Goal: Task Accomplishment & Management: Use online tool/utility

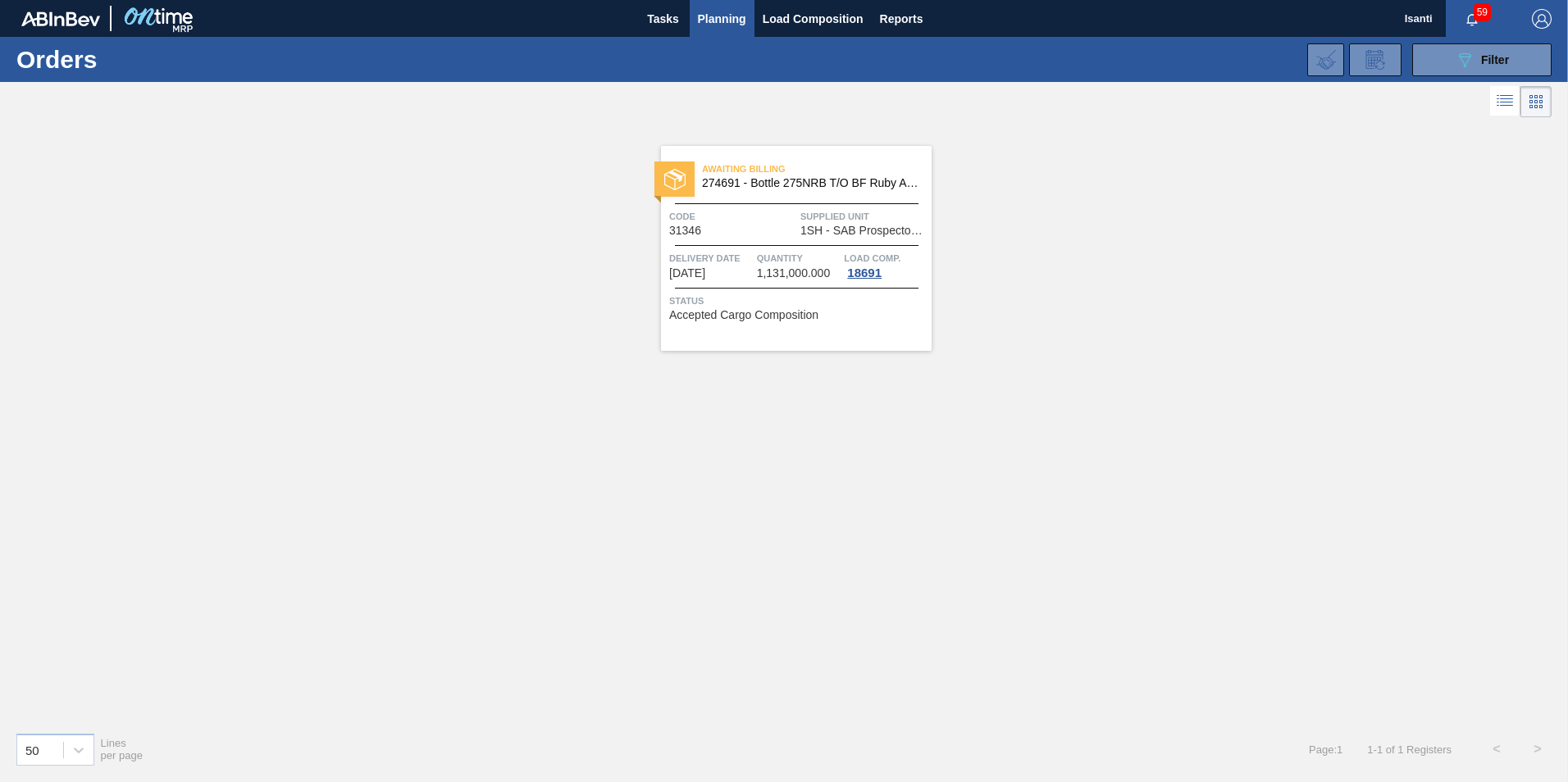
click at [715, 18] on span "Planning" at bounding box center [722, 18] width 48 height 19
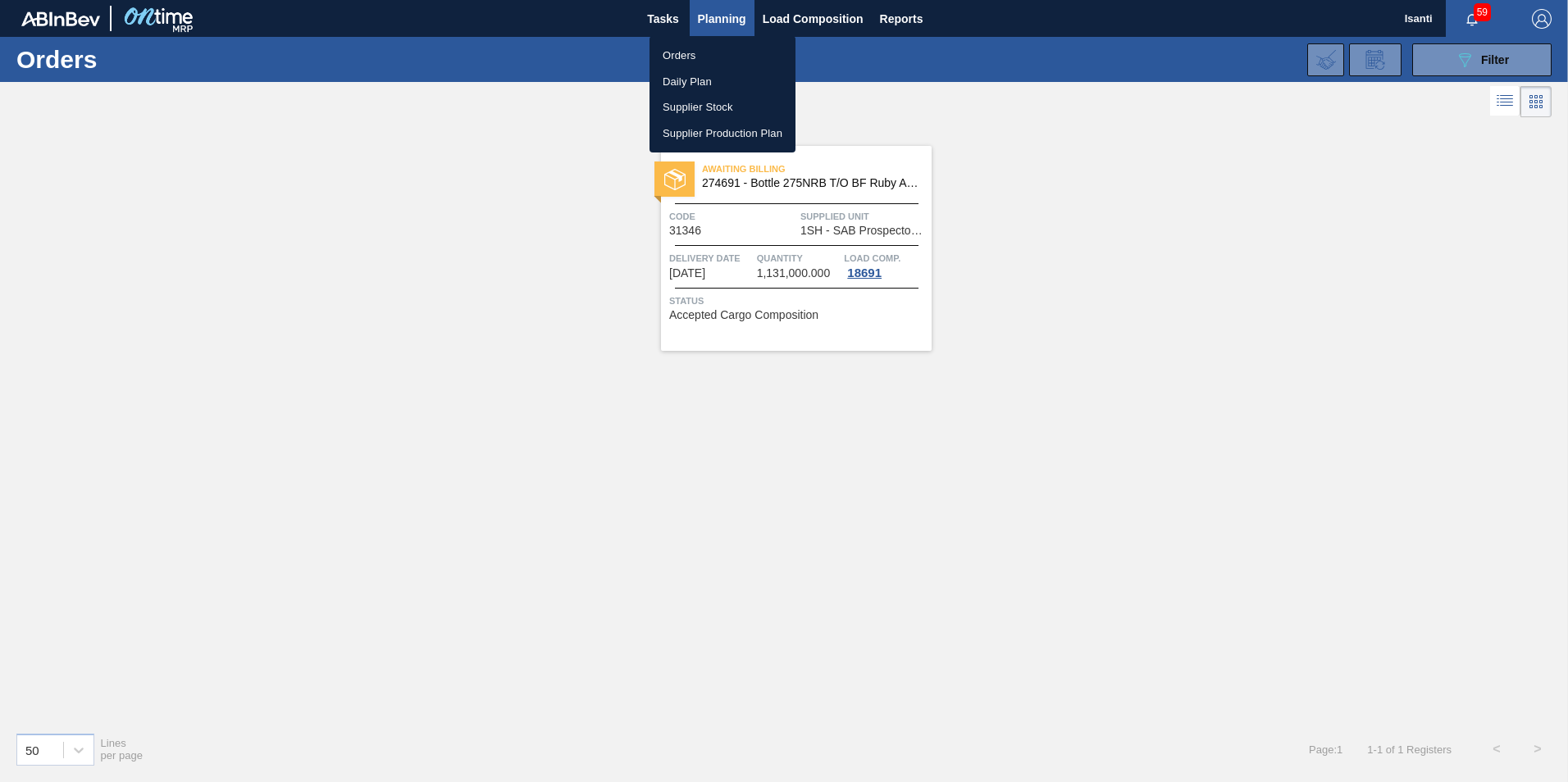
click at [694, 55] on li "Orders" at bounding box center [723, 56] width 146 height 26
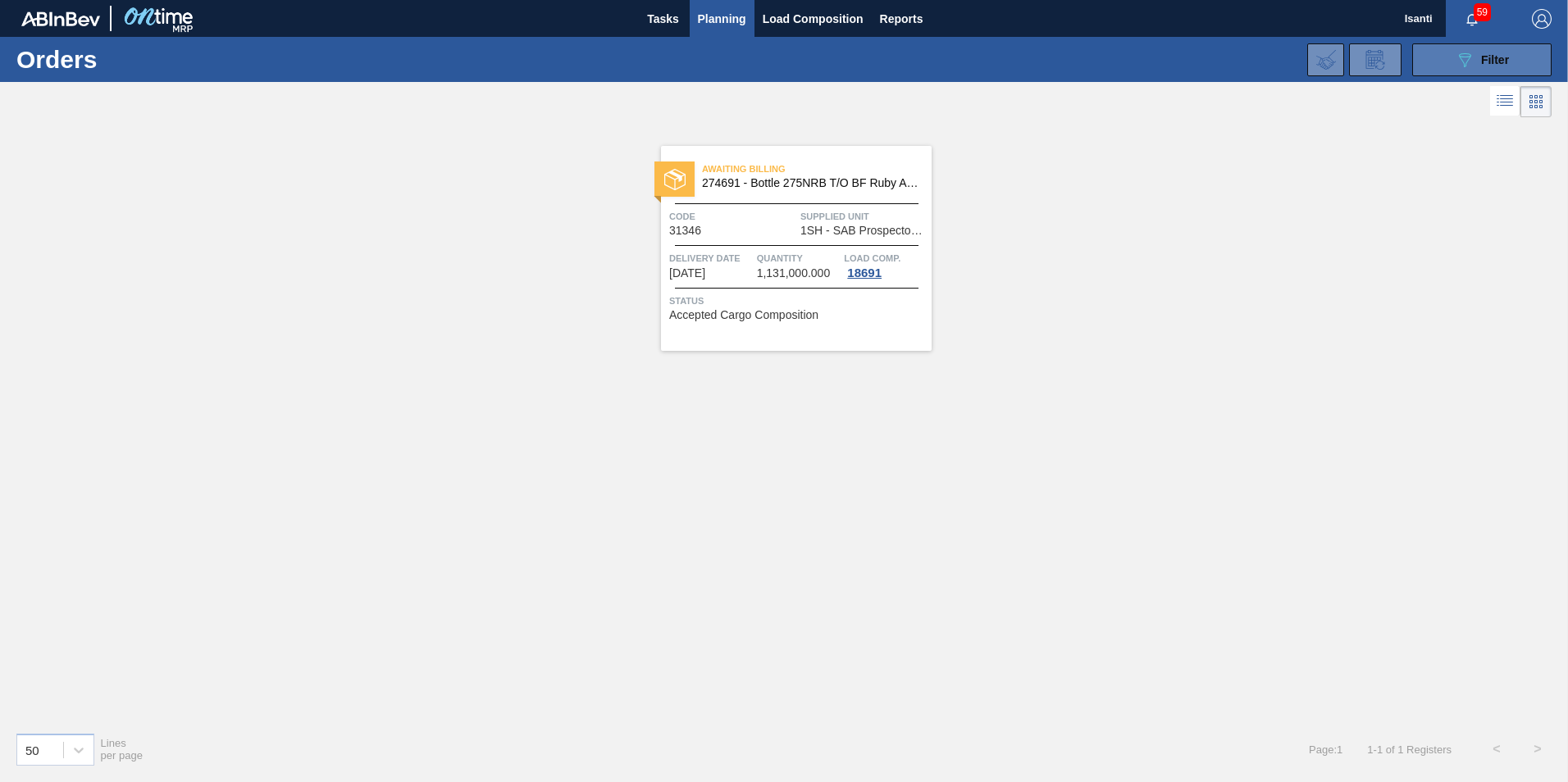
click at [1420, 65] on button "089F7B8B-B2A5-4AFE-B5C0-19BA573D28AC Filter" at bounding box center [1482, 60] width 140 height 32
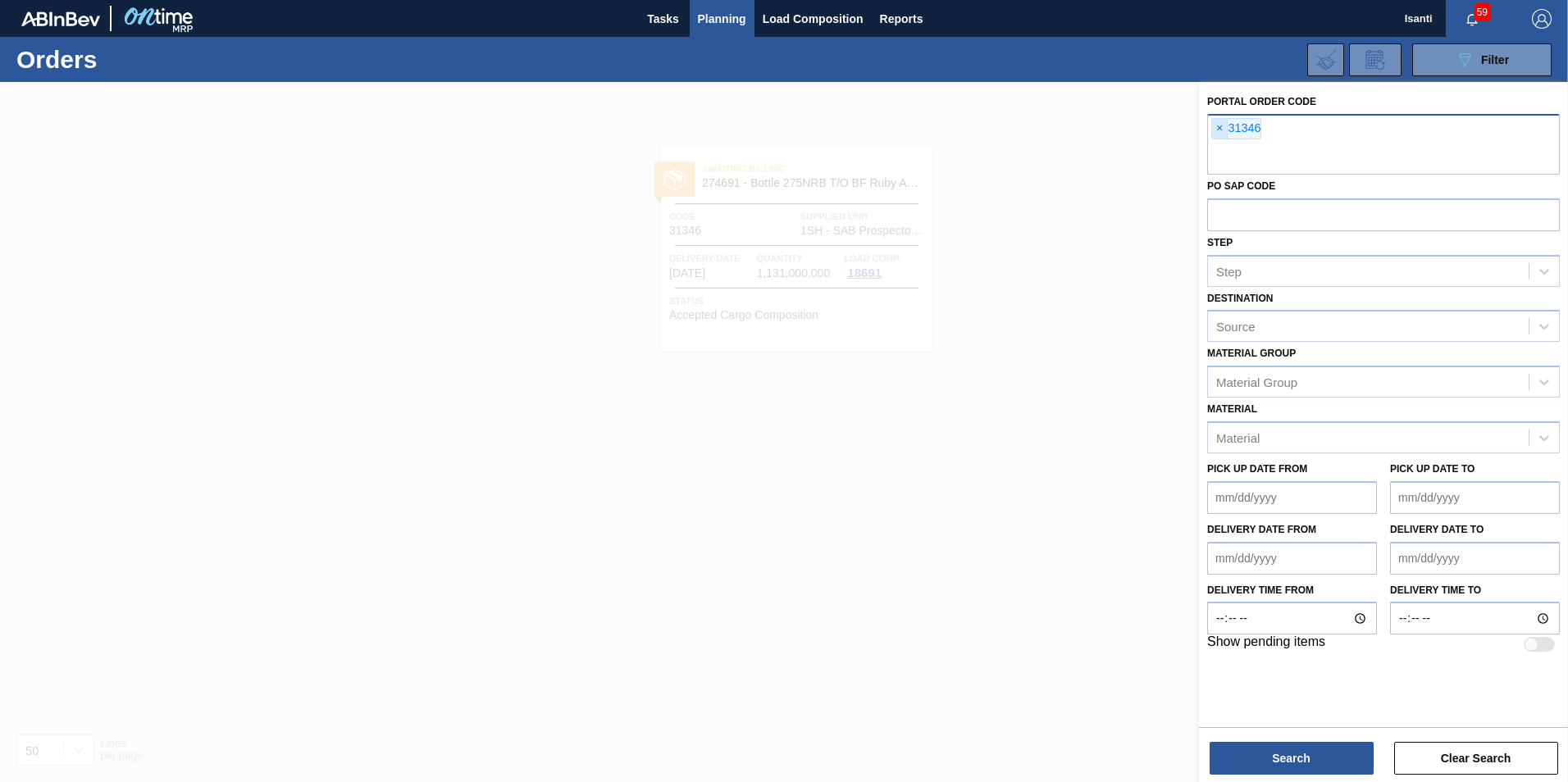
click at [1223, 131] on span "×" at bounding box center [1220, 128] width 16 height 19
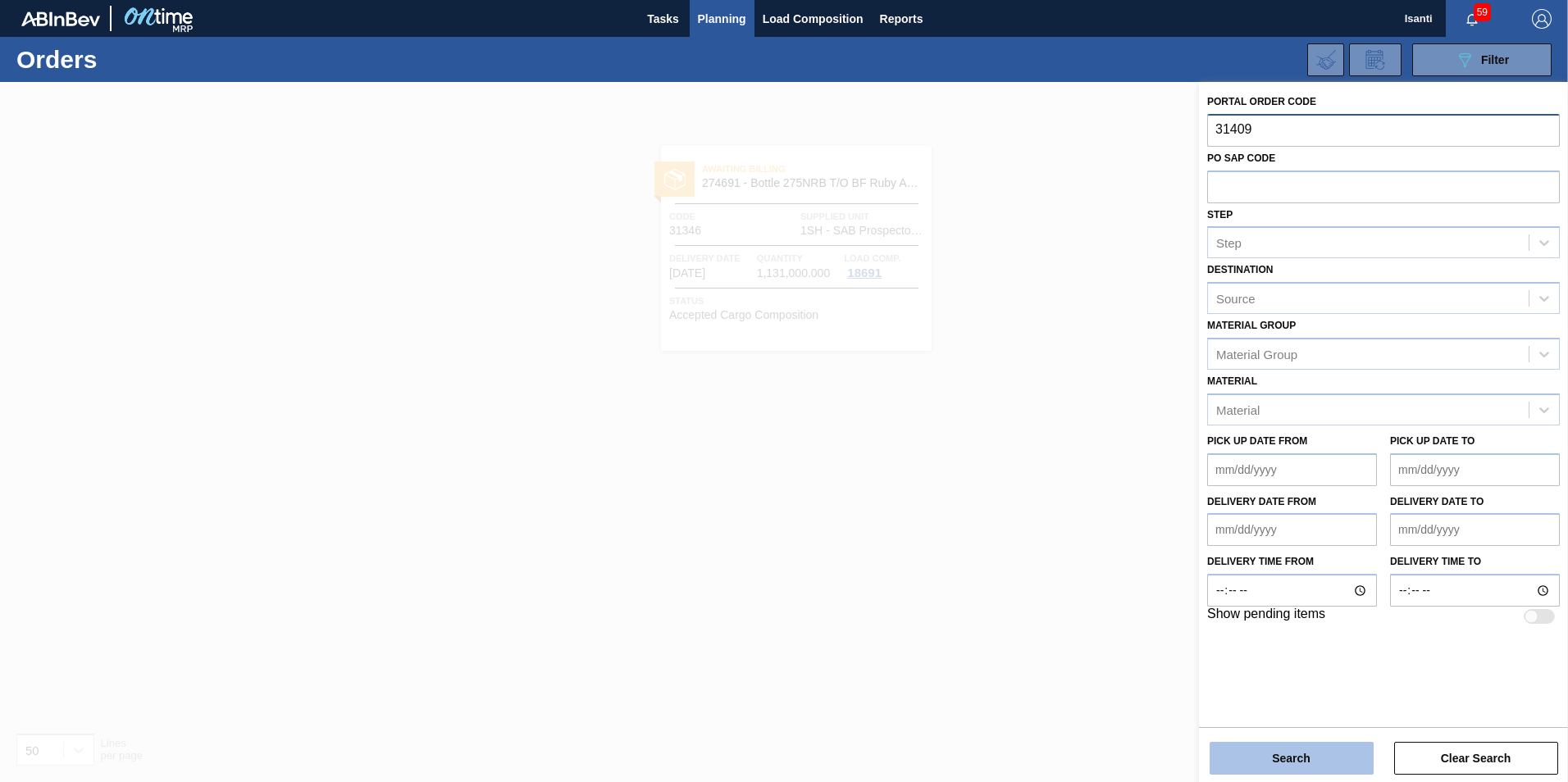
type input "31409"
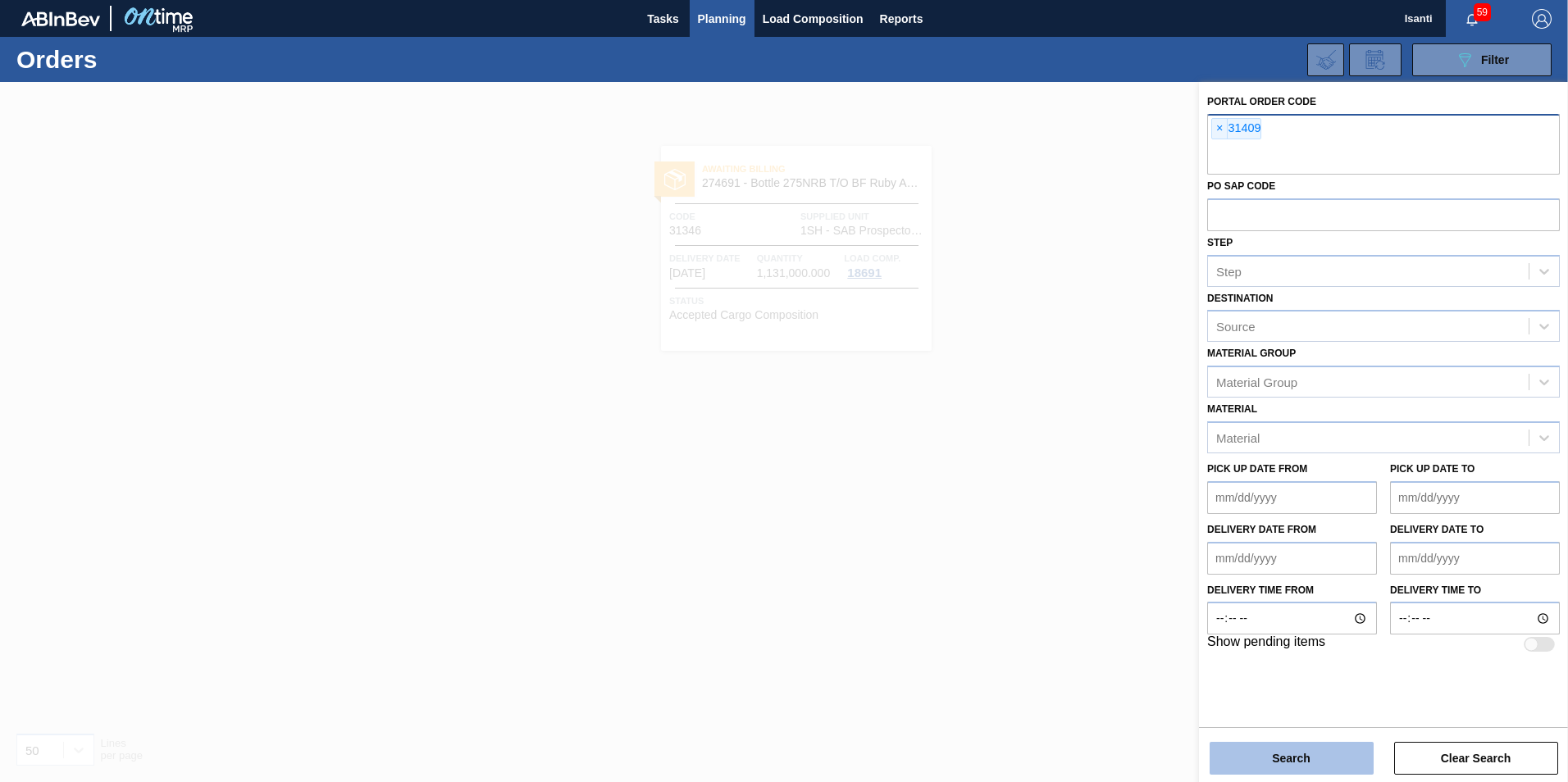
click at [1317, 753] on button "Search" at bounding box center [1291, 757] width 164 height 32
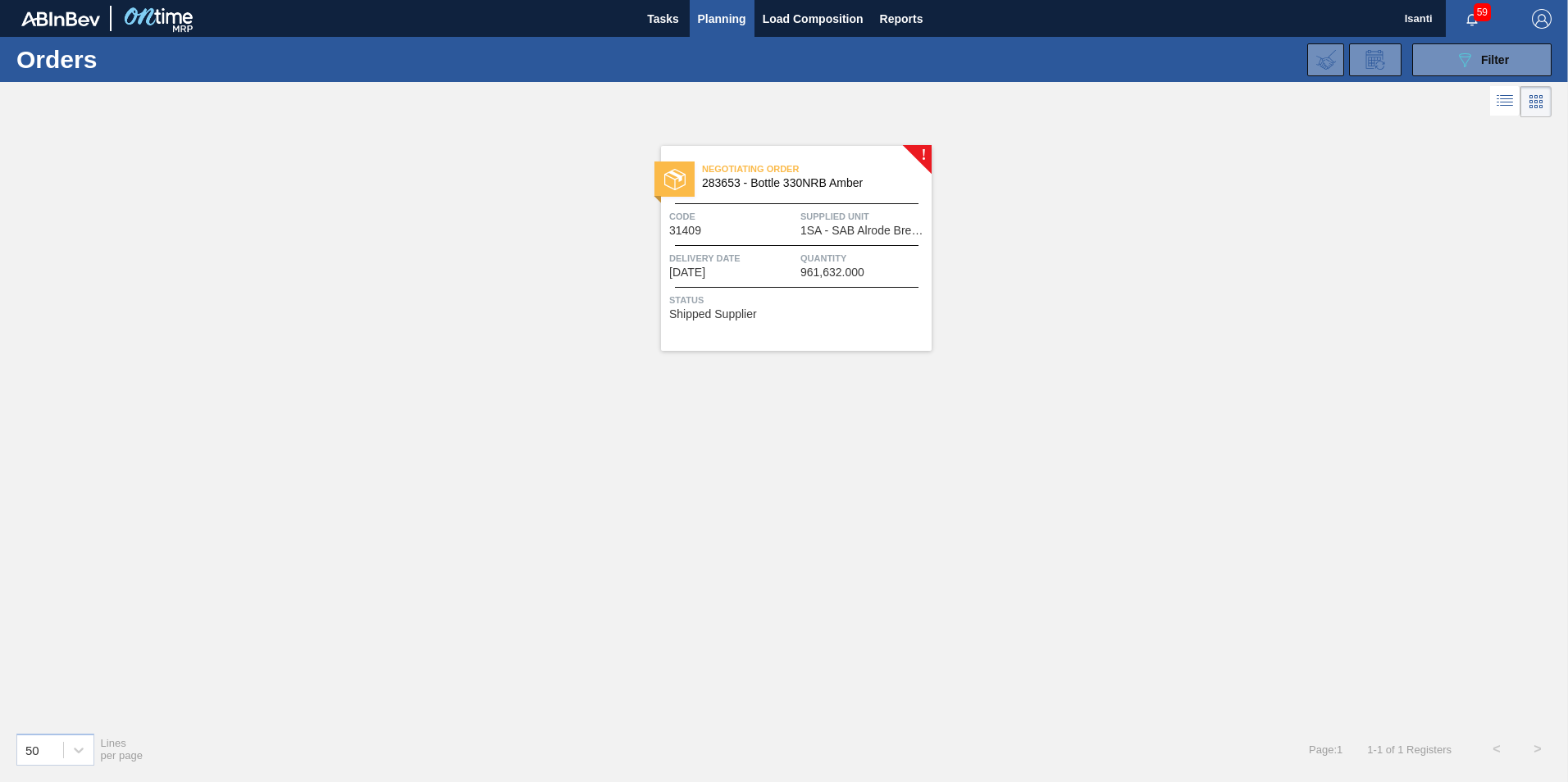
click at [806, 299] on span "Status" at bounding box center [798, 300] width 258 height 17
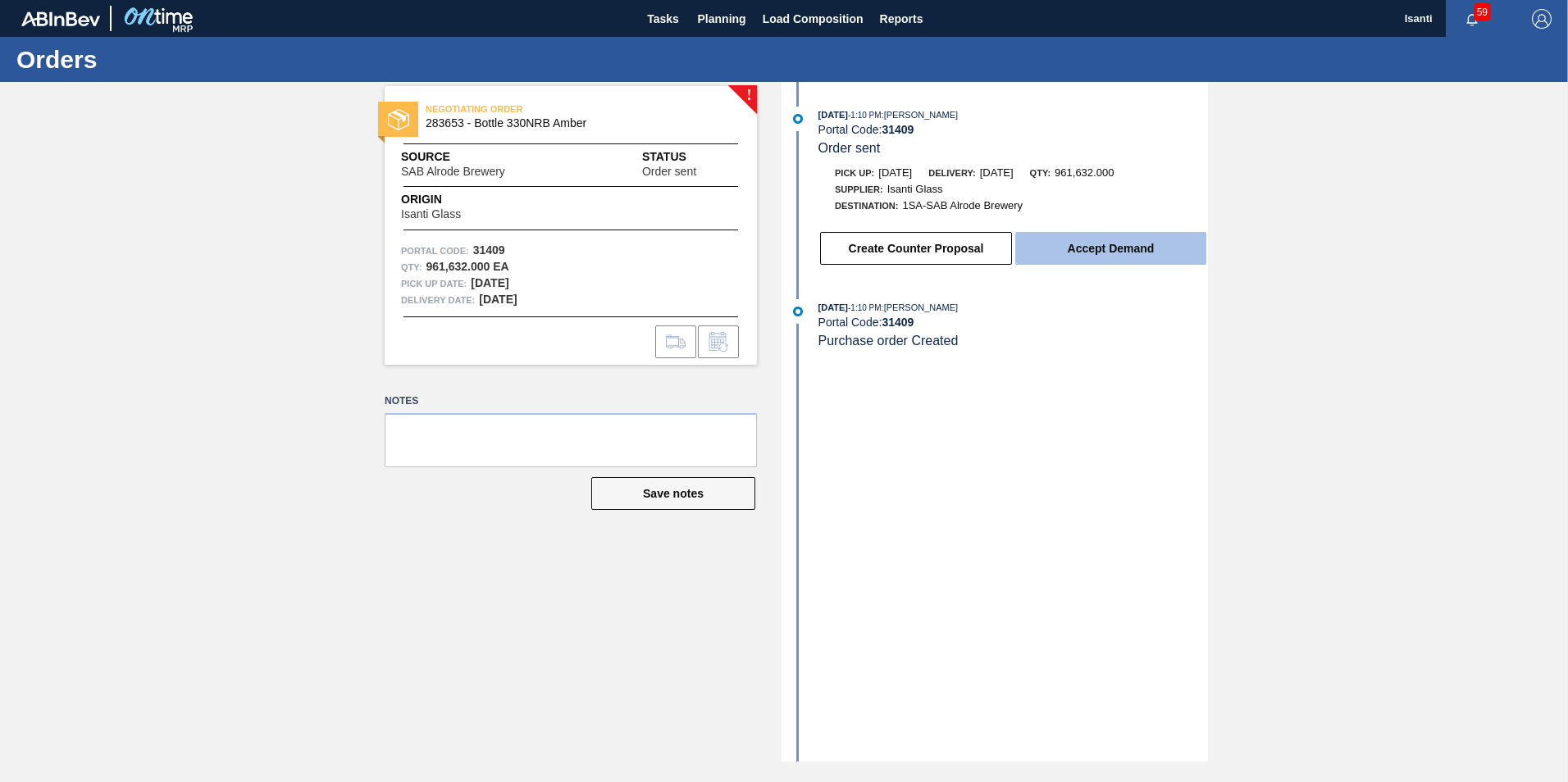
click at [1109, 251] on button "Accept Demand" at bounding box center [1111, 248] width 191 height 32
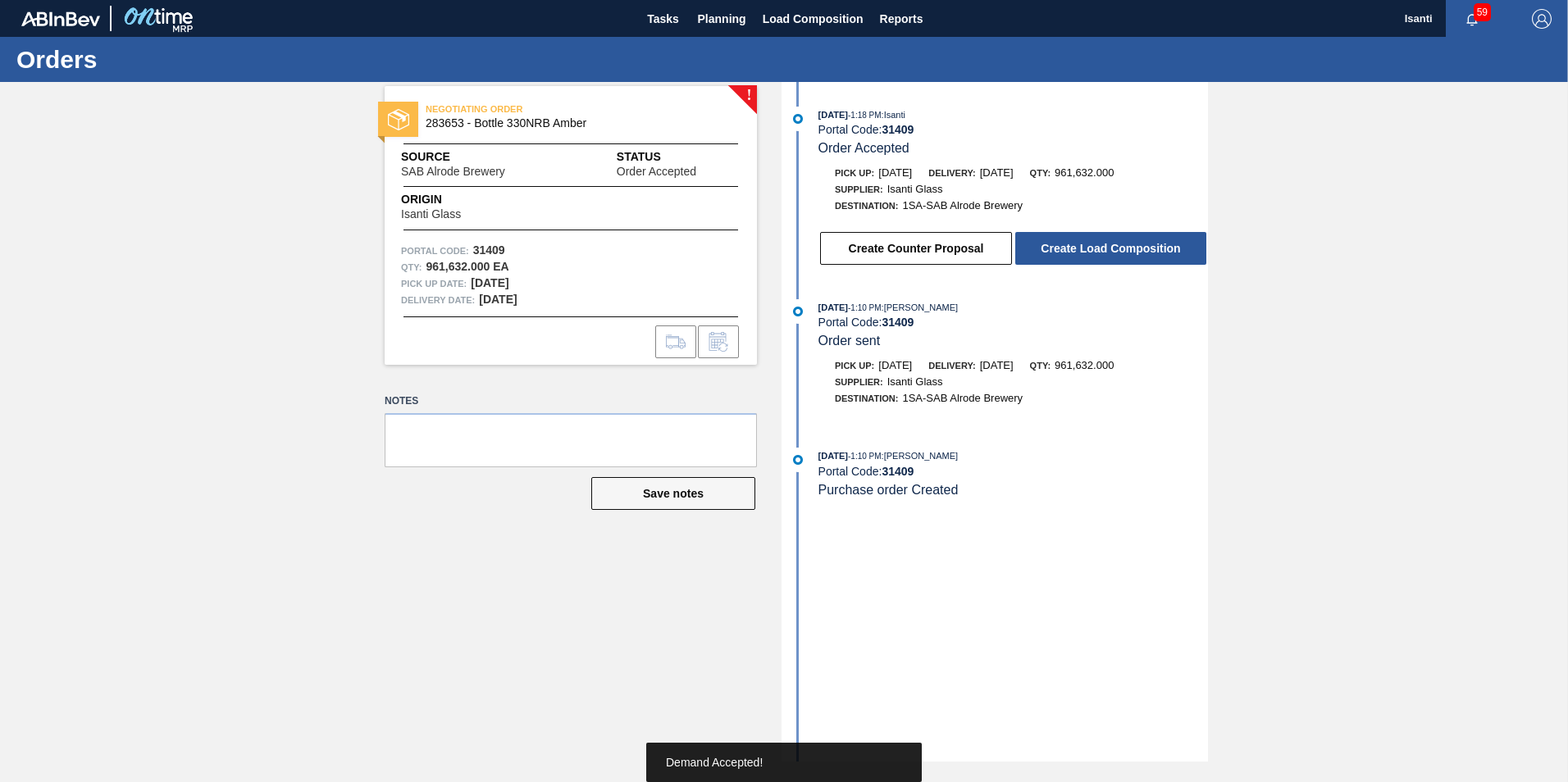
click at [1110, 251] on button "Create Load Composition" at bounding box center [1111, 248] width 191 height 32
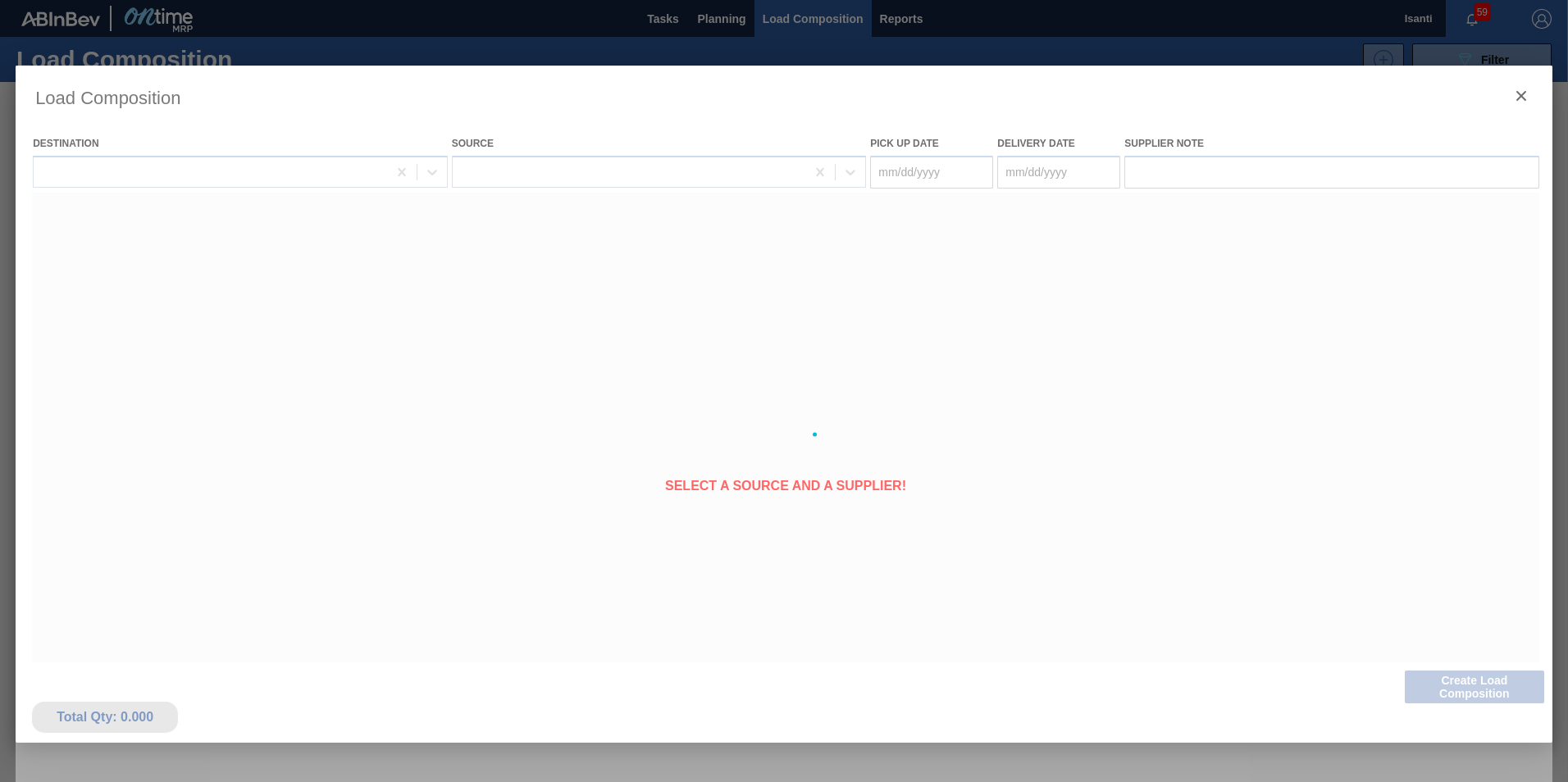
type Date "[DATE]"
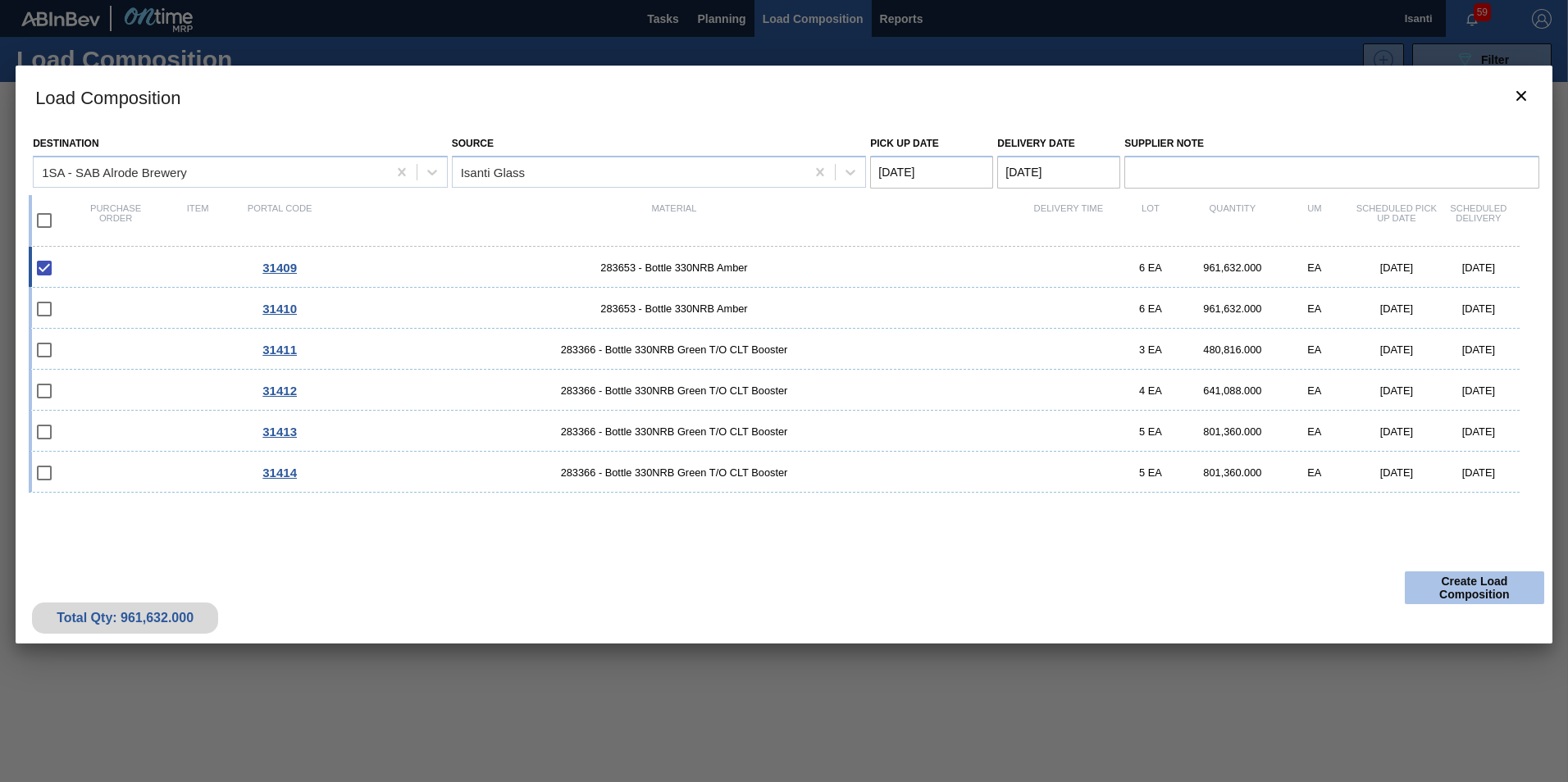
click at [1450, 592] on button "Create Load Composition" at bounding box center [1474, 587] width 140 height 32
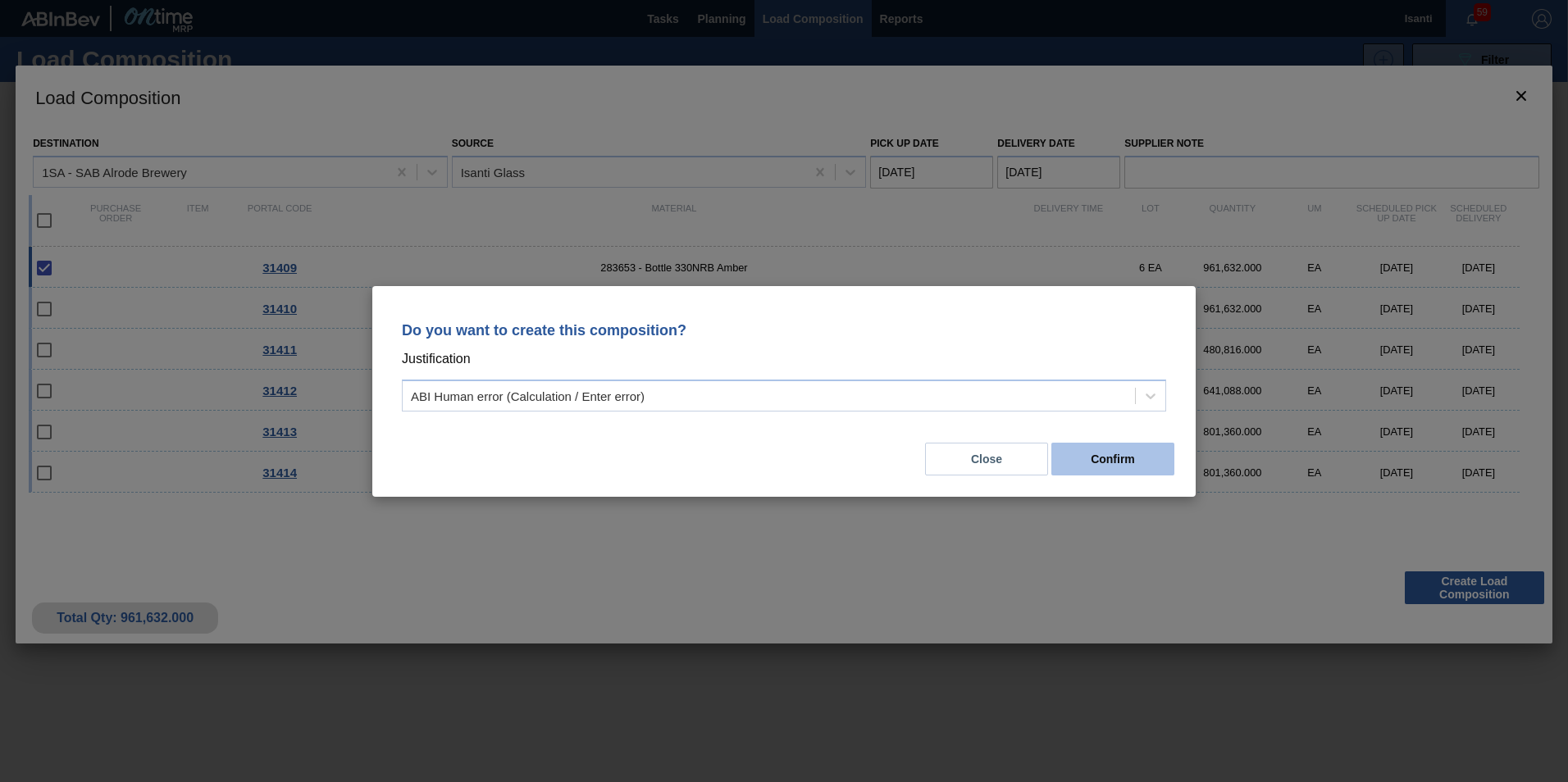
click at [1082, 456] on button "Confirm" at bounding box center [1113, 458] width 123 height 32
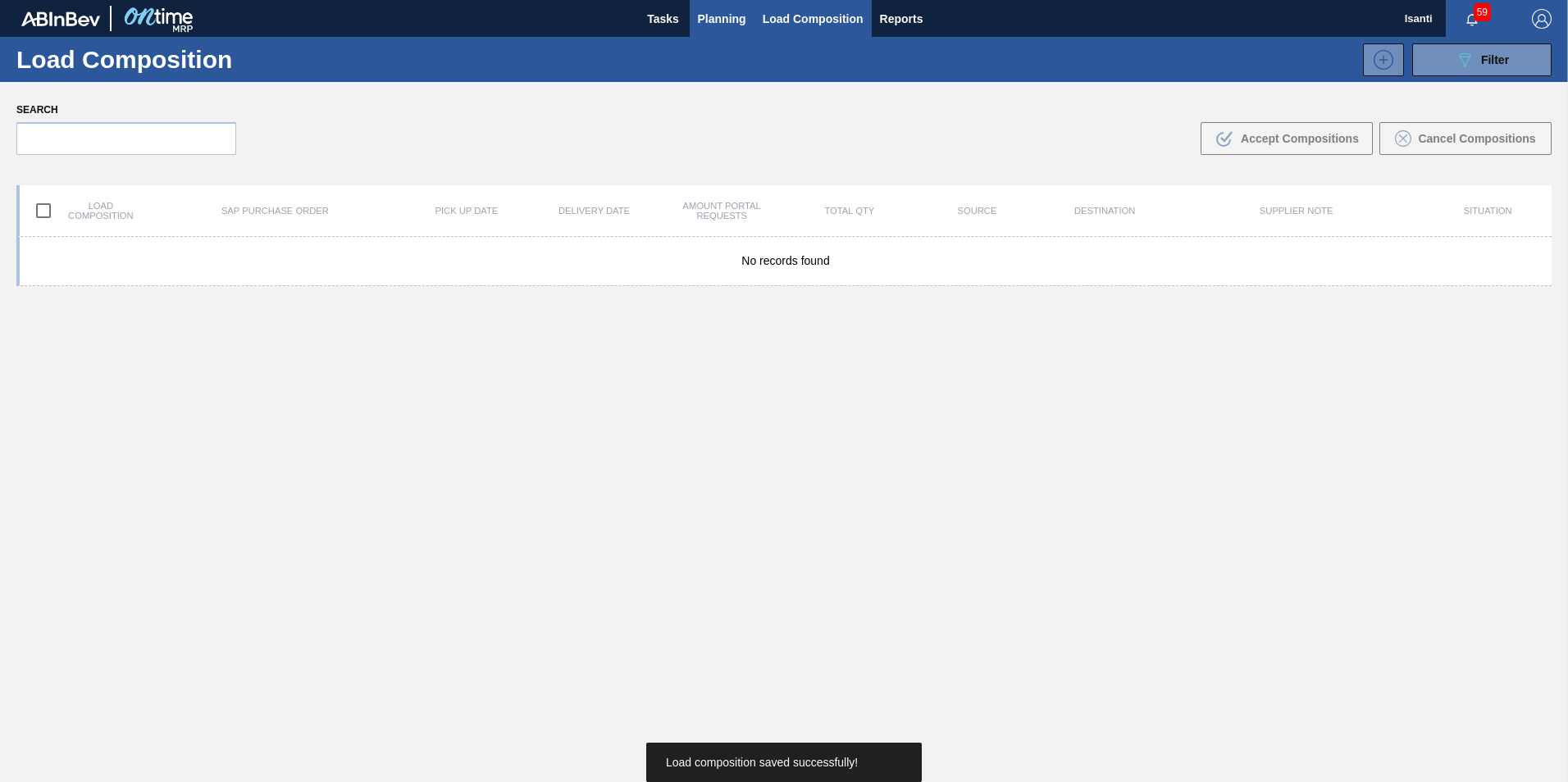
click at [703, 18] on span "Planning" at bounding box center [722, 18] width 48 height 19
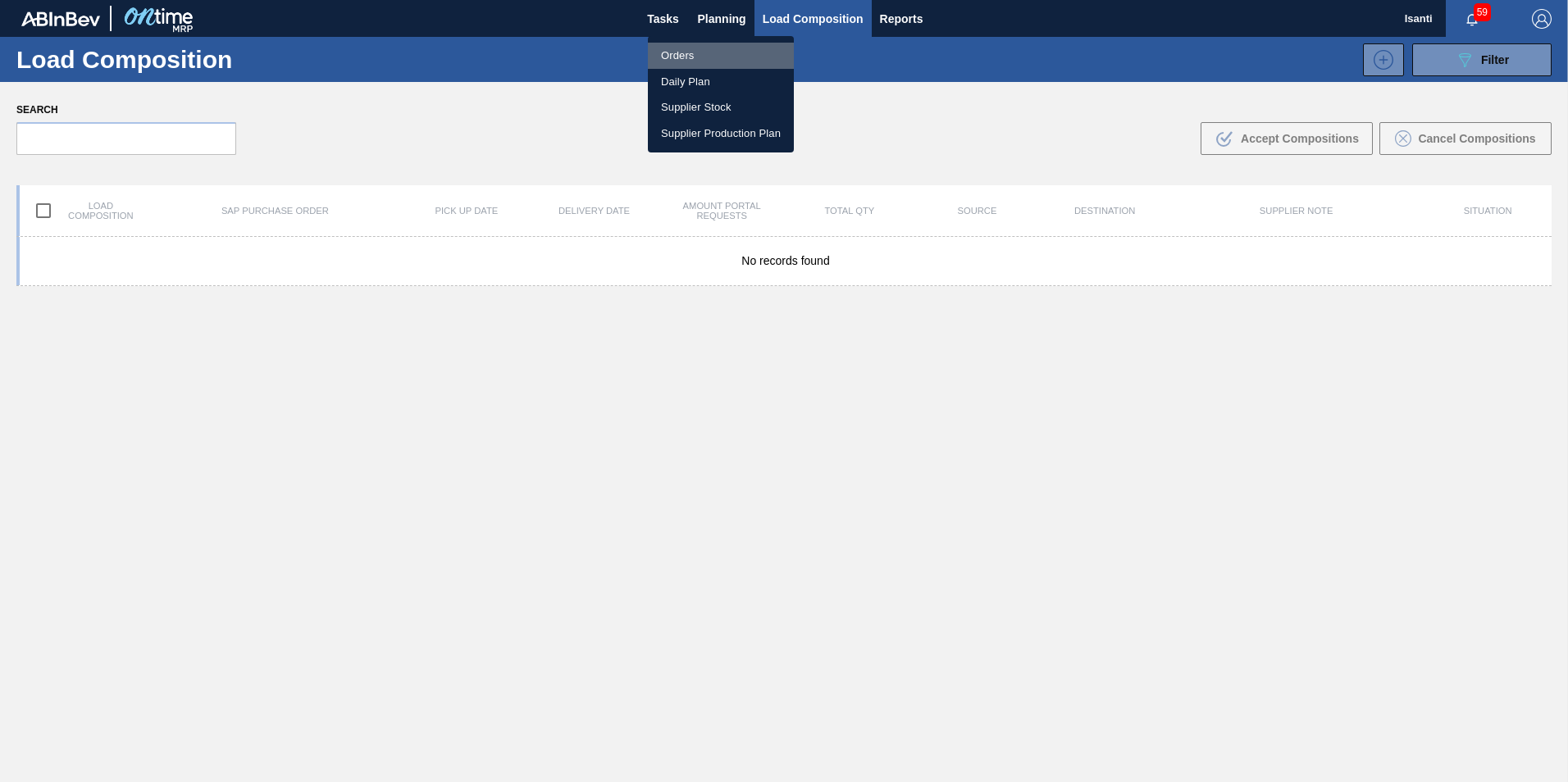
click at [682, 55] on li "Orders" at bounding box center [721, 56] width 146 height 26
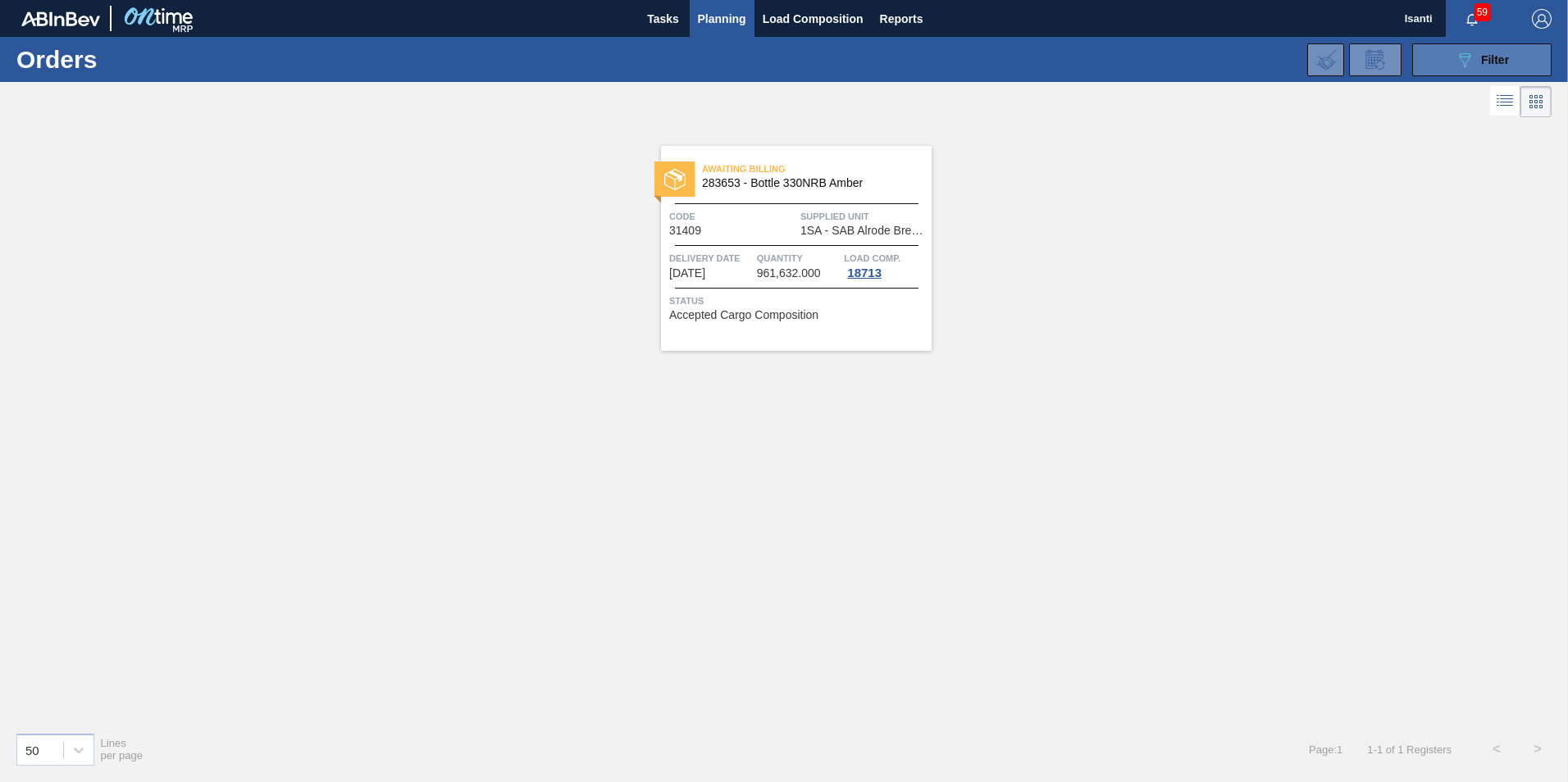
click at [1437, 61] on button "089F7B8B-B2A5-4AFE-B5C0-19BA573D28AC Filter" at bounding box center [1482, 60] width 140 height 32
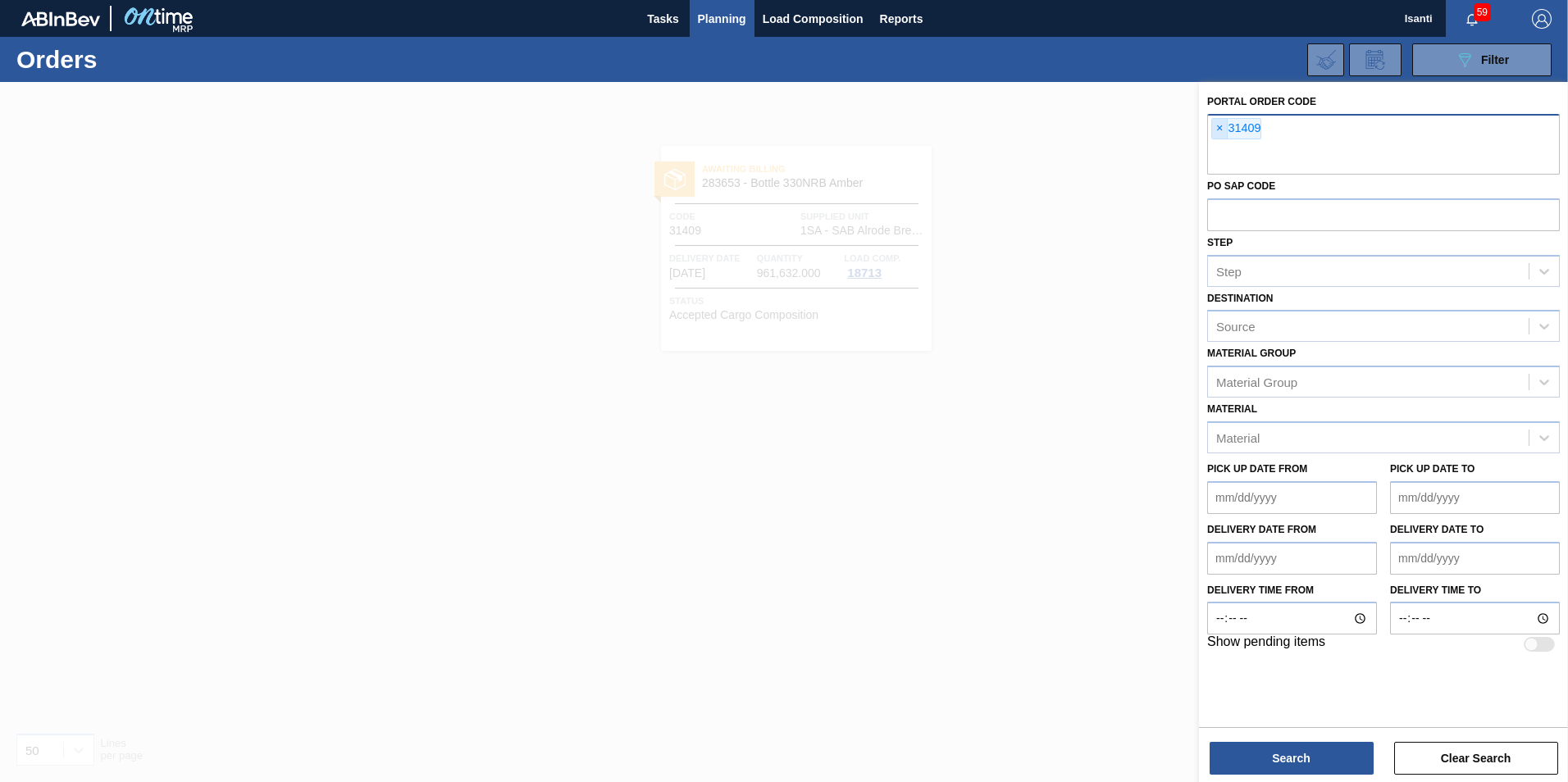
click at [1219, 124] on span "×" at bounding box center [1220, 128] width 16 height 19
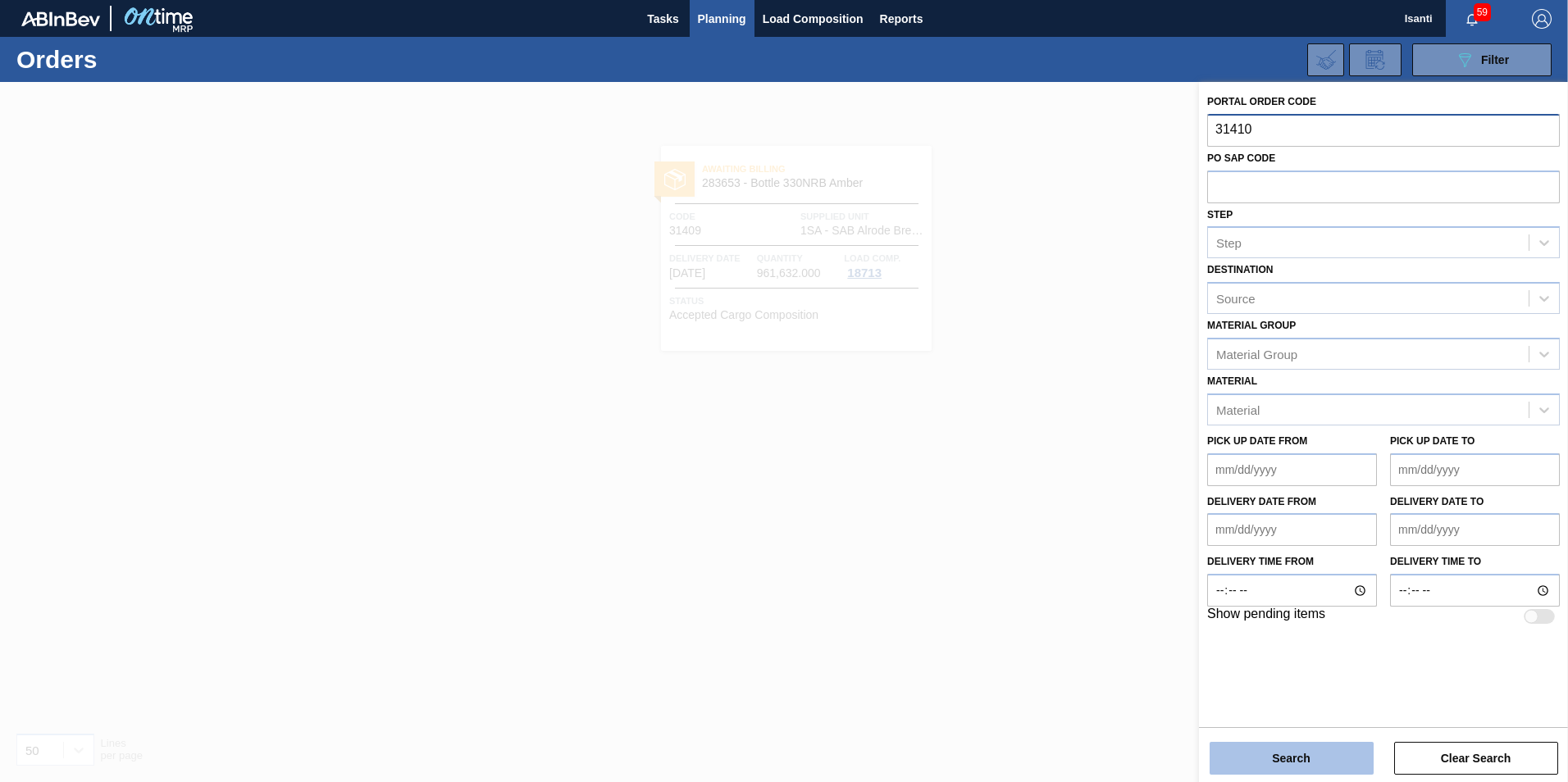
type input "31410"
click at [1278, 764] on button "Search" at bounding box center [1291, 757] width 164 height 32
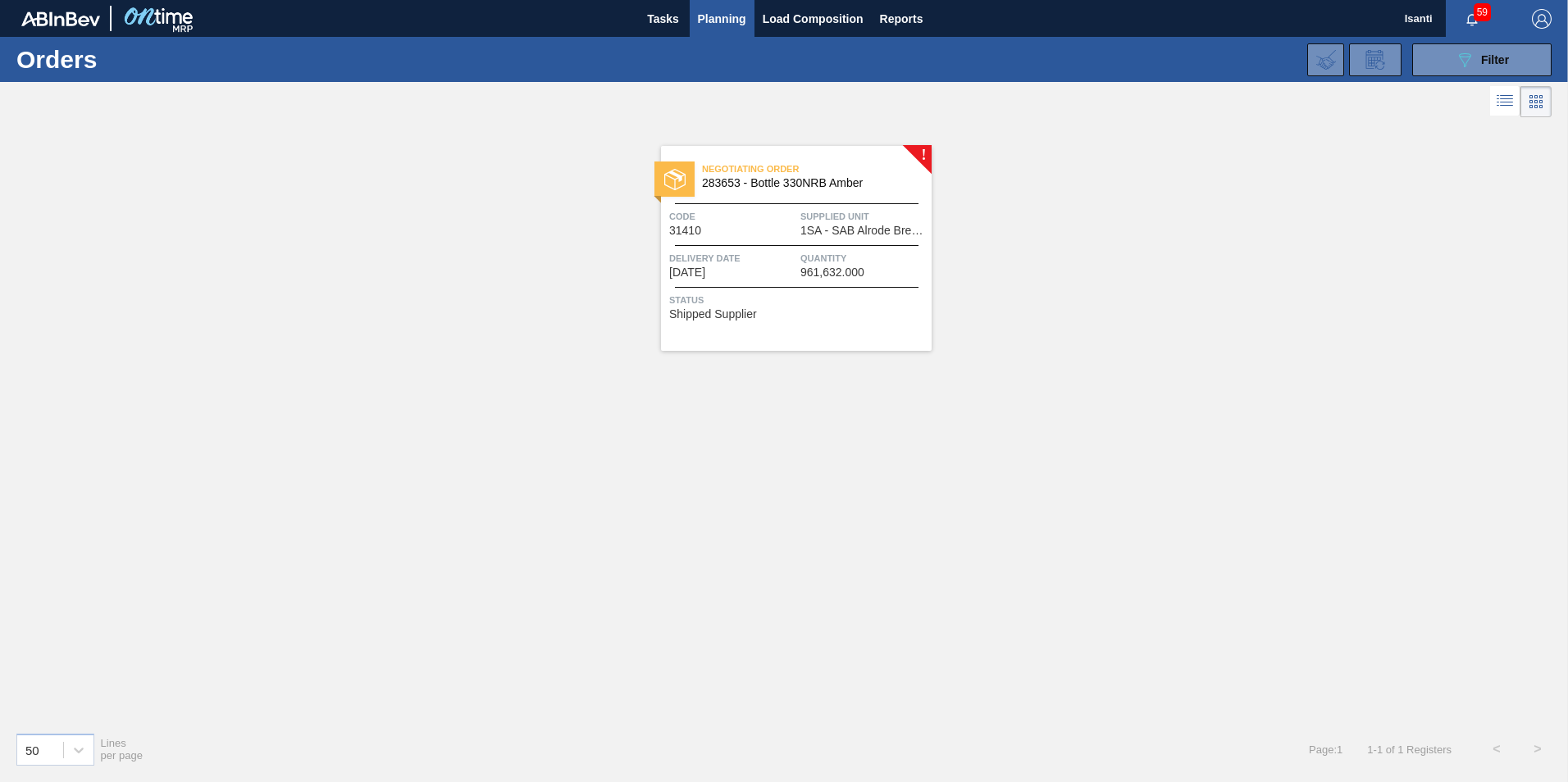
click at [764, 255] on span "Delivery Date" at bounding box center [732, 258] width 127 height 17
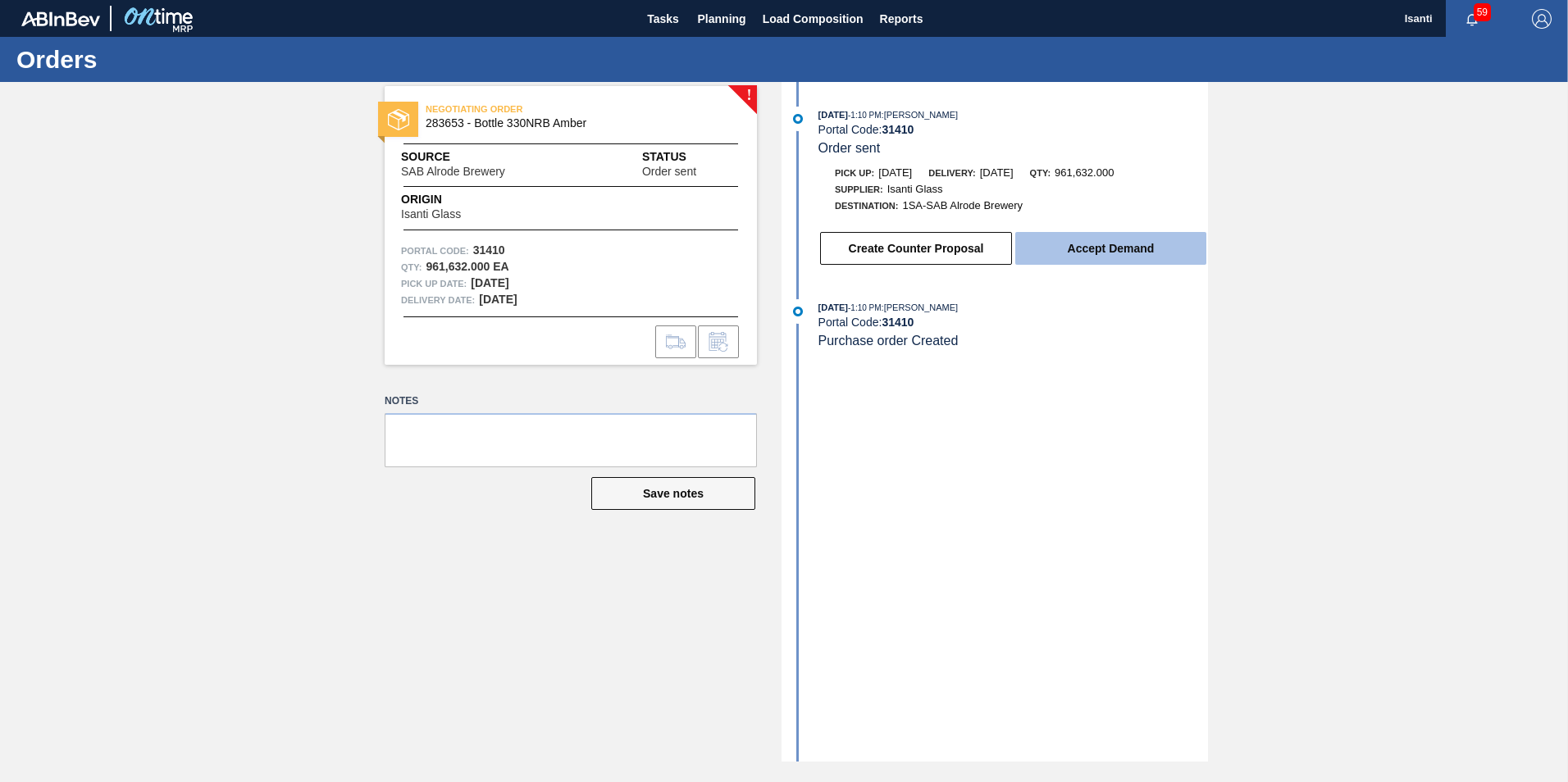
click at [1079, 255] on button "Accept Demand" at bounding box center [1111, 248] width 191 height 32
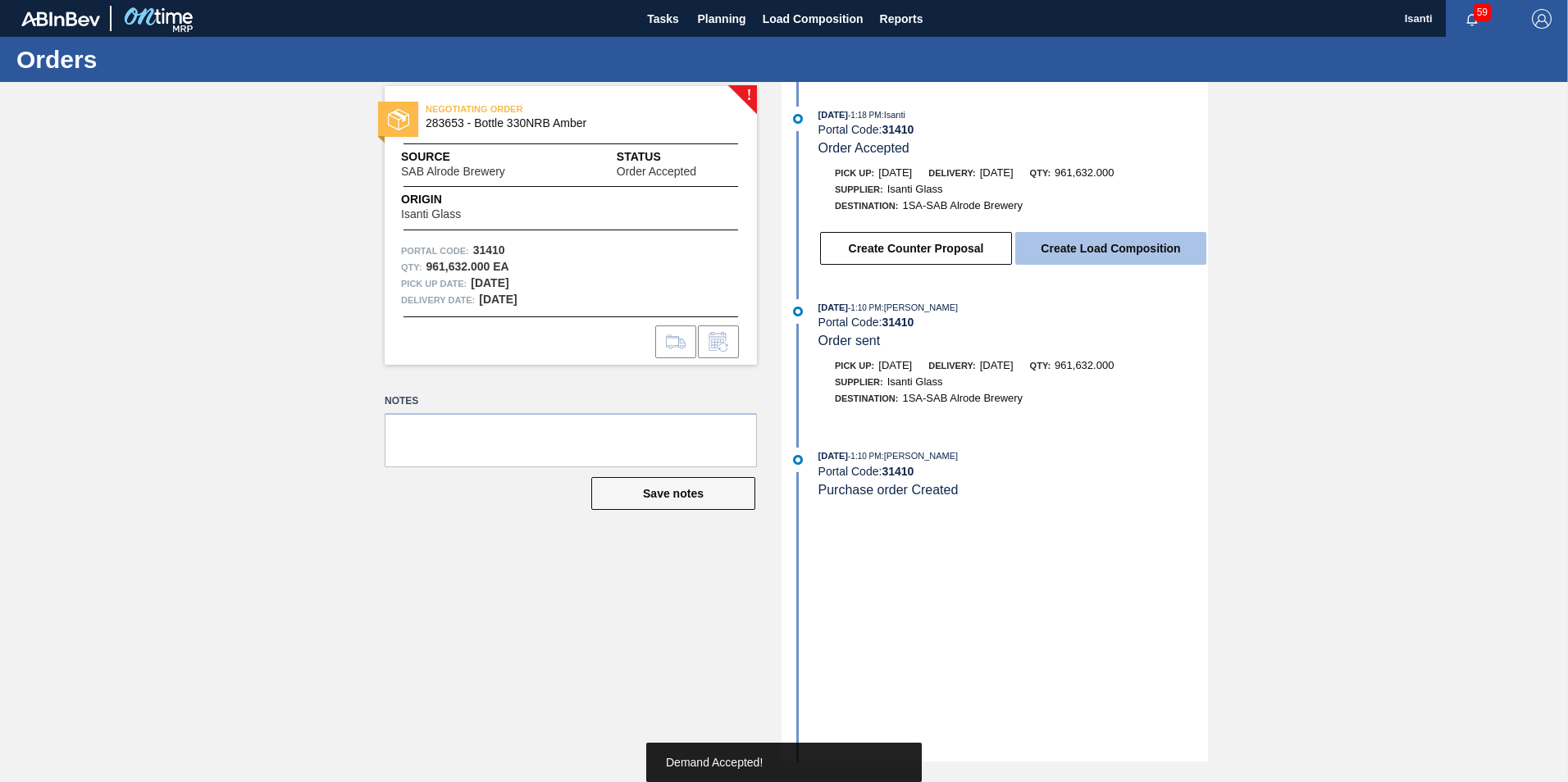
click at [1079, 255] on button "Create Load Composition" at bounding box center [1111, 248] width 191 height 32
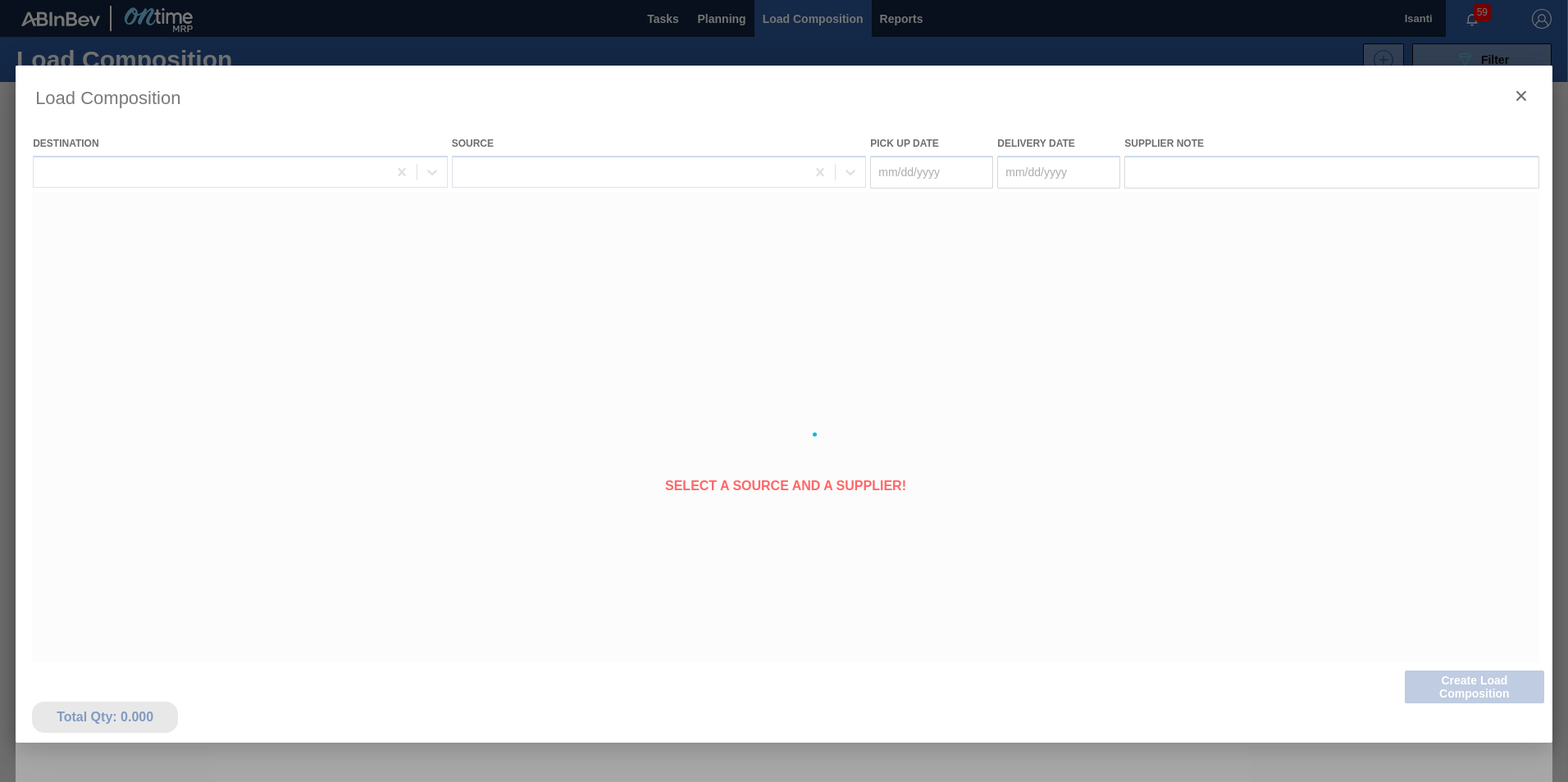
type Date "[DATE]"
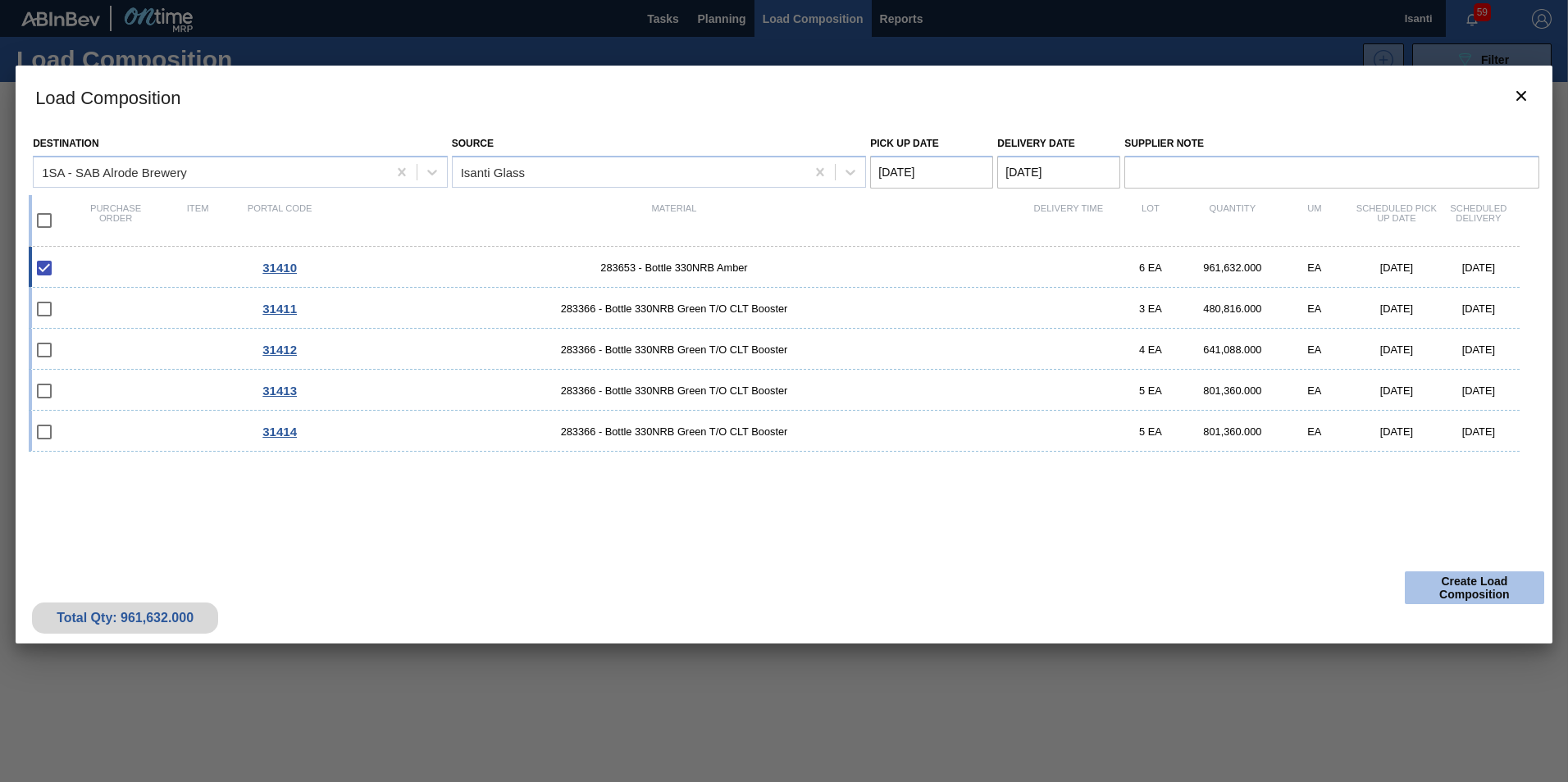
click at [1449, 592] on button "Create Load Composition" at bounding box center [1474, 587] width 140 height 32
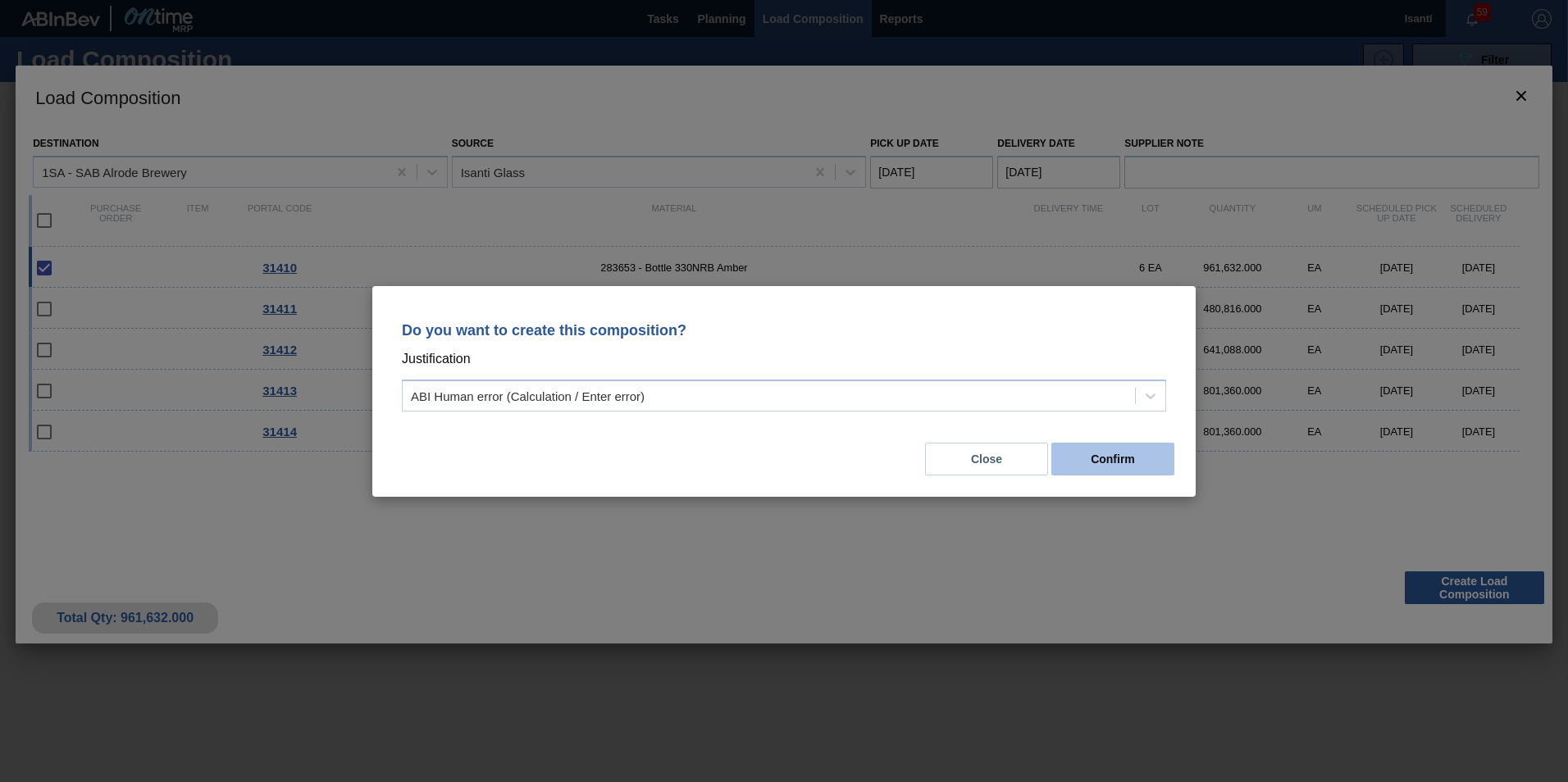
click at [1091, 456] on button "Confirm" at bounding box center [1113, 458] width 123 height 32
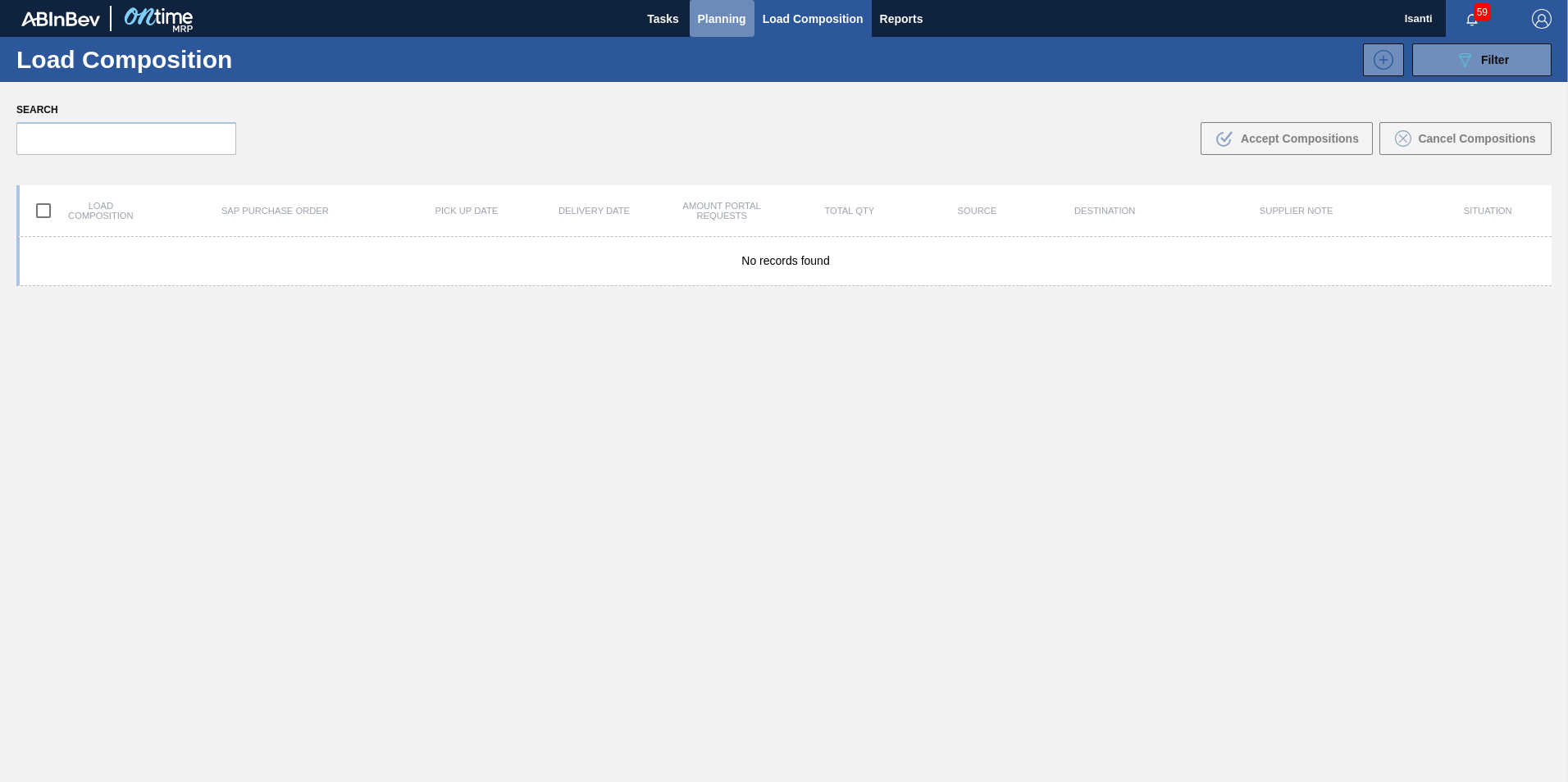
click at [708, 17] on span "Planning" at bounding box center [722, 18] width 48 height 19
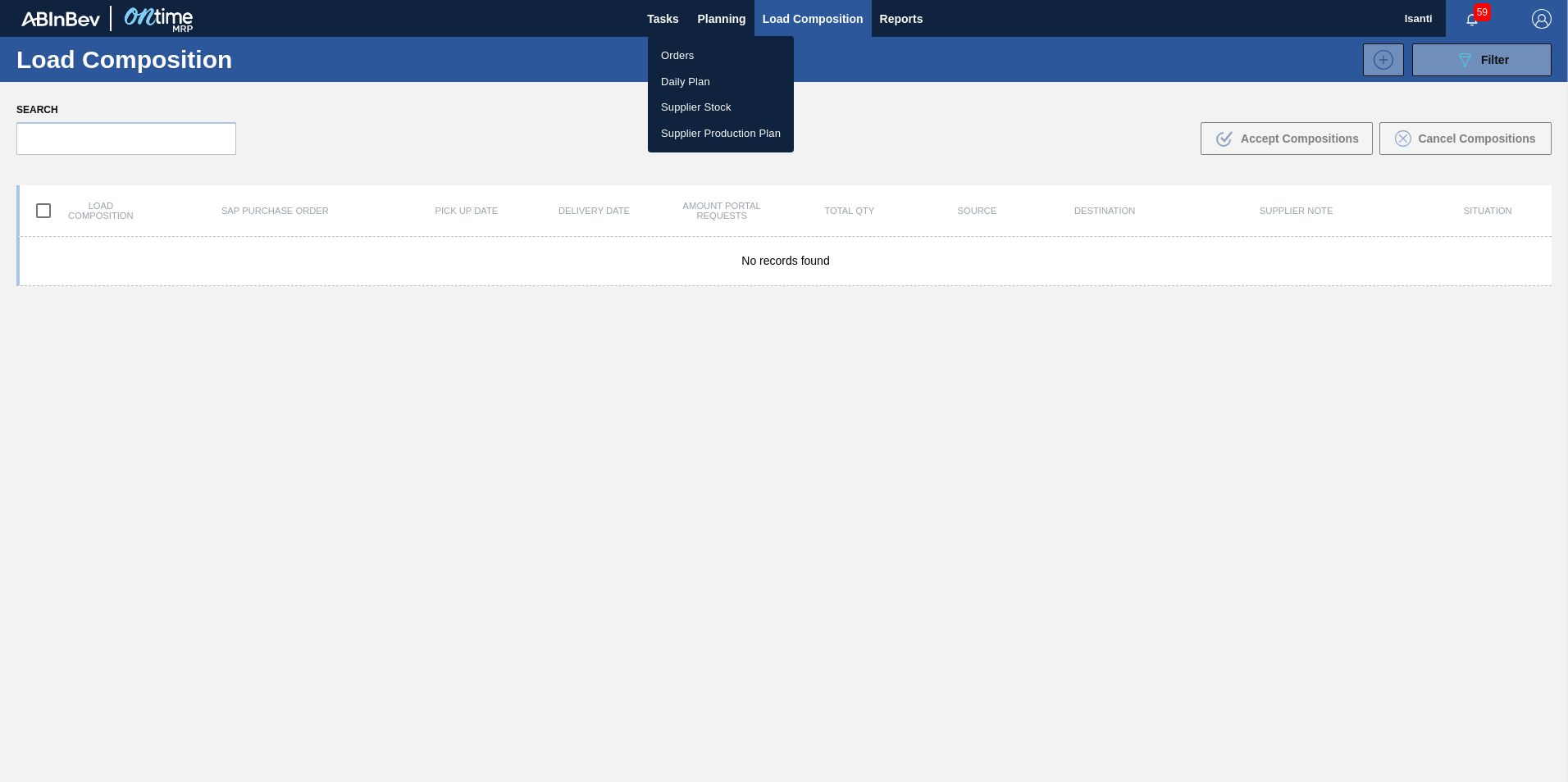
click at [696, 54] on li "Orders" at bounding box center [721, 56] width 146 height 26
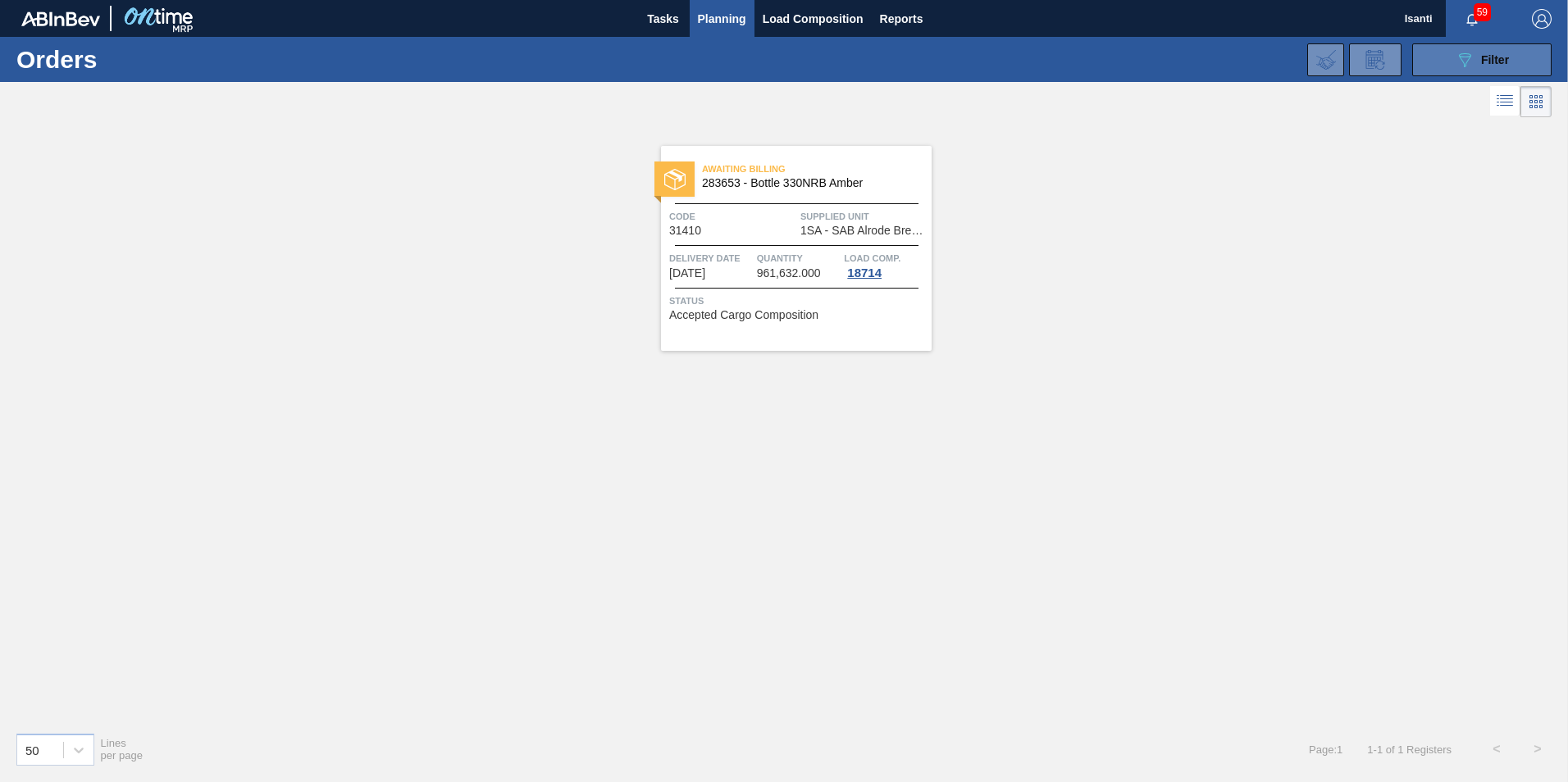
click at [1472, 57] on icon "089F7B8B-B2A5-4AFE-B5C0-19BA573D28AC" at bounding box center [1464, 60] width 19 height 19
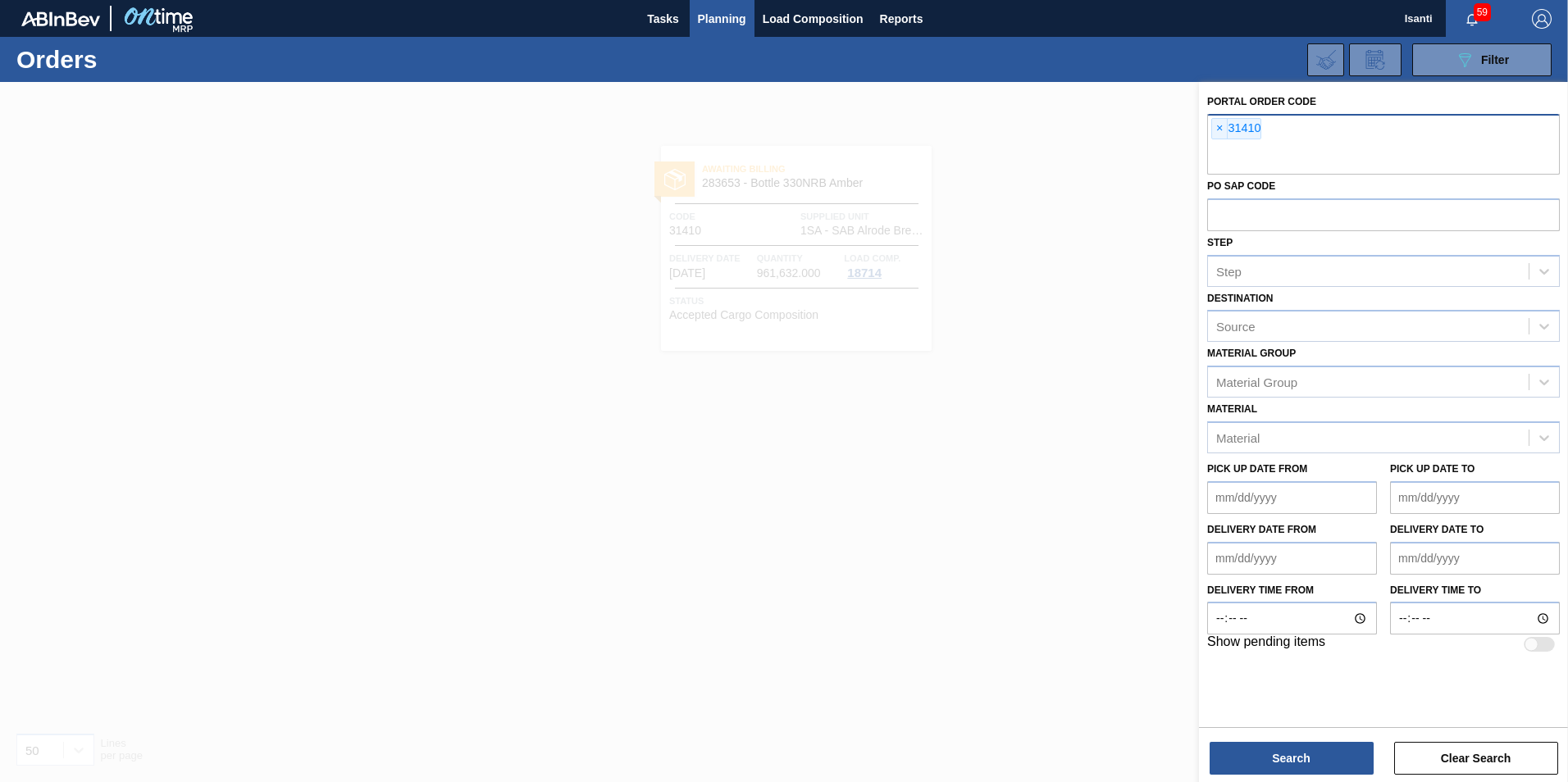
click at [1292, 126] on div "× 31410" at bounding box center [1384, 144] width 353 height 61
click at [1221, 127] on span "×" at bounding box center [1220, 128] width 16 height 19
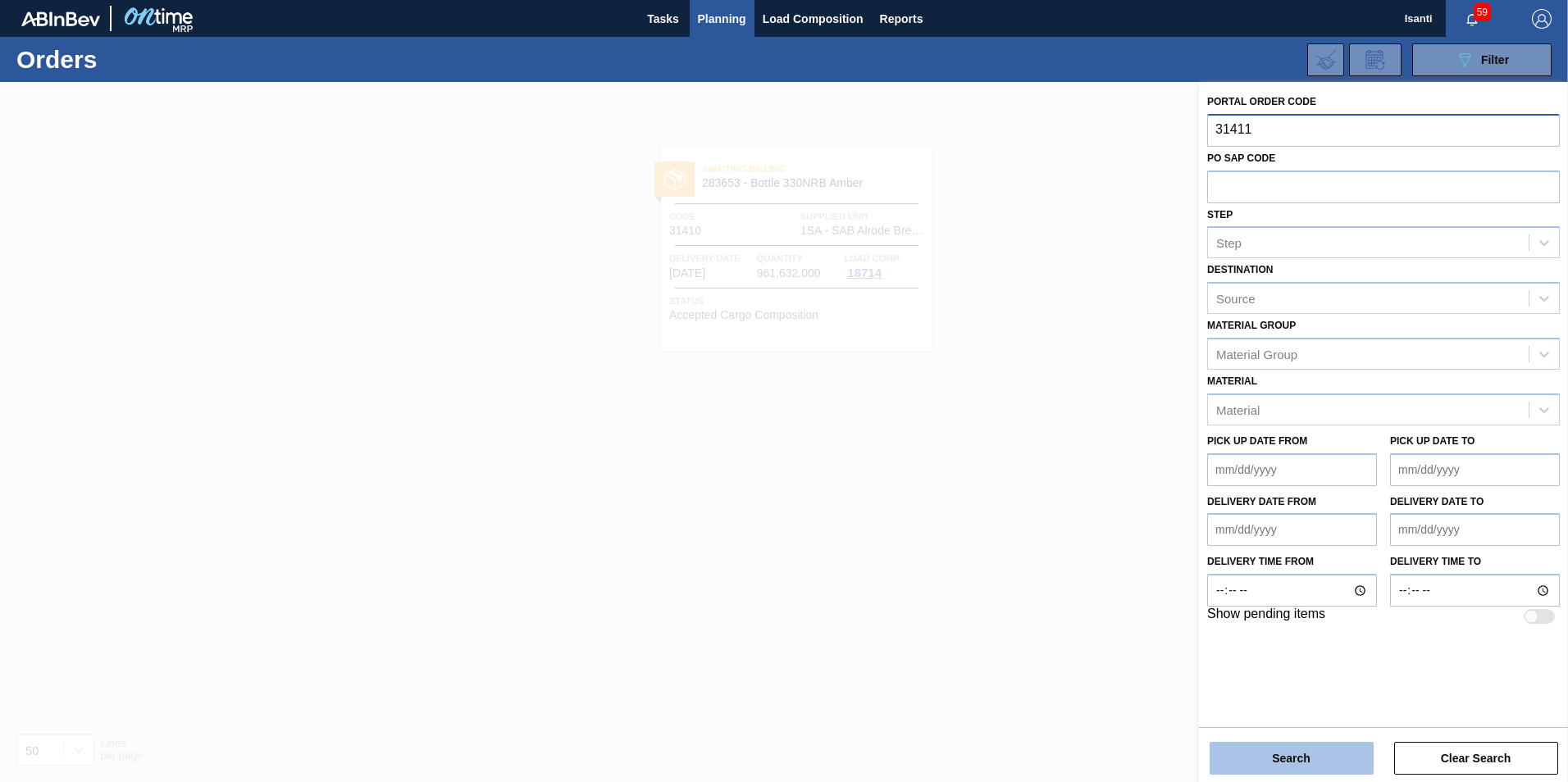
type input "31411"
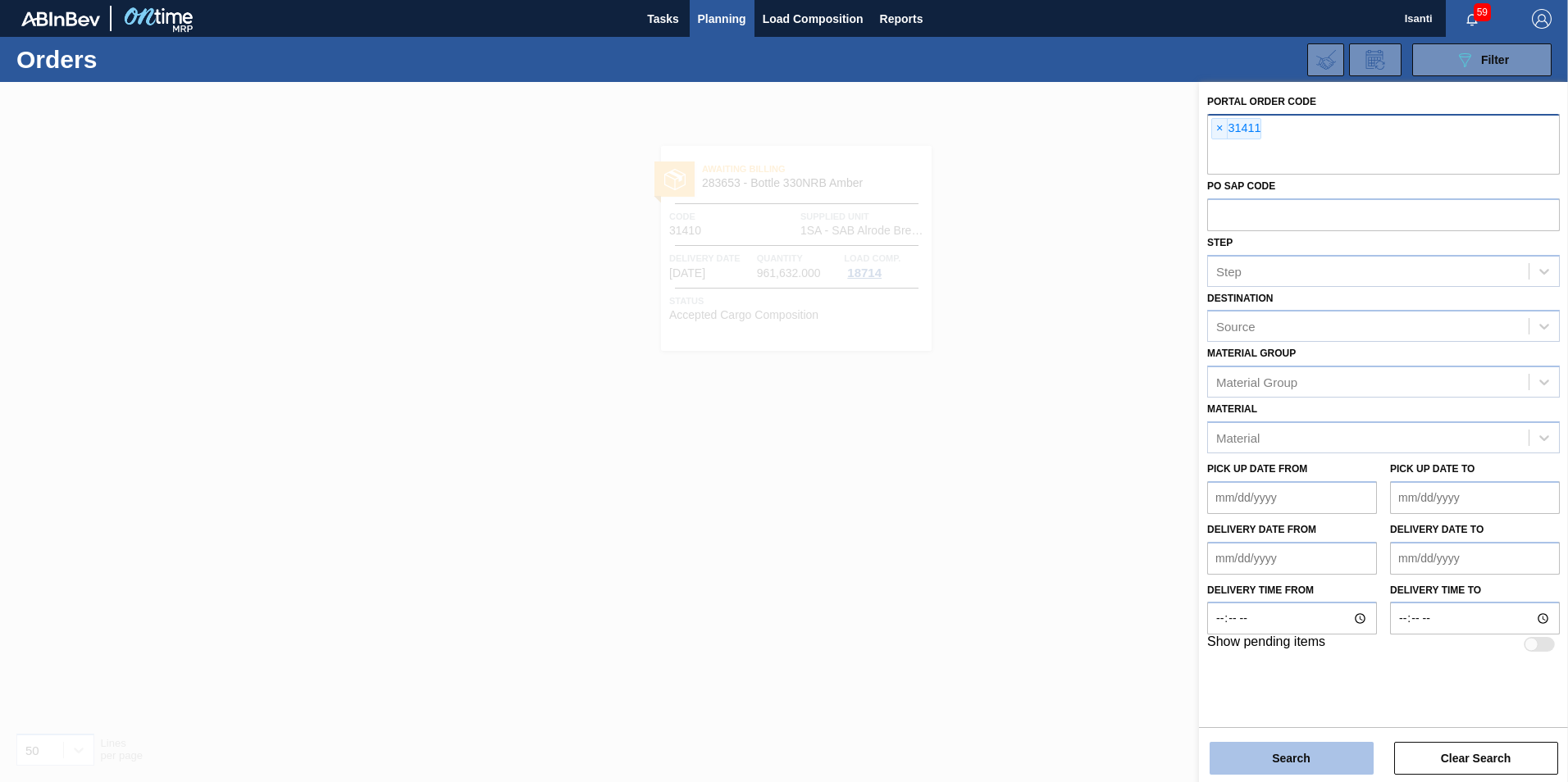
click at [1334, 761] on button "Search" at bounding box center [1291, 757] width 164 height 32
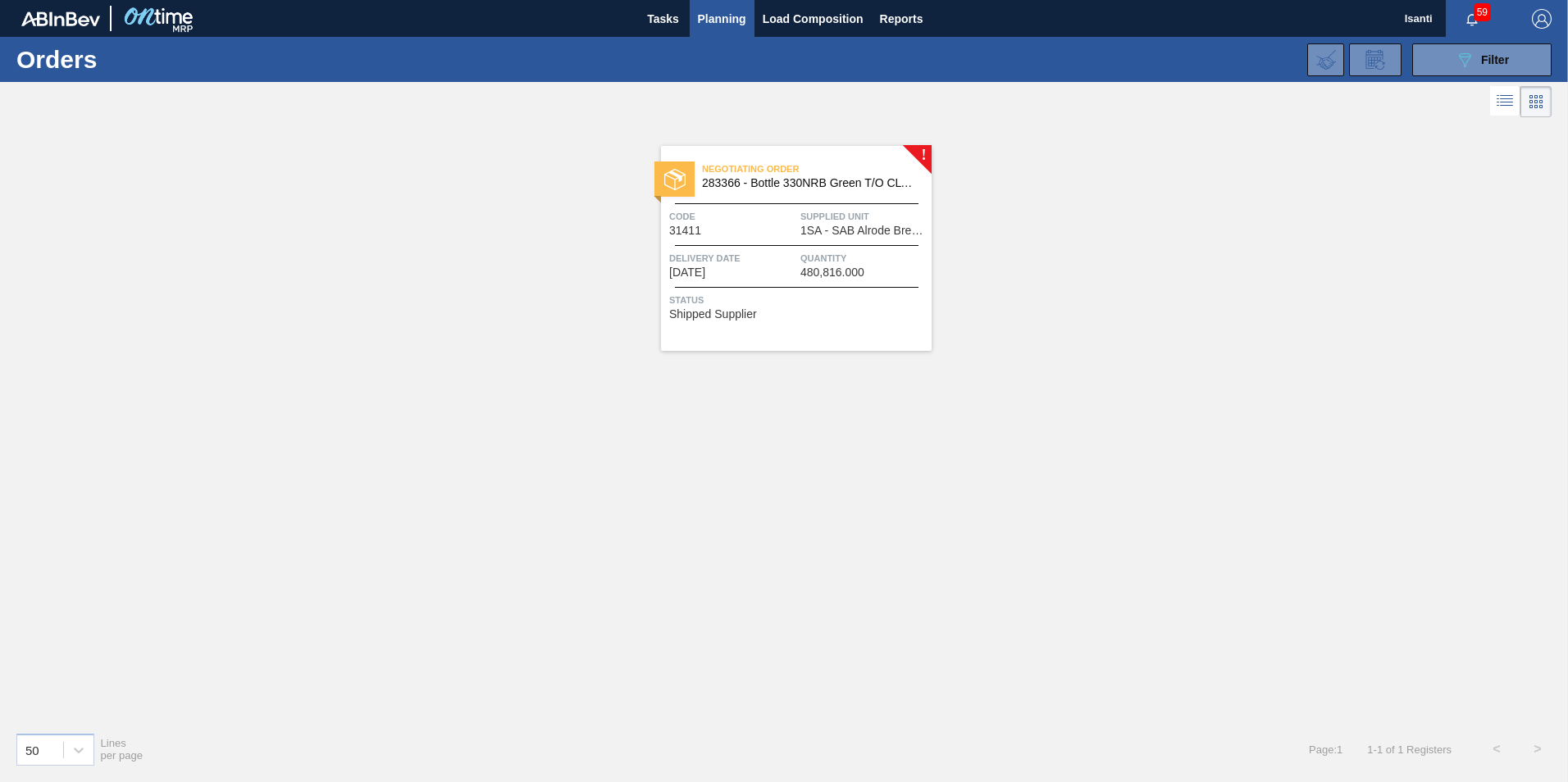
click at [866, 215] on span "Supplied Unit" at bounding box center [864, 216] width 127 height 17
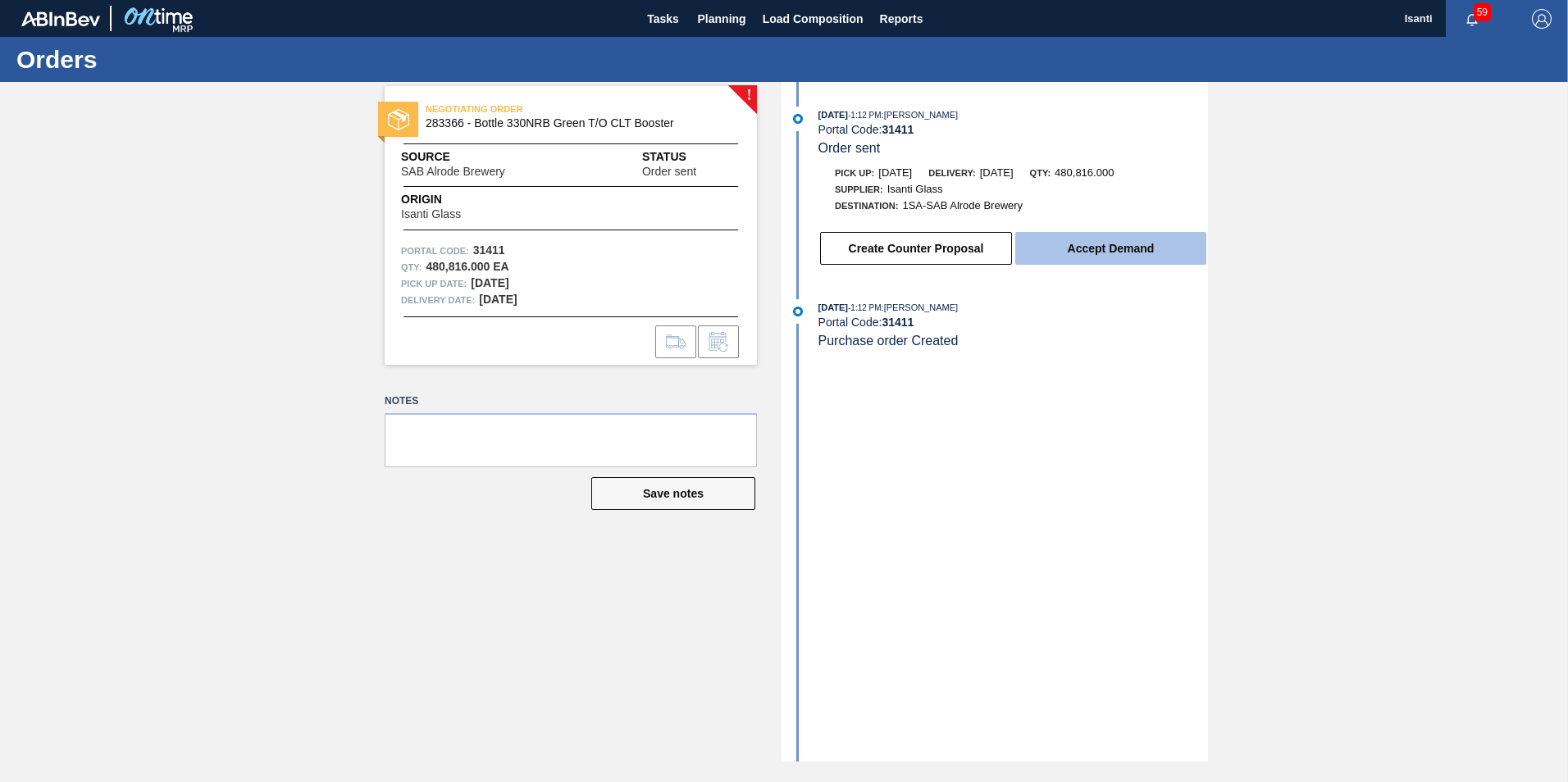
click at [1109, 253] on button "Accept Demand" at bounding box center [1111, 248] width 191 height 32
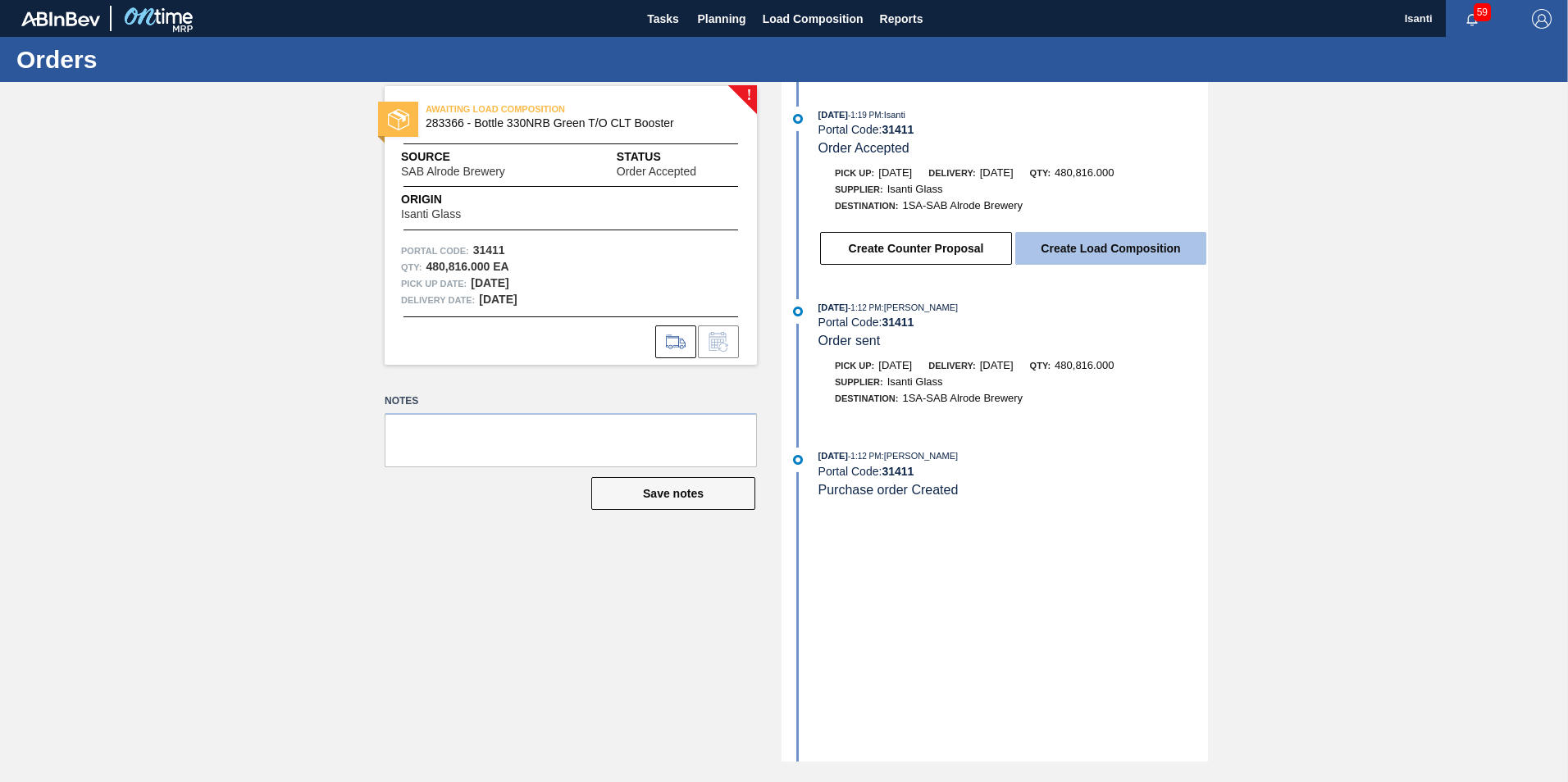
click at [1154, 253] on button "Create Load Composition" at bounding box center [1111, 248] width 191 height 32
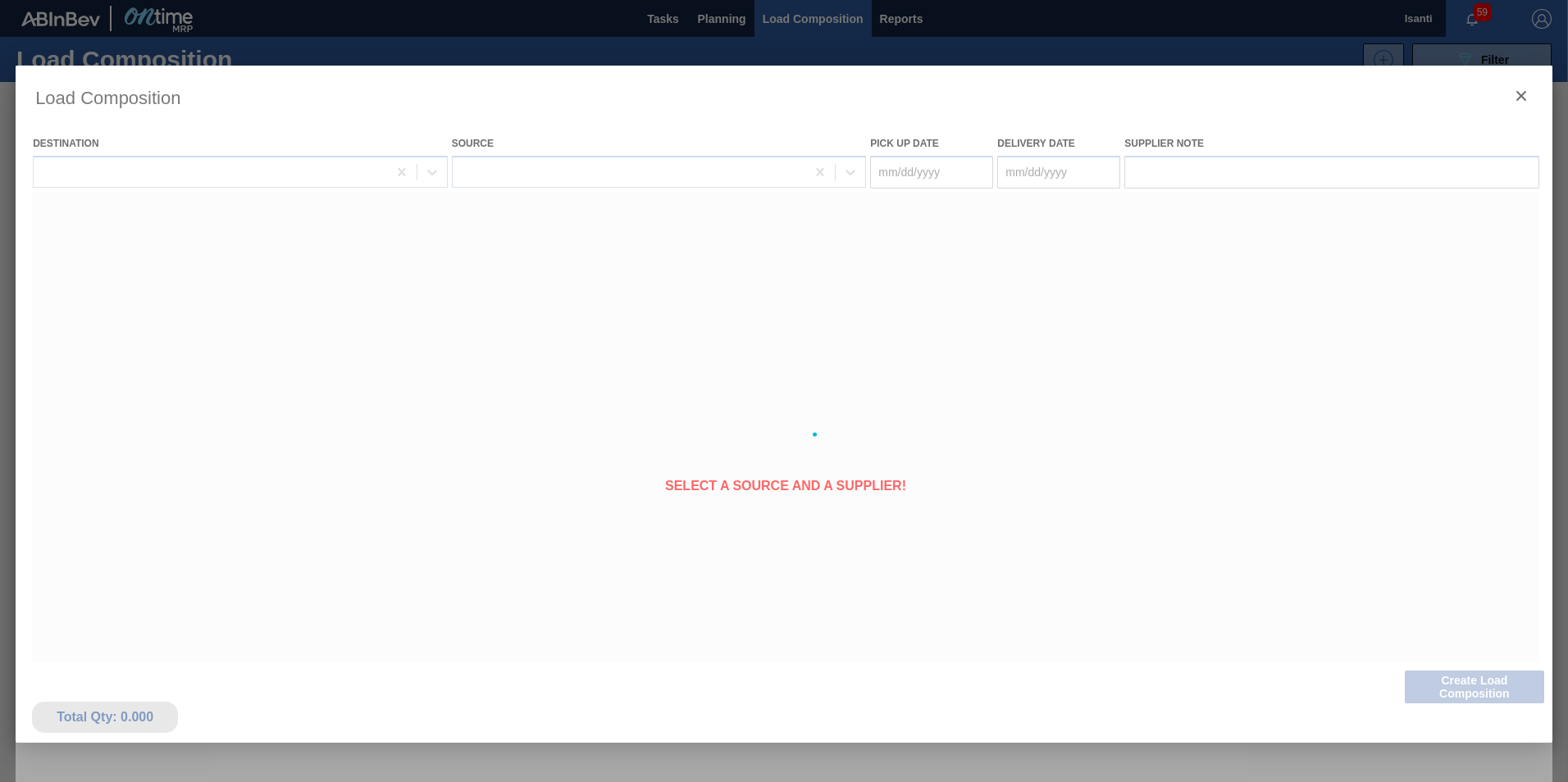
type Date "[DATE]"
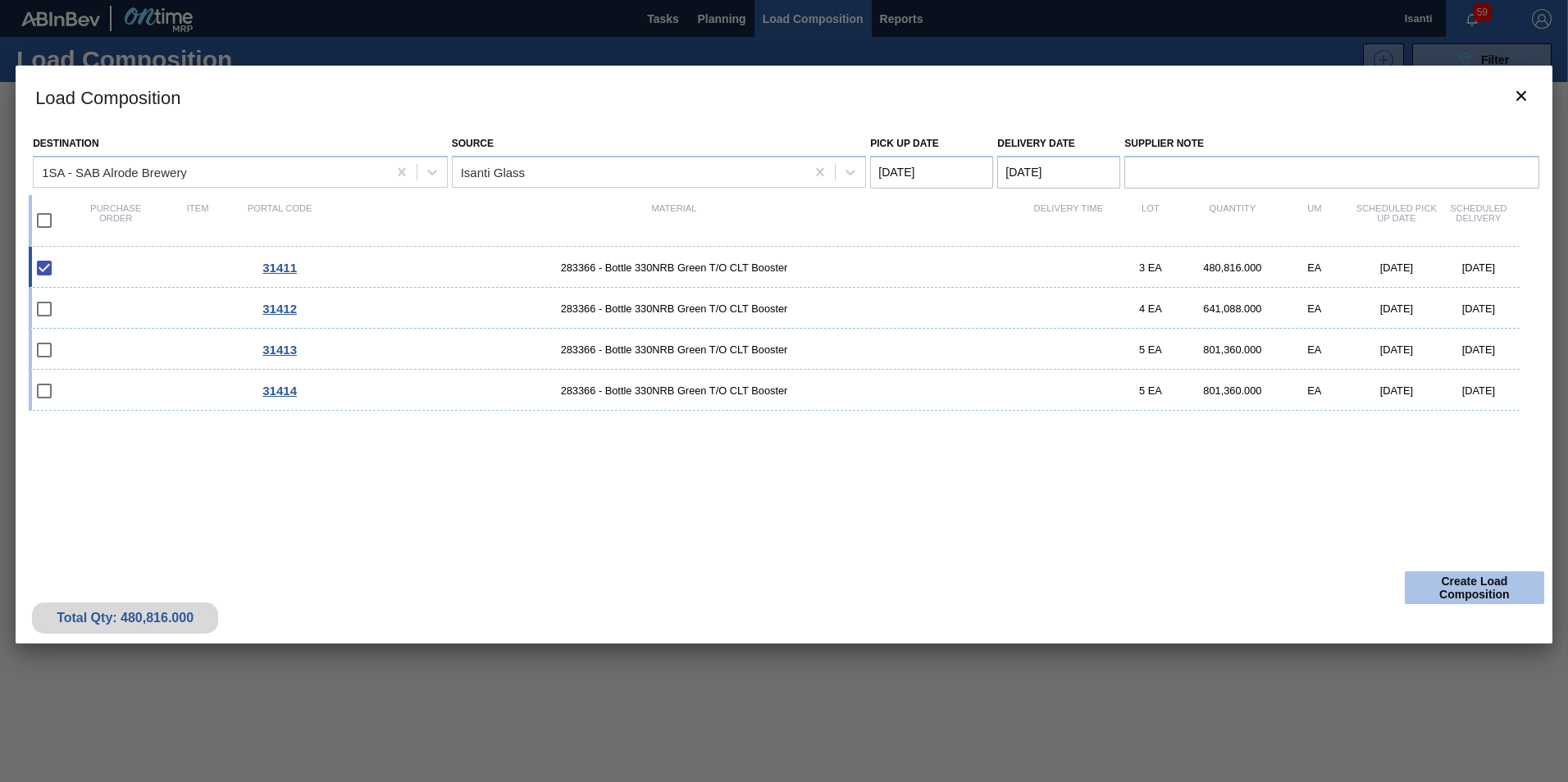
click at [1437, 589] on button "Create Load Composition" at bounding box center [1474, 587] width 140 height 32
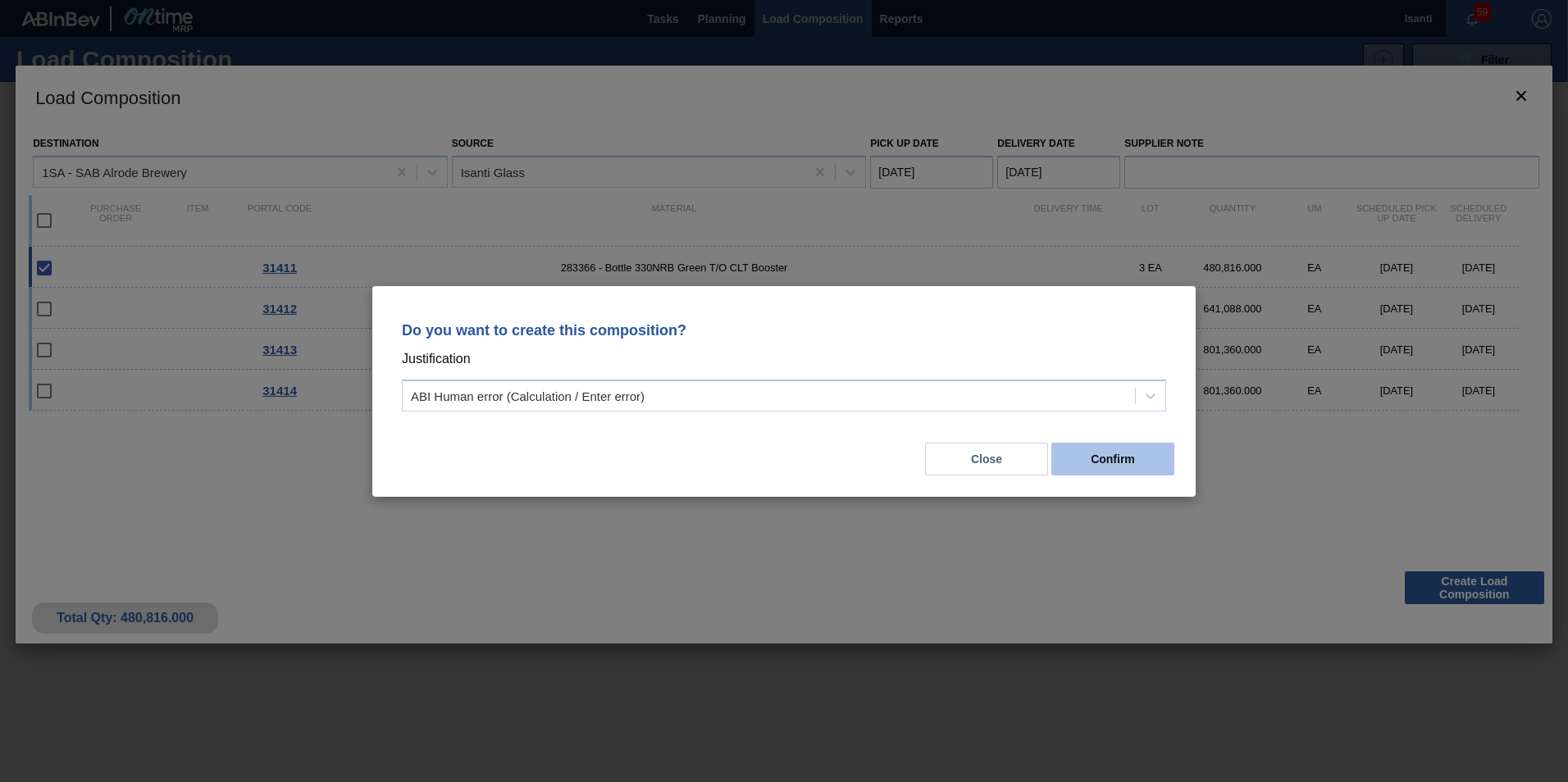
click at [1104, 457] on button "Confirm" at bounding box center [1113, 458] width 123 height 32
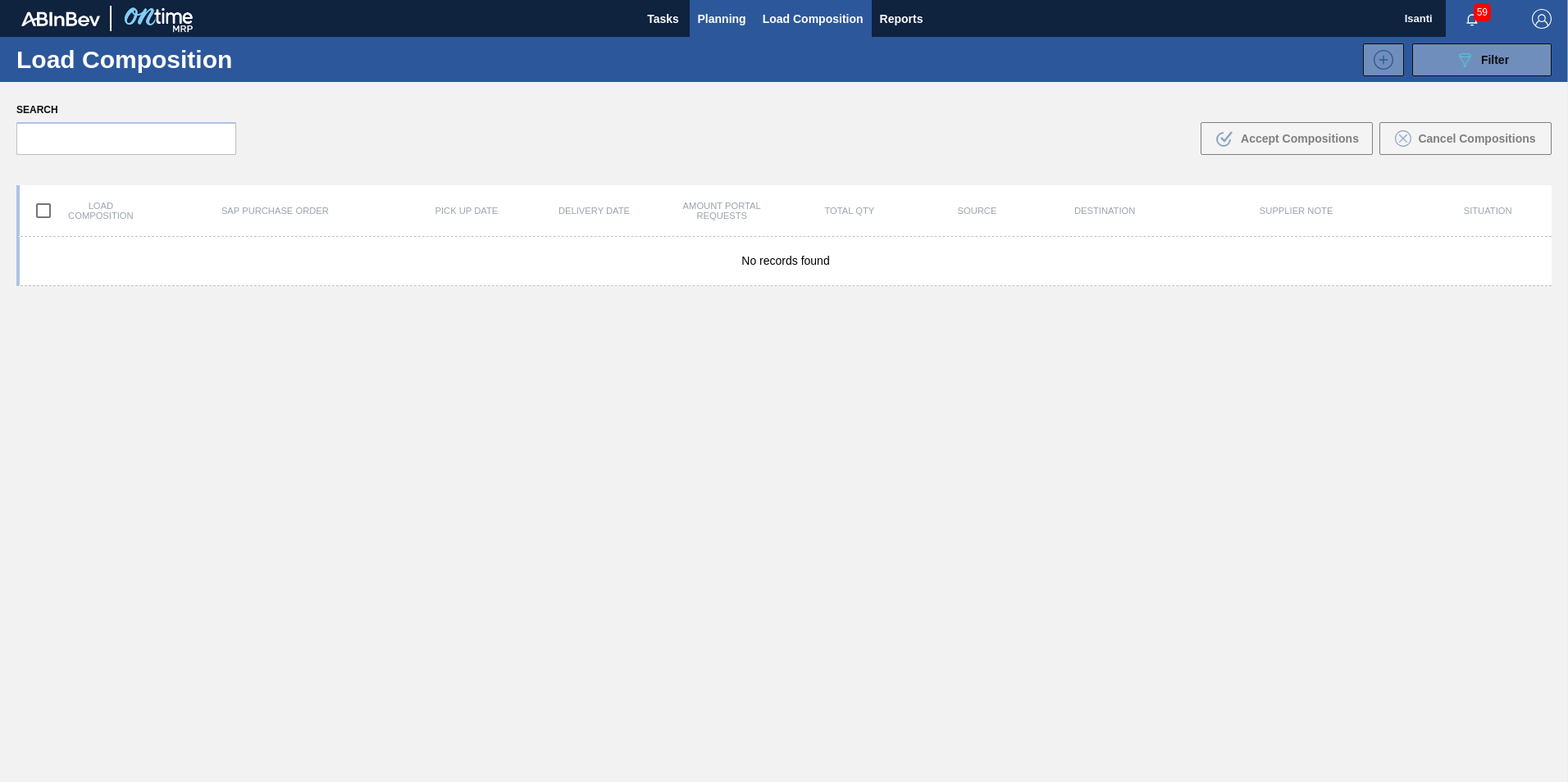
click at [744, 18] on span "Planning" at bounding box center [722, 18] width 48 height 19
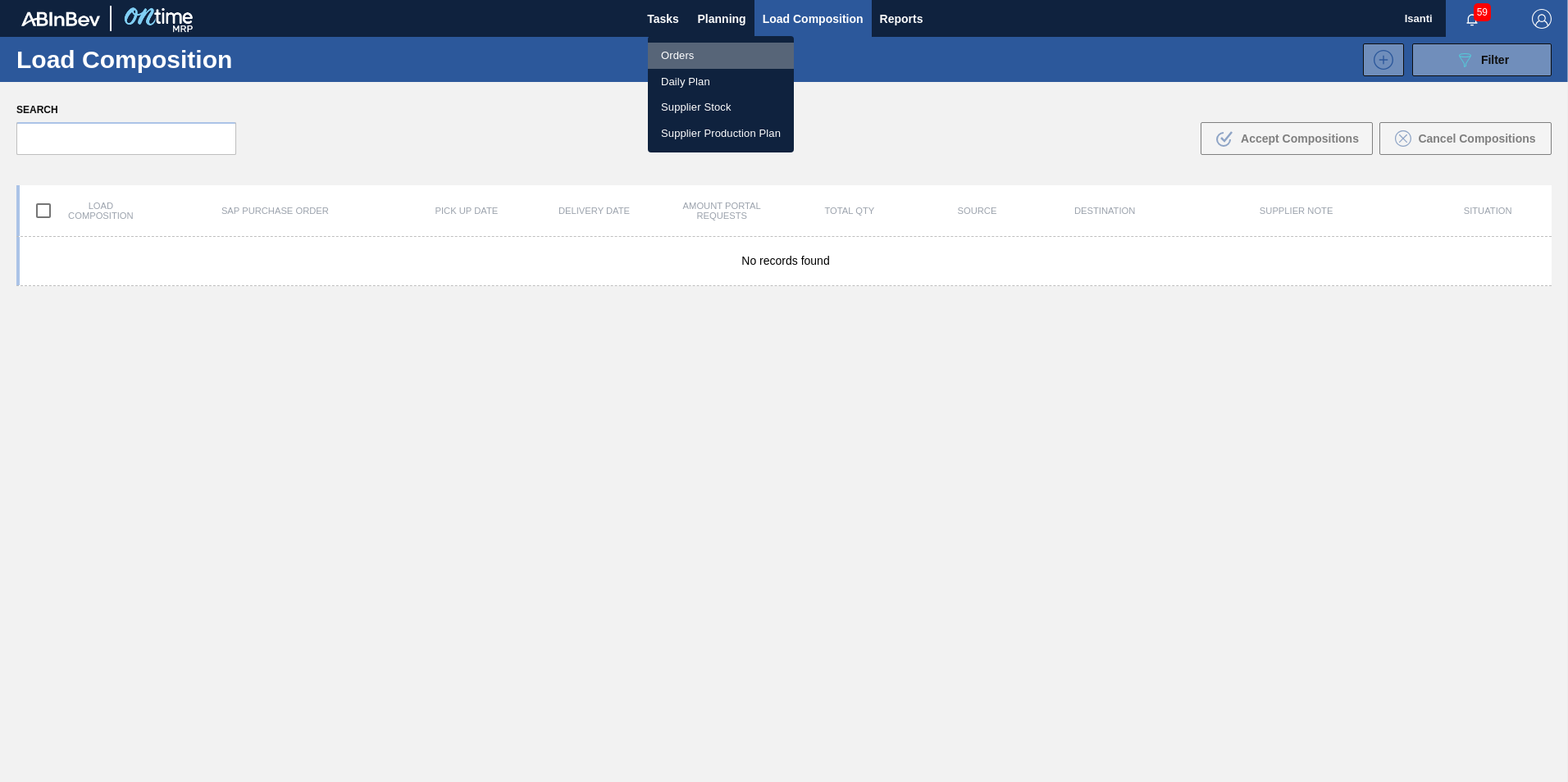
click at [688, 53] on li "Orders" at bounding box center [721, 56] width 146 height 26
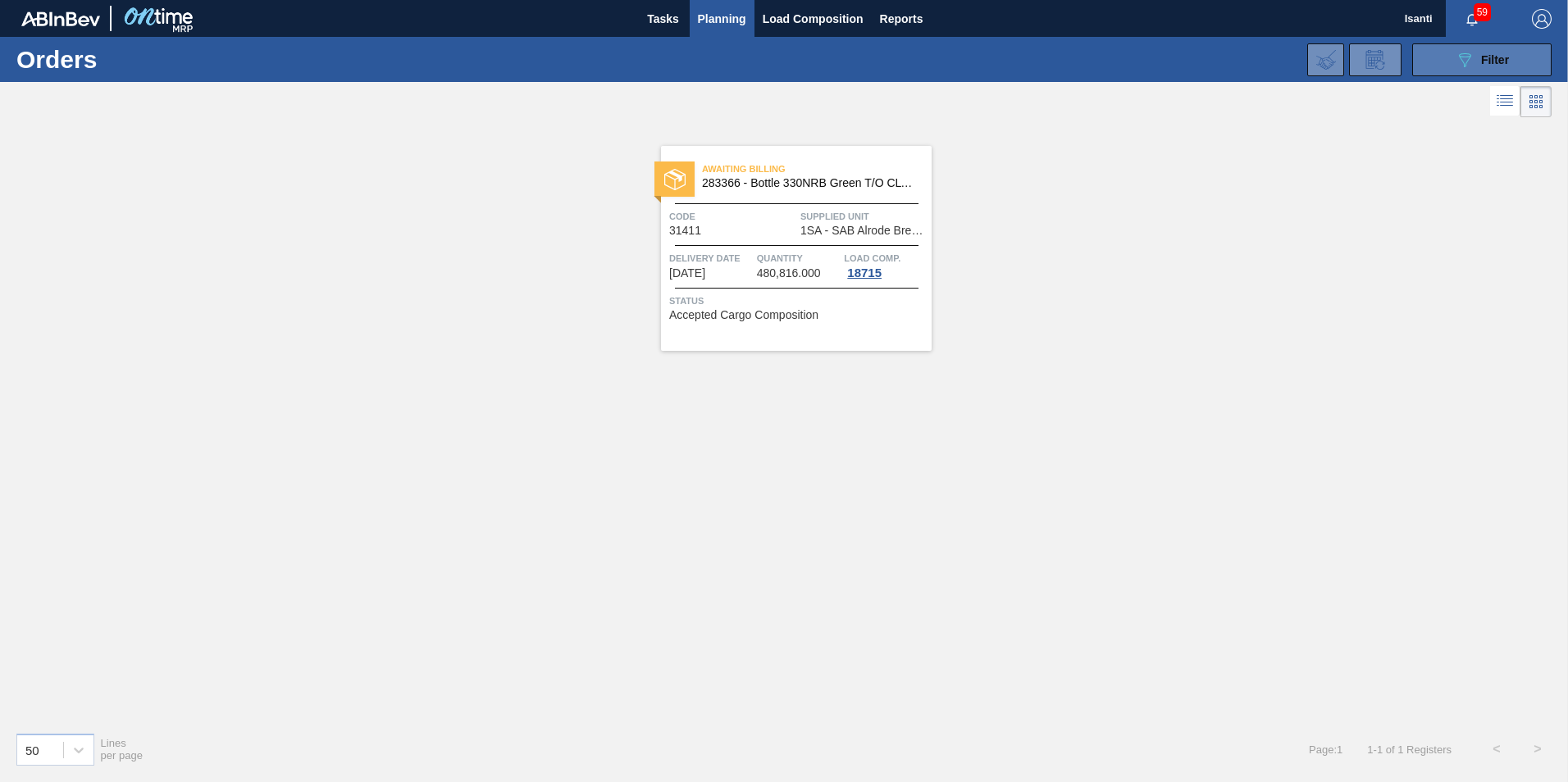
click at [1449, 59] on button "089F7B8B-B2A5-4AFE-B5C0-19BA573D28AC Filter" at bounding box center [1482, 60] width 140 height 32
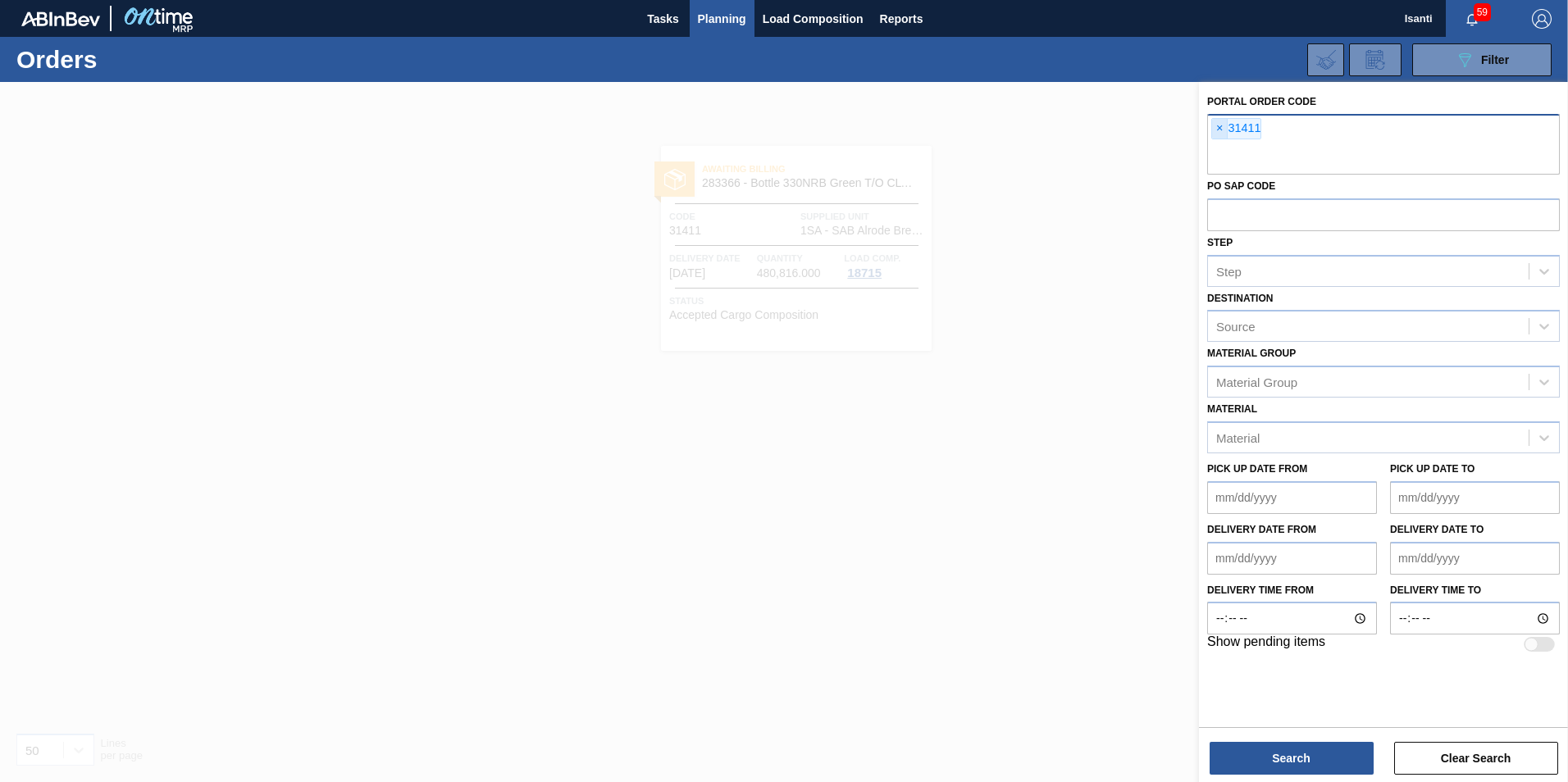
click at [1222, 128] on span "×" at bounding box center [1220, 128] width 16 height 19
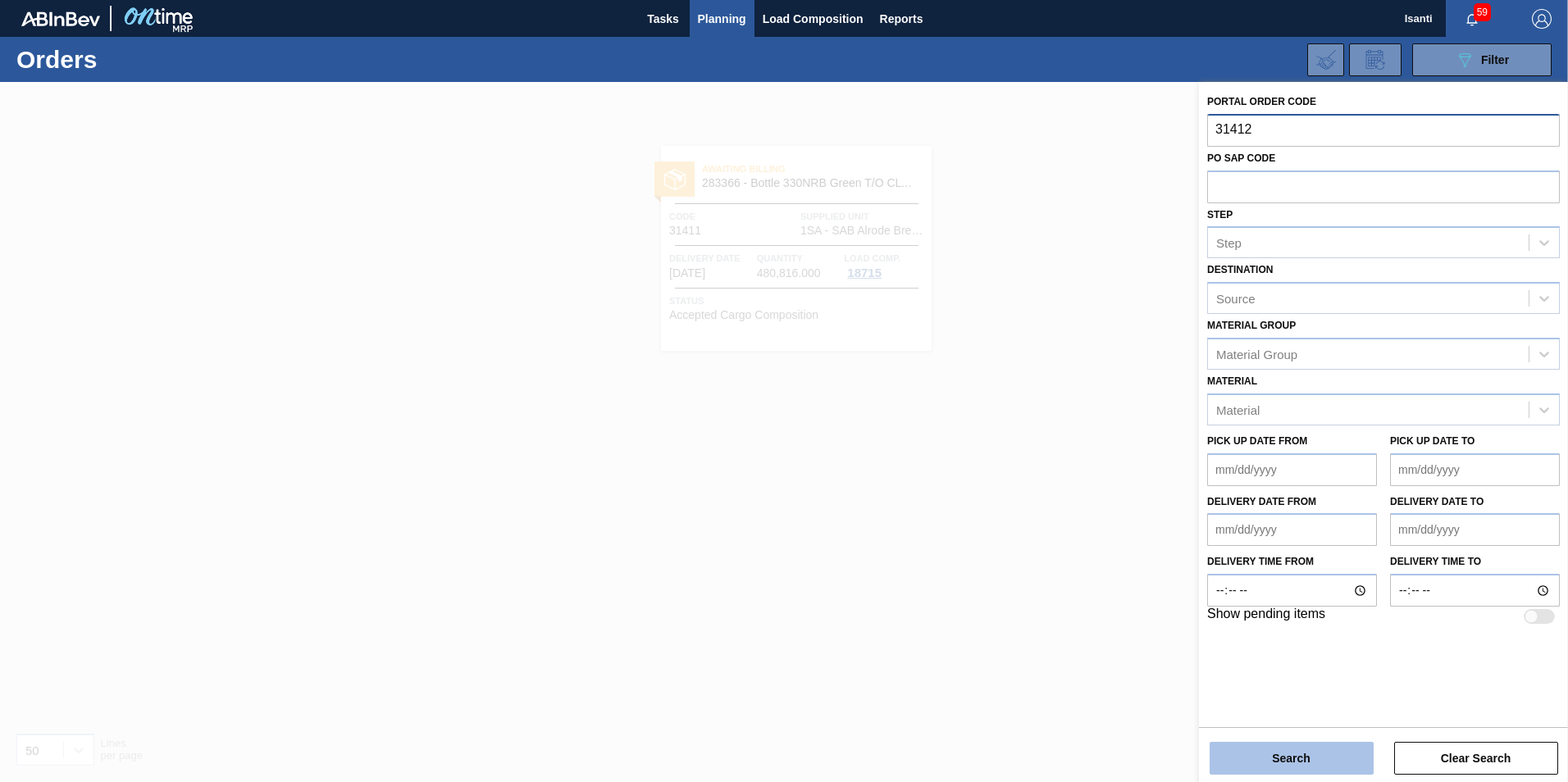
type input "31412"
click at [1317, 745] on button "Search" at bounding box center [1291, 757] width 164 height 32
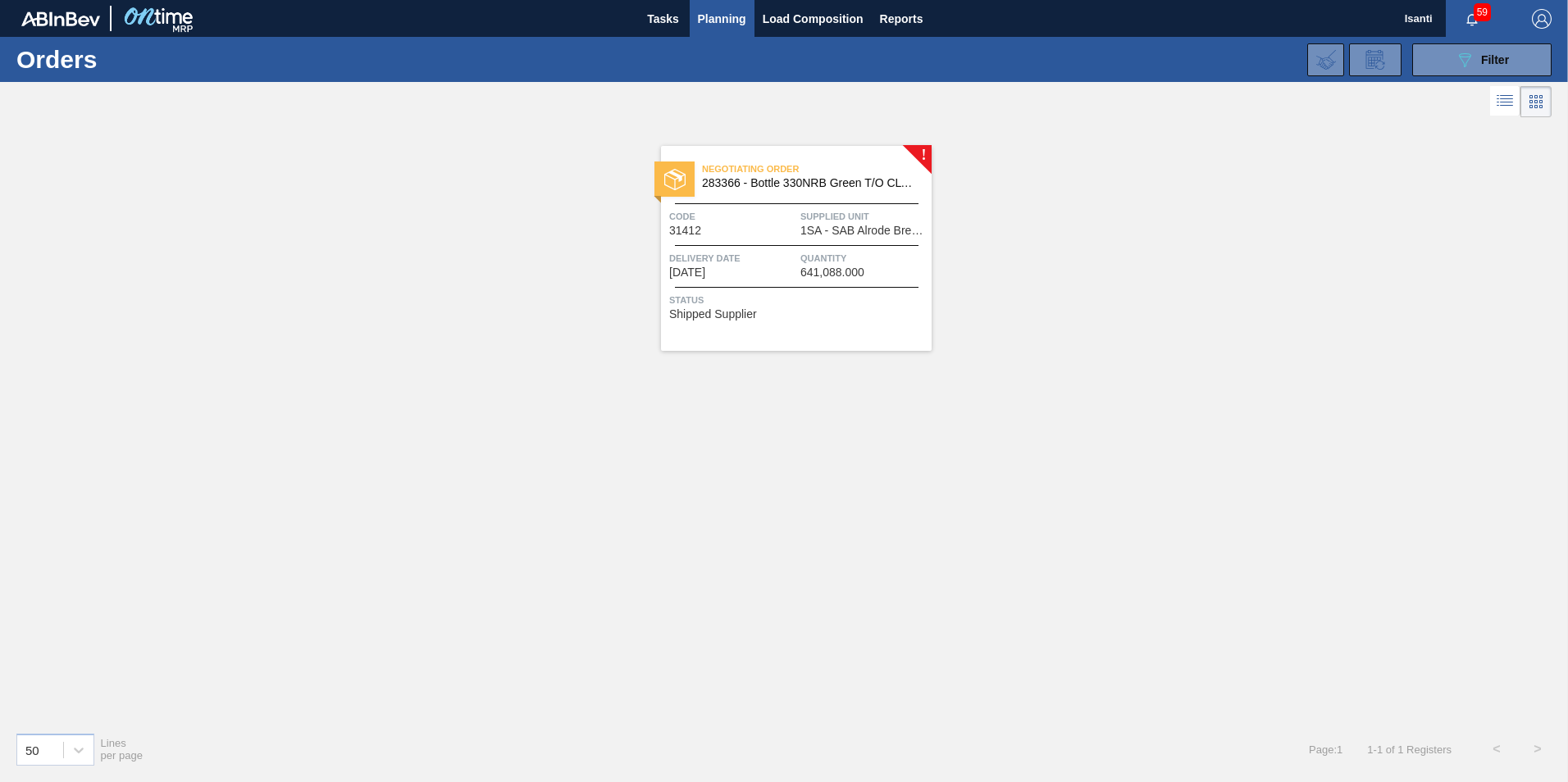
click at [802, 223] on span "Supplied Unit" at bounding box center [864, 216] width 127 height 17
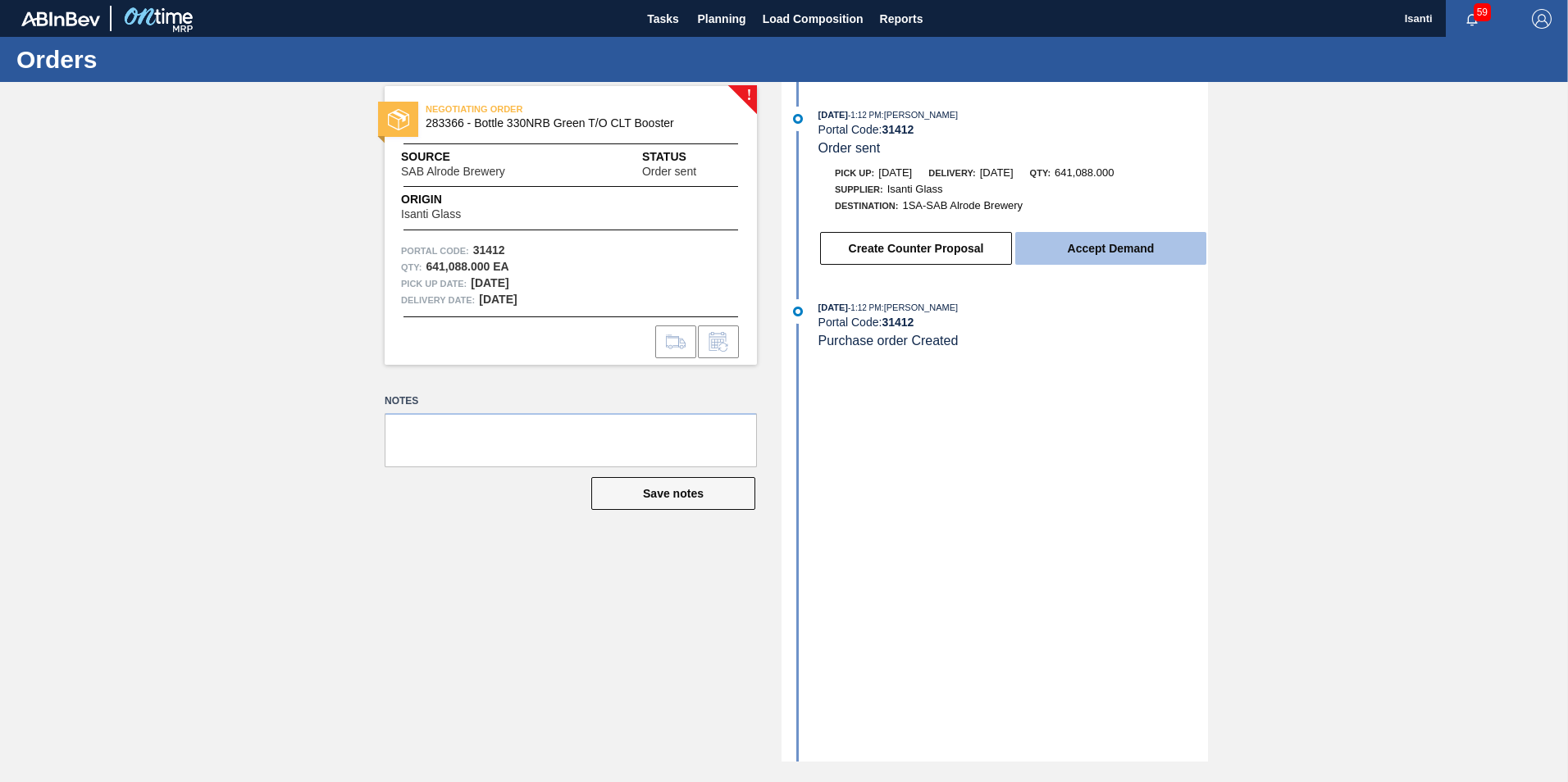
click at [1060, 254] on button "Accept Demand" at bounding box center [1111, 248] width 191 height 32
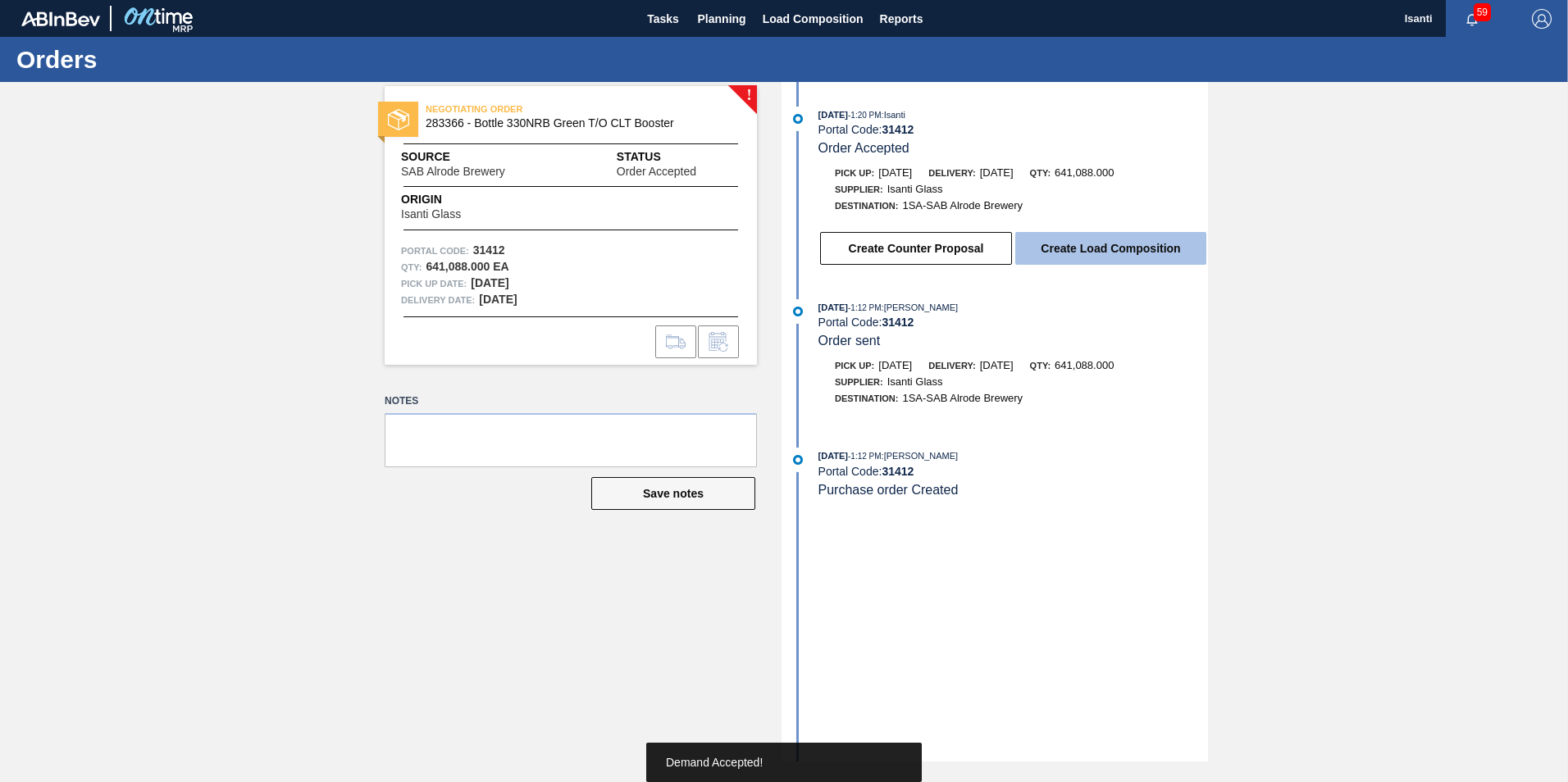
click at [1055, 251] on button "Create Load Composition" at bounding box center [1111, 248] width 191 height 32
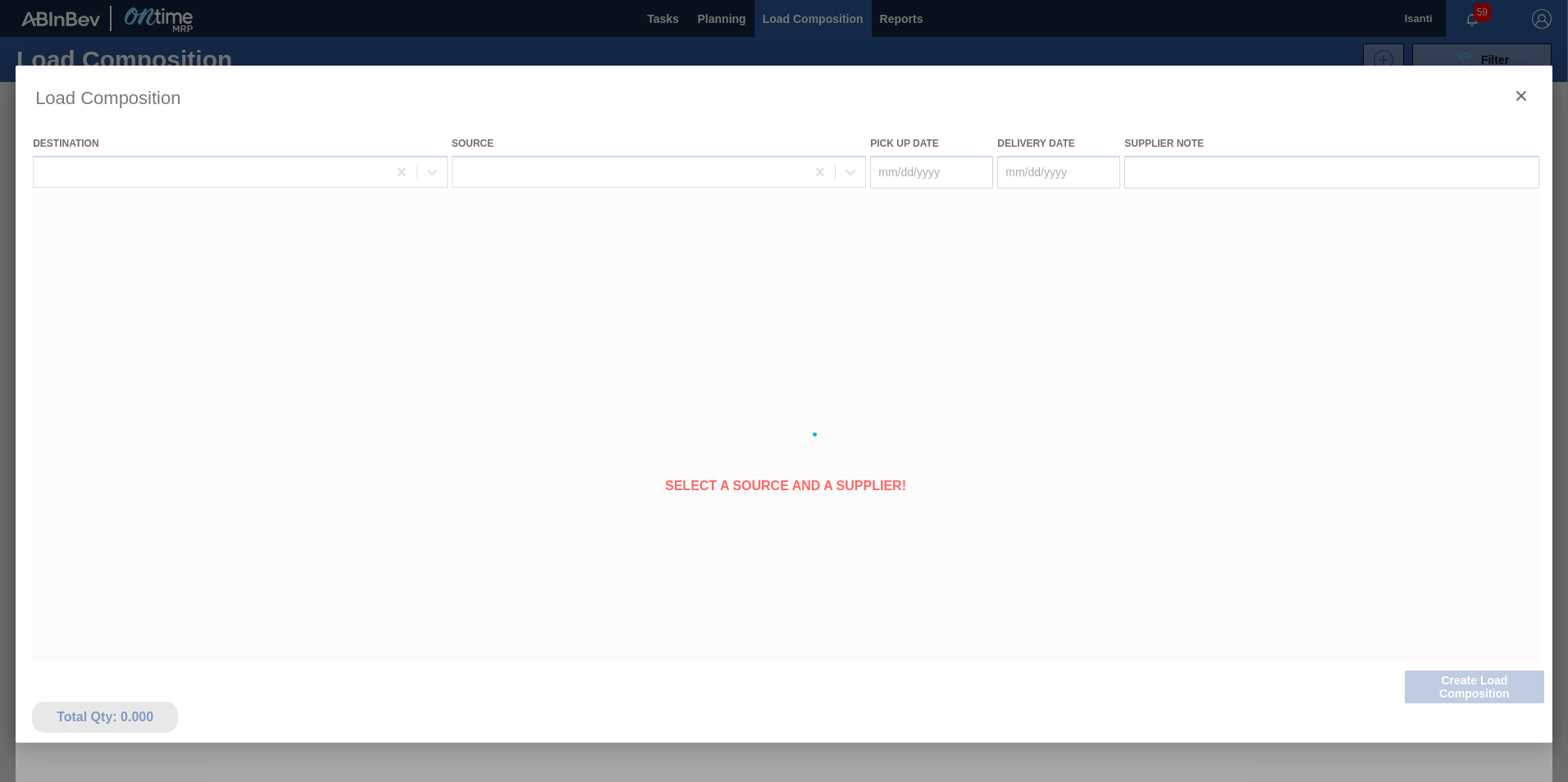
type Date "[DATE]"
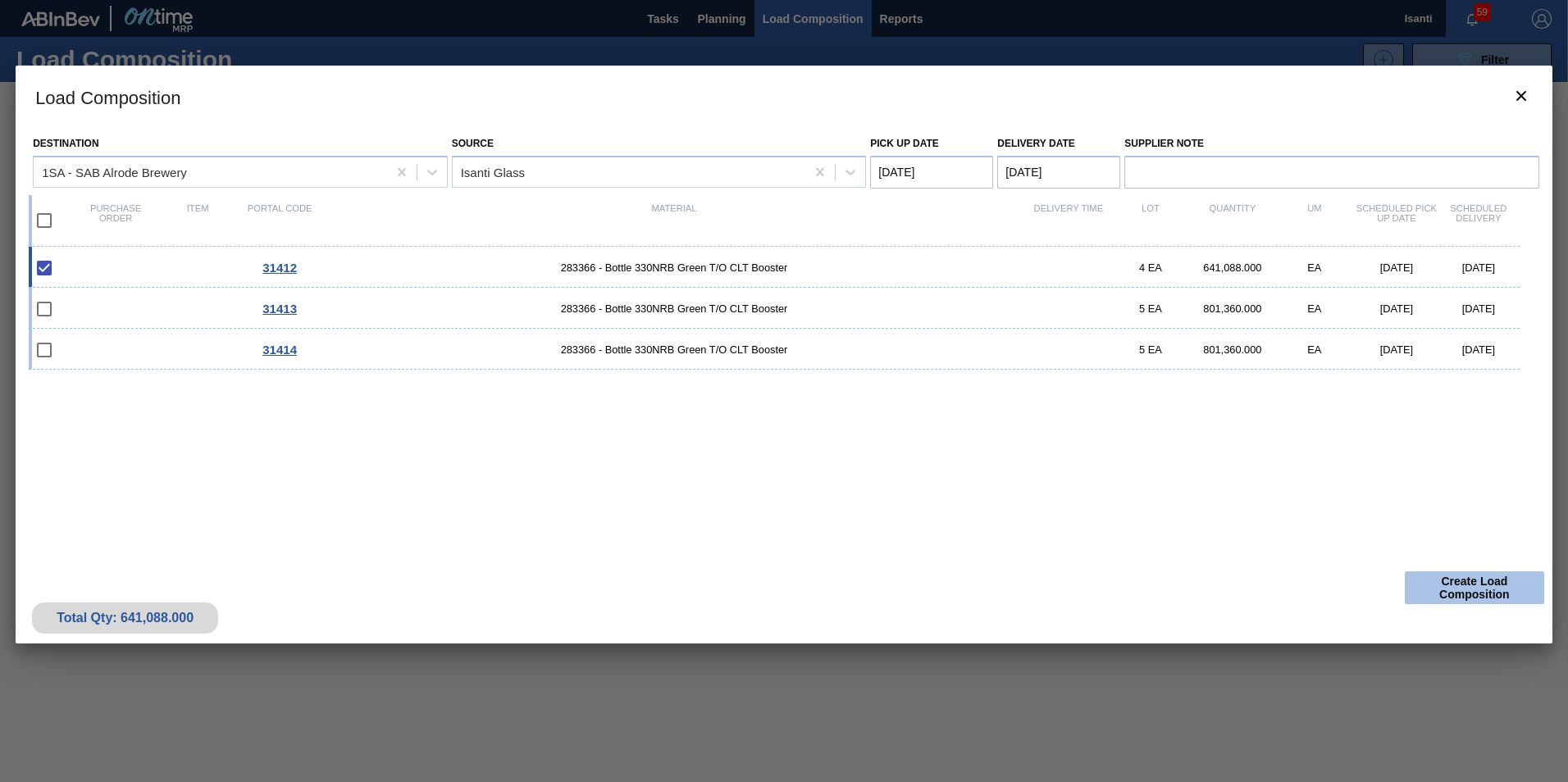
click at [1482, 594] on button "Create Load Composition" at bounding box center [1474, 587] width 140 height 32
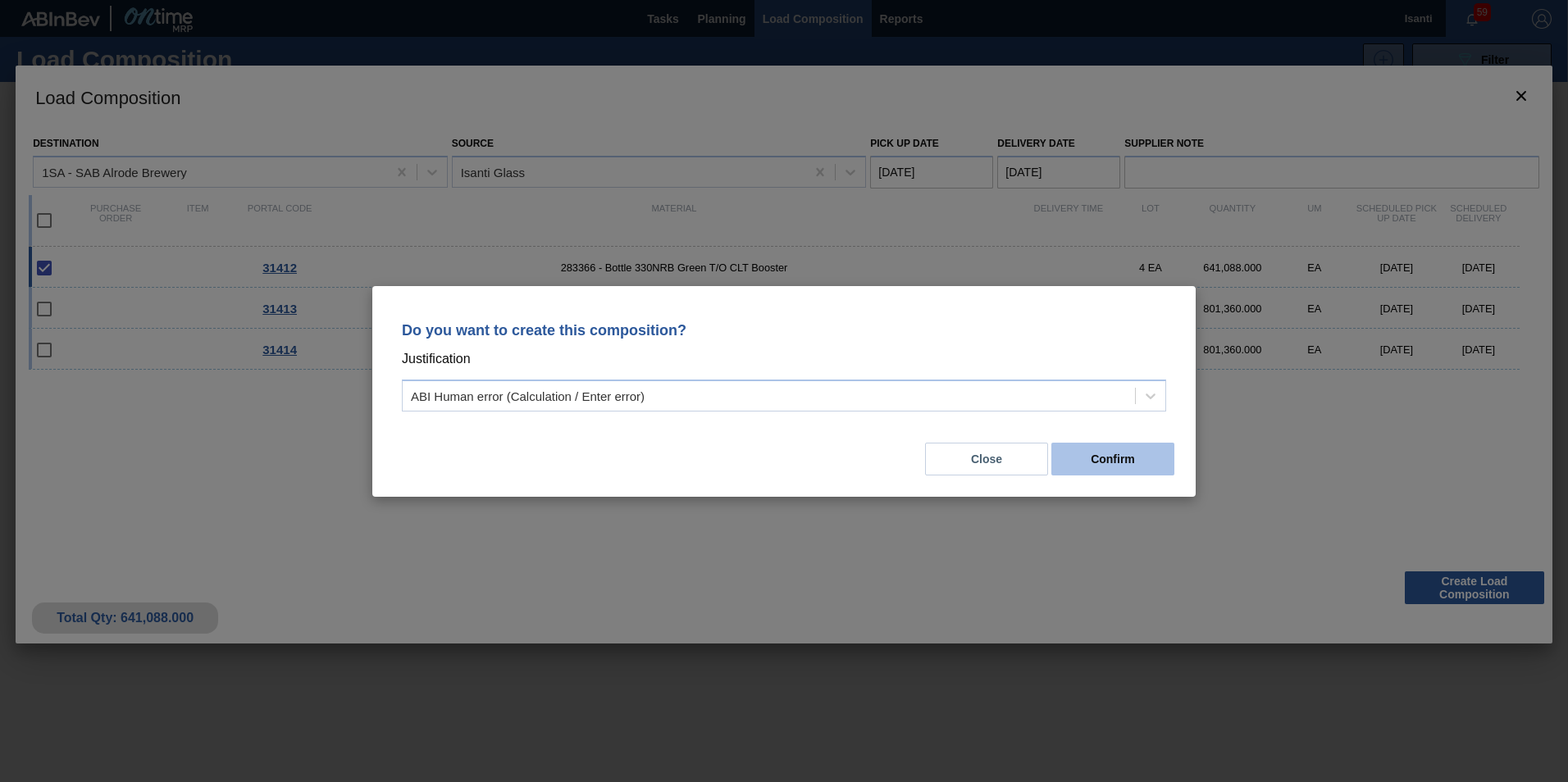
click at [1082, 463] on button "Confirm" at bounding box center [1113, 458] width 123 height 32
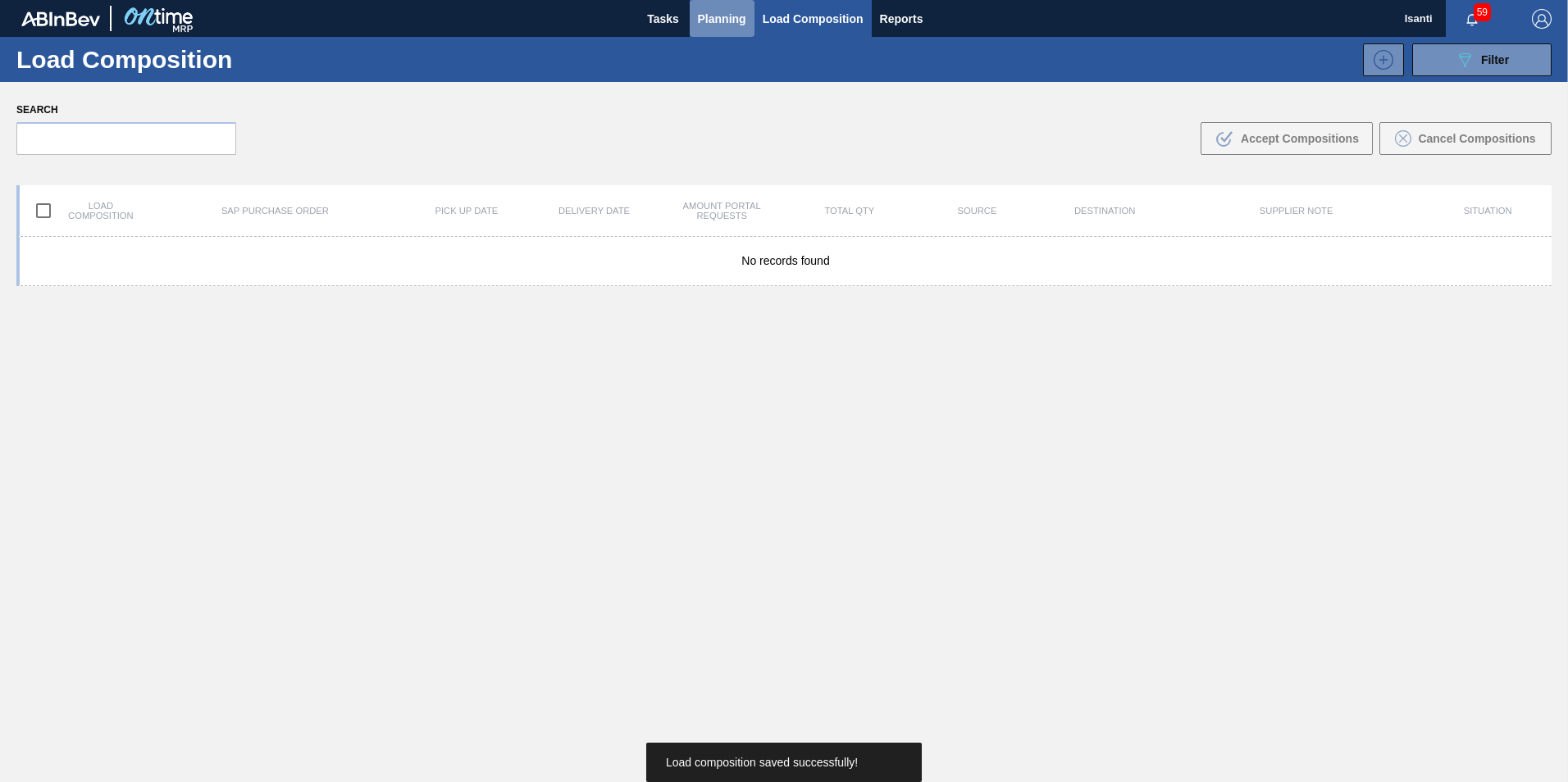
click at [733, 18] on span "Planning" at bounding box center [722, 18] width 48 height 19
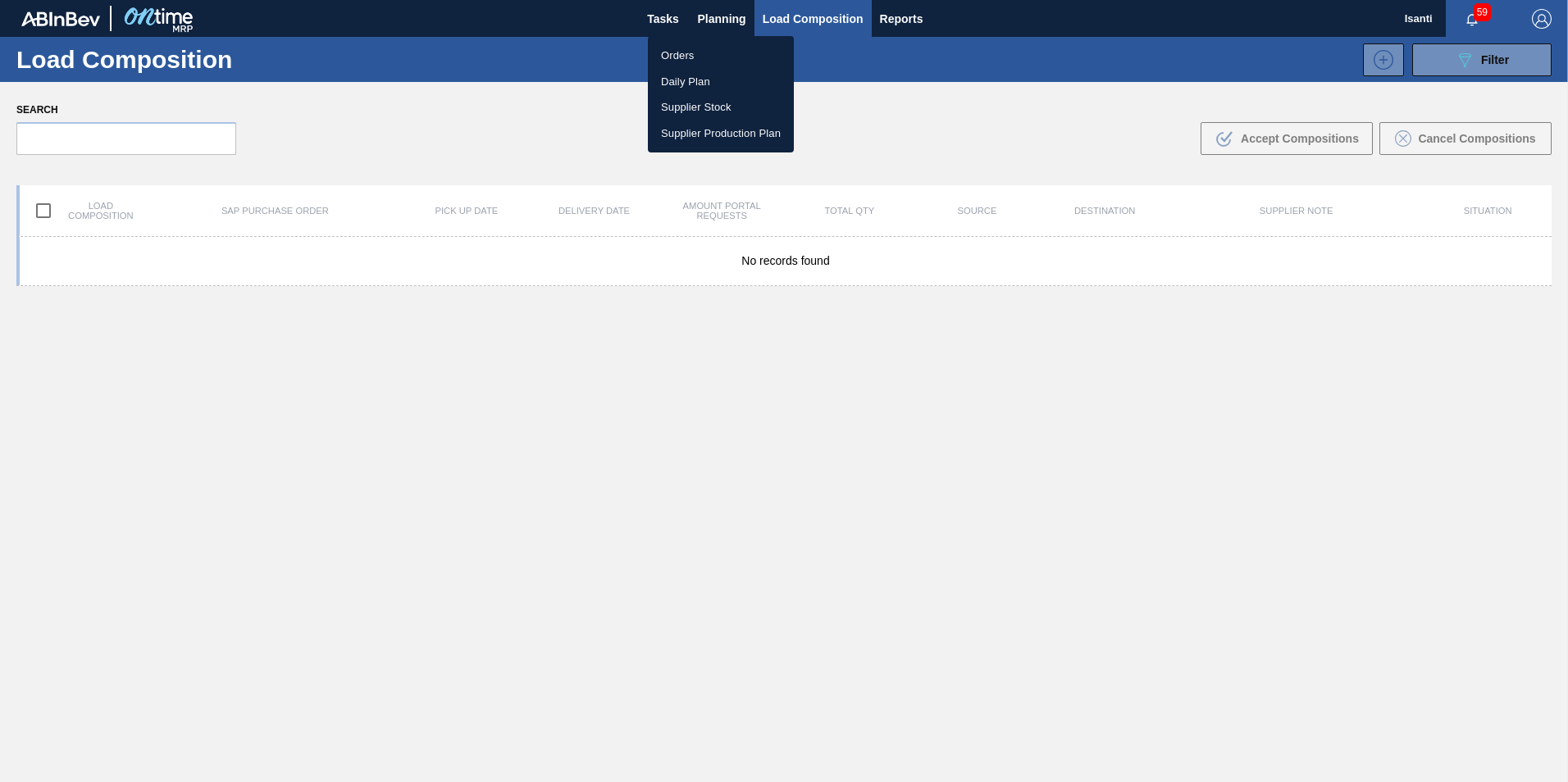
click at [694, 56] on li "Orders" at bounding box center [721, 56] width 146 height 26
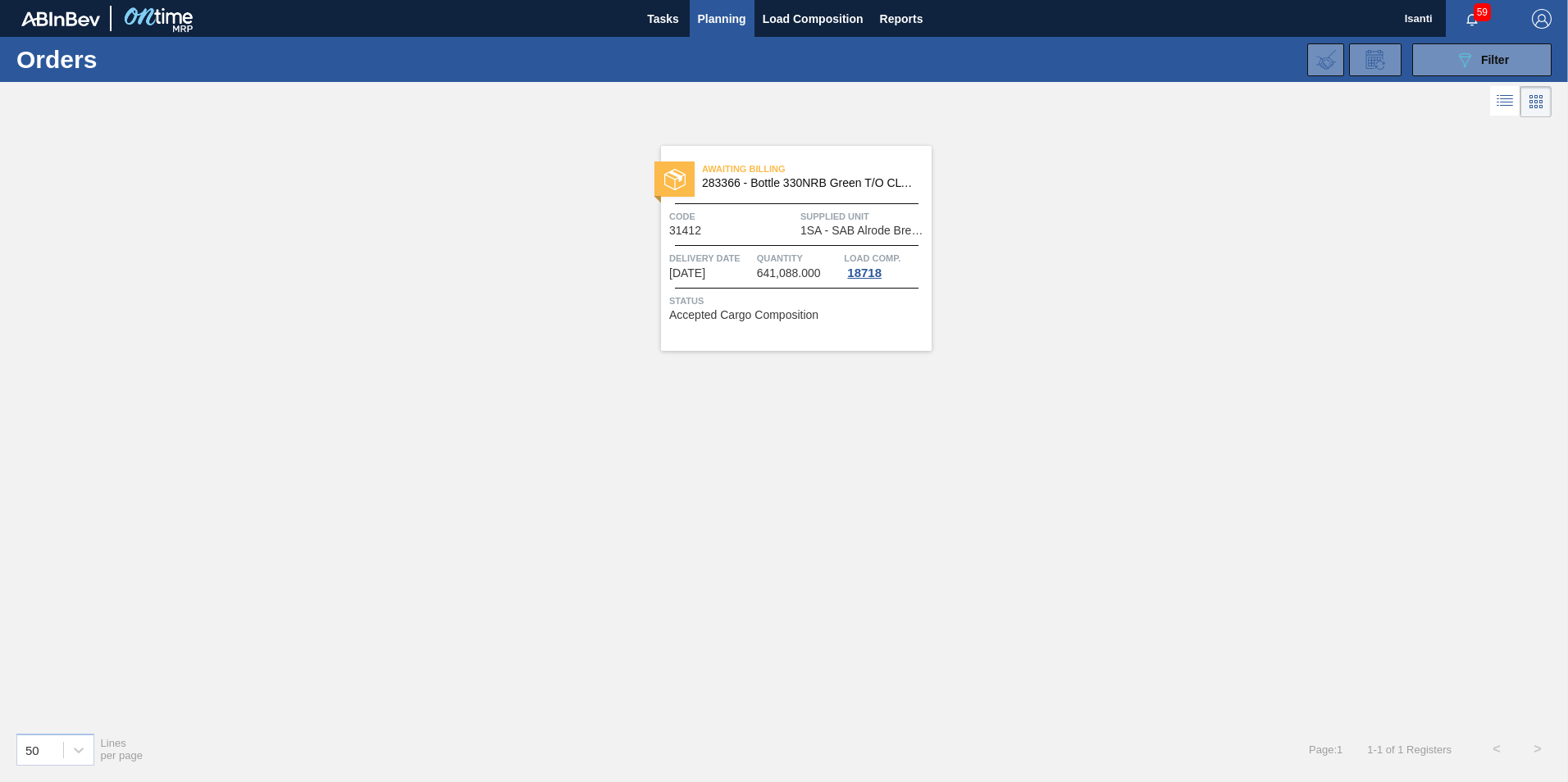
click at [735, 220] on span "Code" at bounding box center [732, 216] width 127 height 17
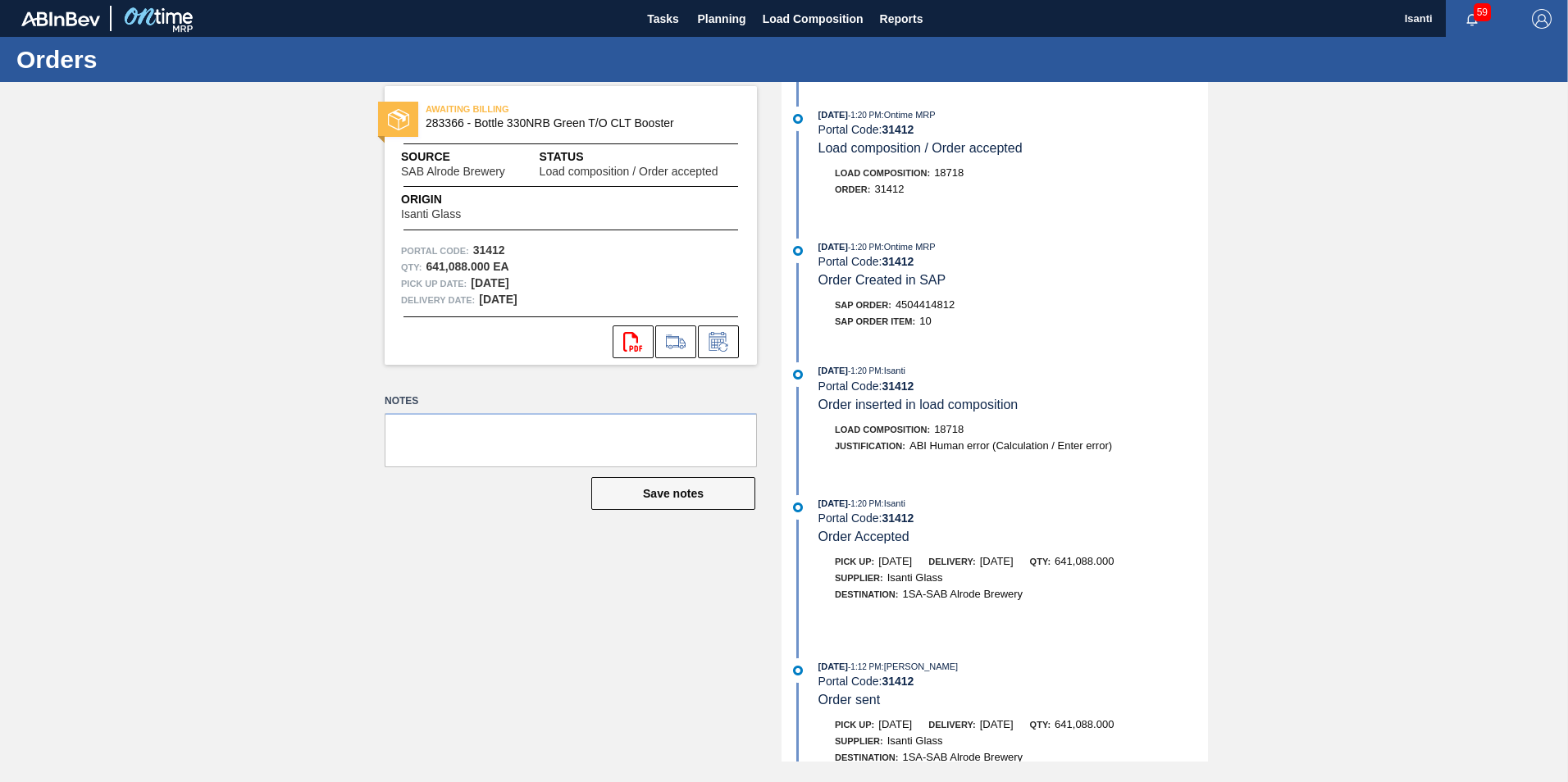
click at [915, 172] on span "Load Composition :" at bounding box center [882, 173] width 95 height 10
click at [742, 26] on span "Planning" at bounding box center [722, 18] width 48 height 19
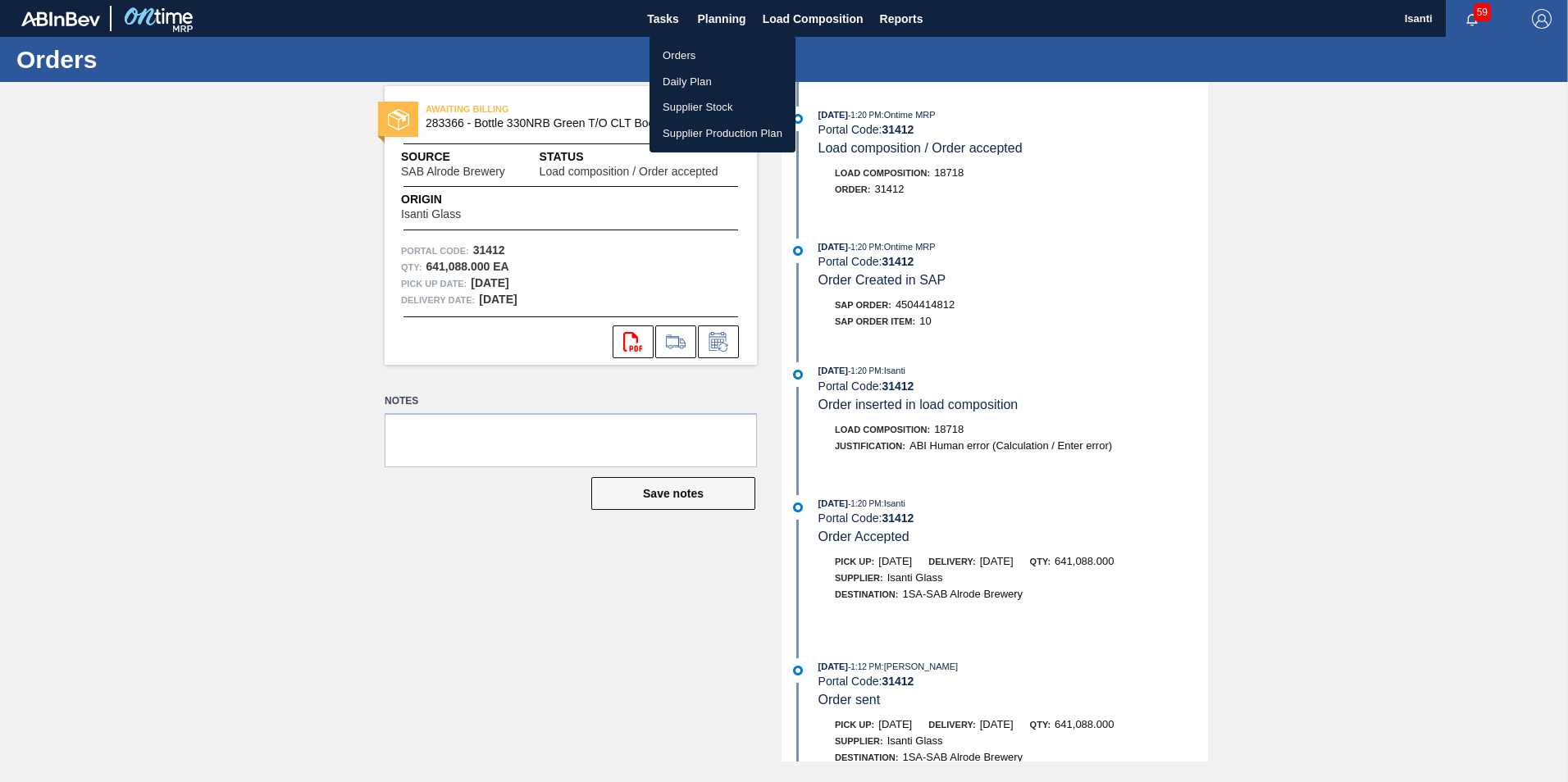
click at [679, 47] on li "Orders" at bounding box center [723, 56] width 146 height 26
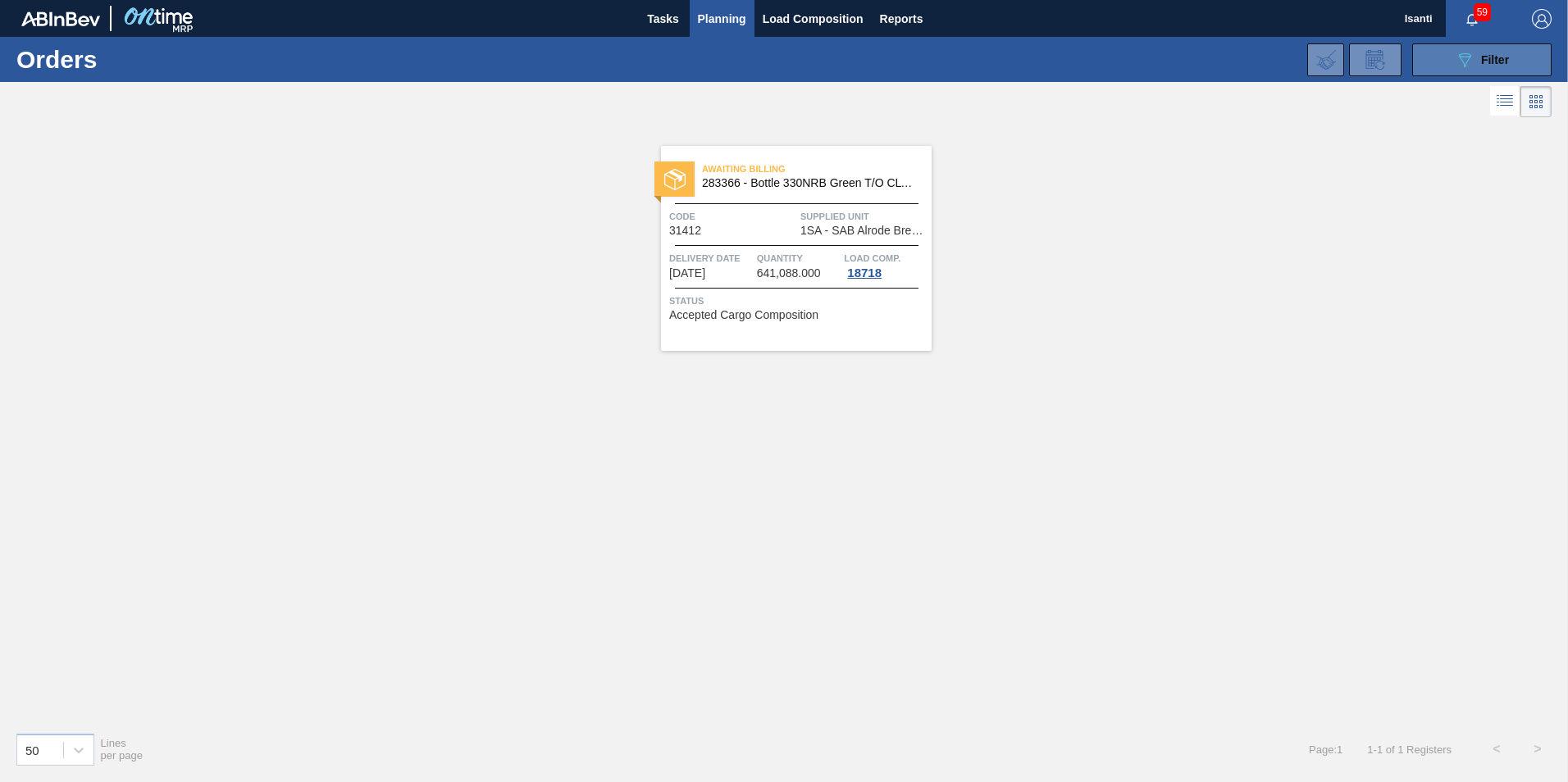
click at [1464, 68] on icon "089F7B8B-B2A5-4AFE-B5C0-19BA573D28AC" at bounding box center [1464, 60] width 19 height 19
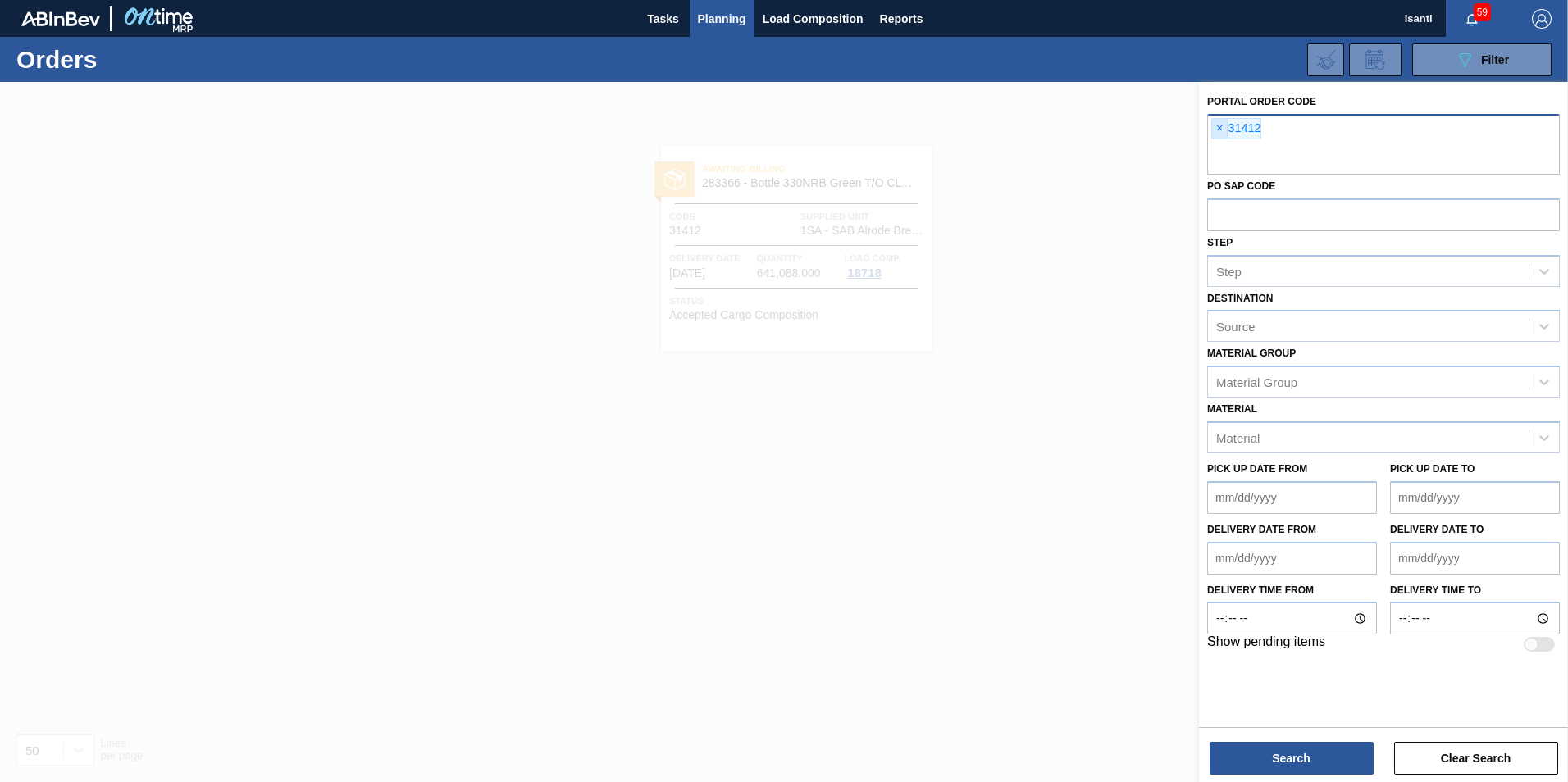
click at [1215, 132] on span "×" at bounding box center [1220, 128] width 16 height 19
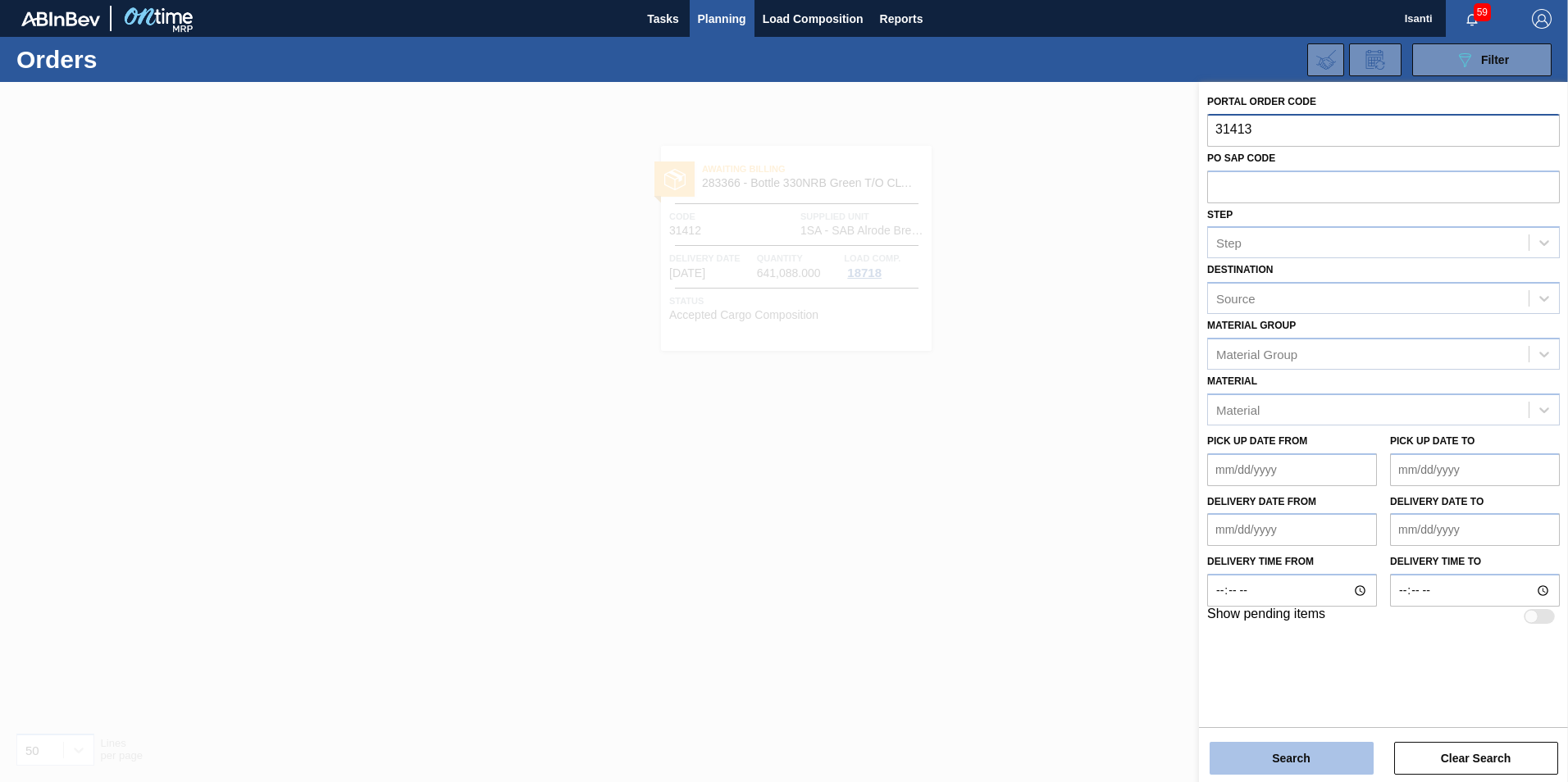
type input "31413"
click at [1266, 748] on button "Search" at bounding box center [1291, 757] width 164 height 32
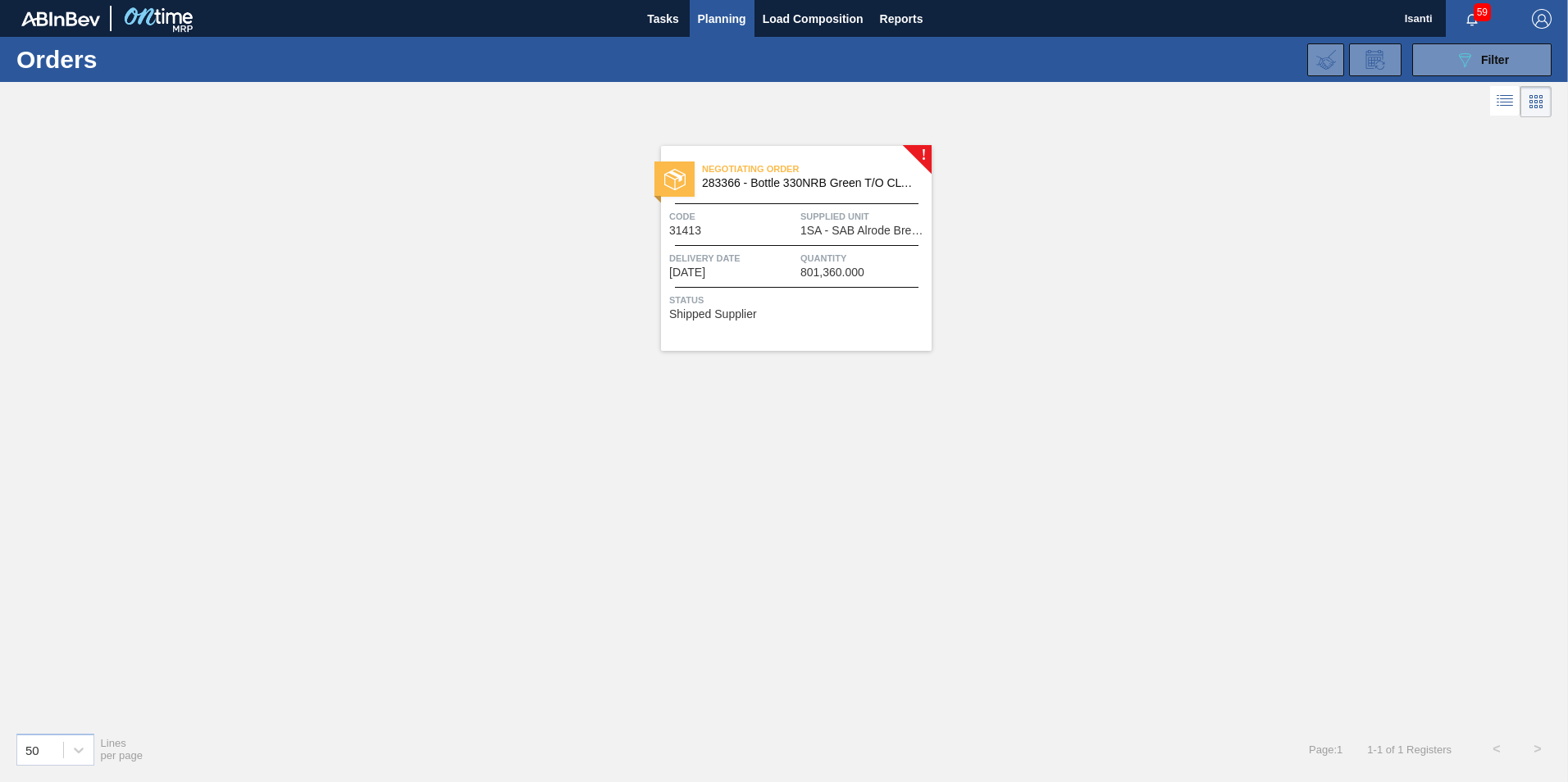
click at [754, 278] on div "Delivery Date [DATE]" at bounding box center [732, 264] width 127 height 29
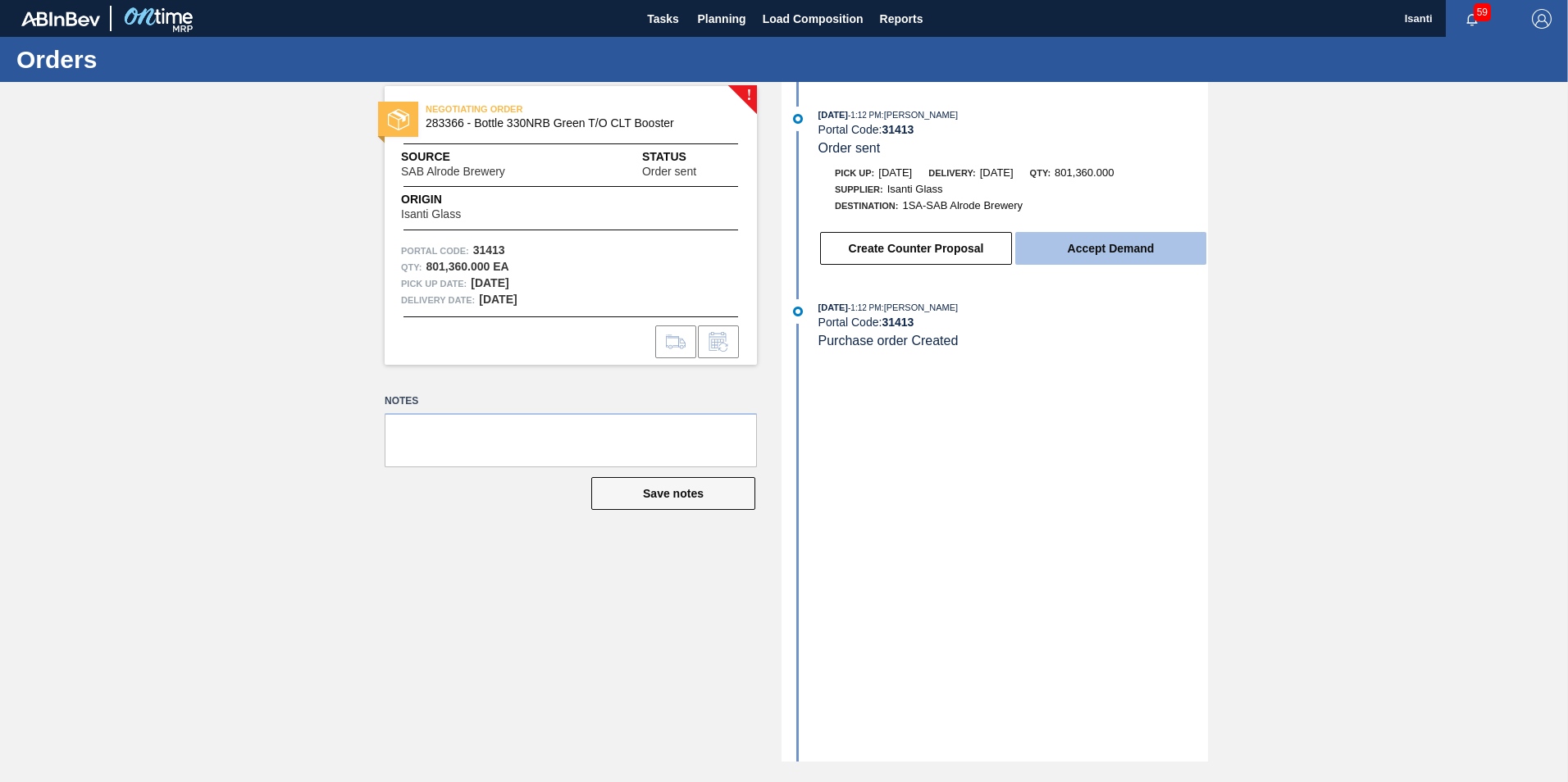
click at [1032, 249] on button "Accept Demand" at bounding box center [1111, 248] width 191 height 32
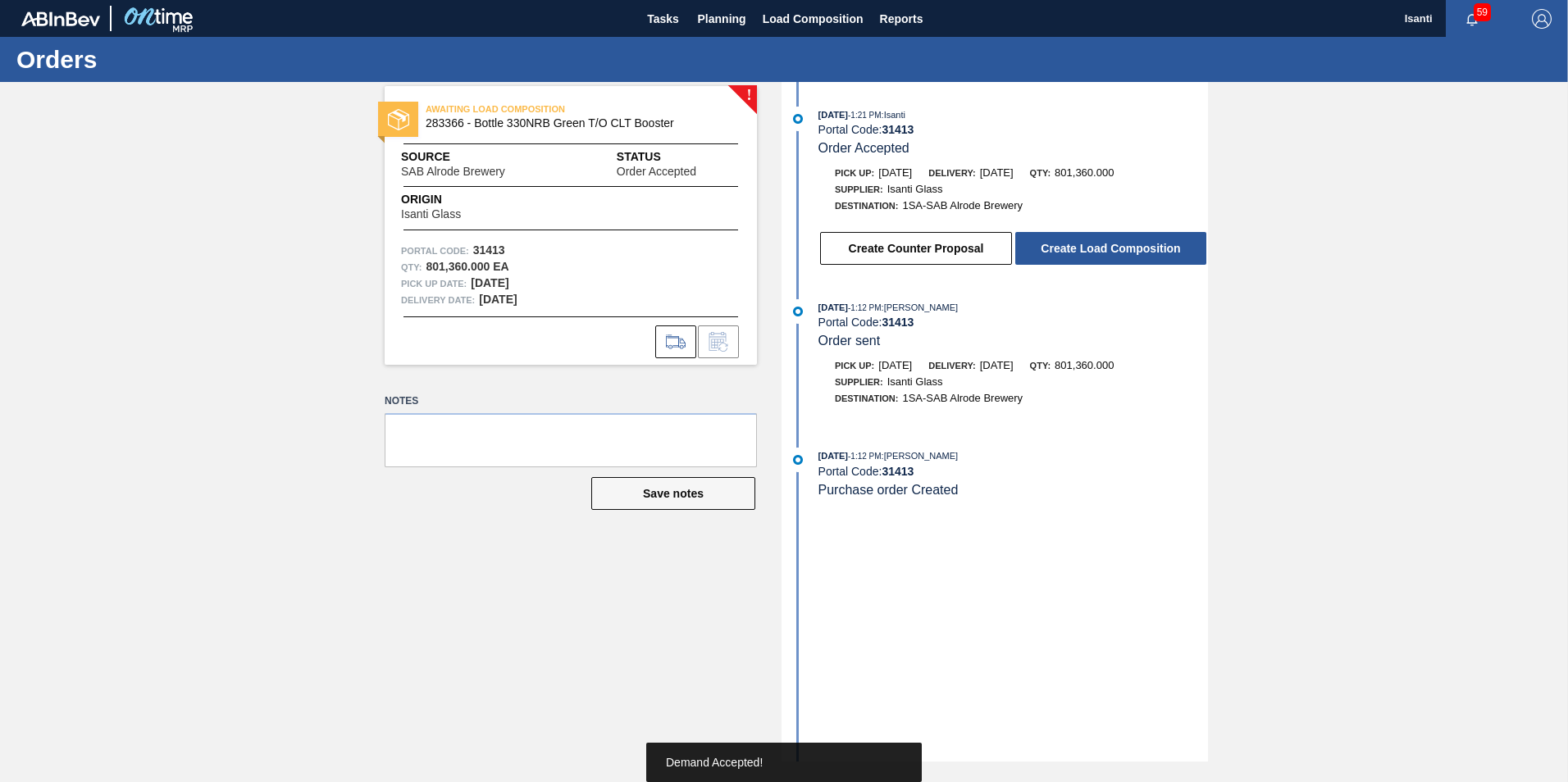
click at [1032, 249] on button "Create Load Composition" at bounding box center [1111, 248] width 191 height 32
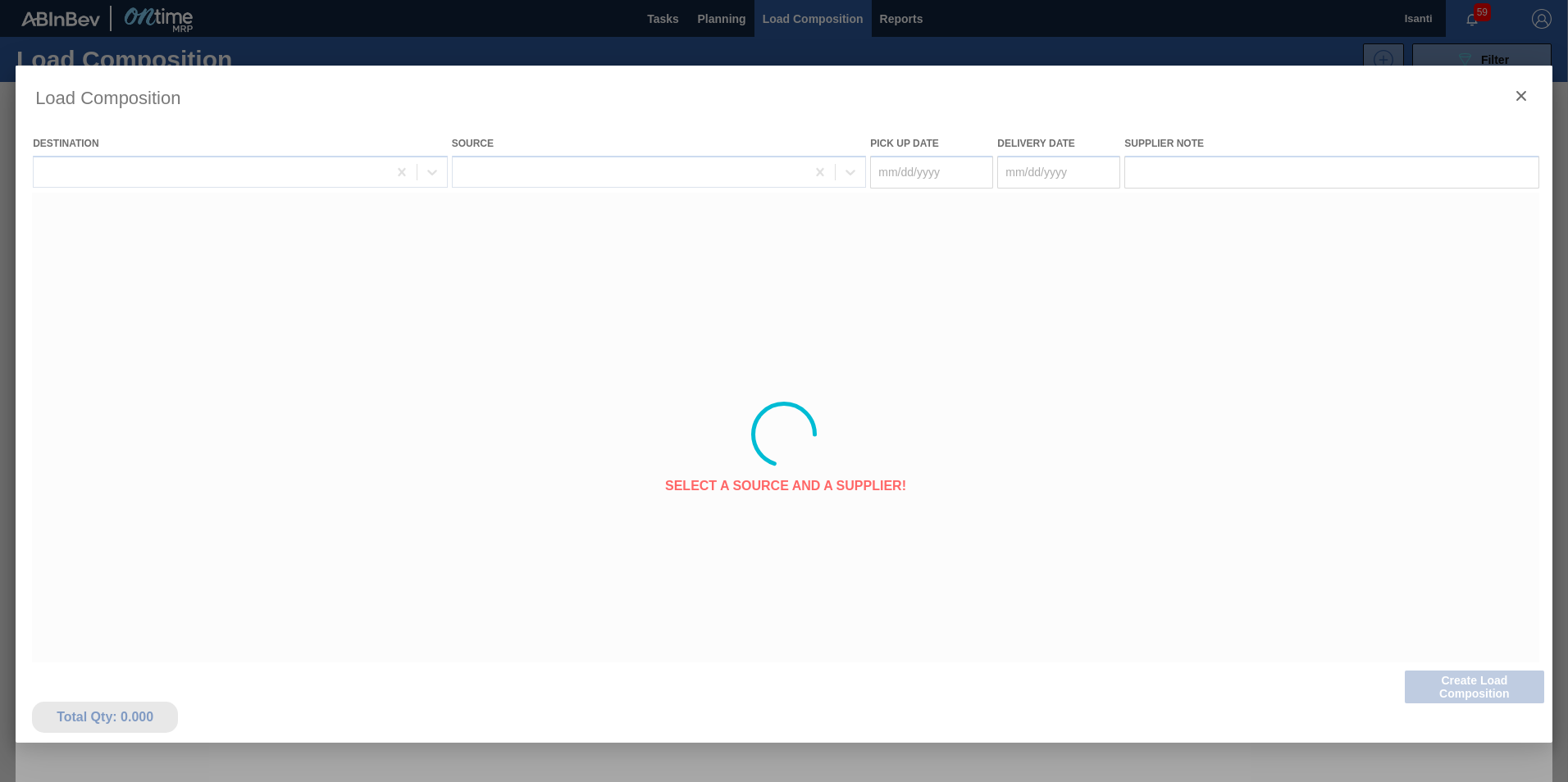
type Date "[DATE]"
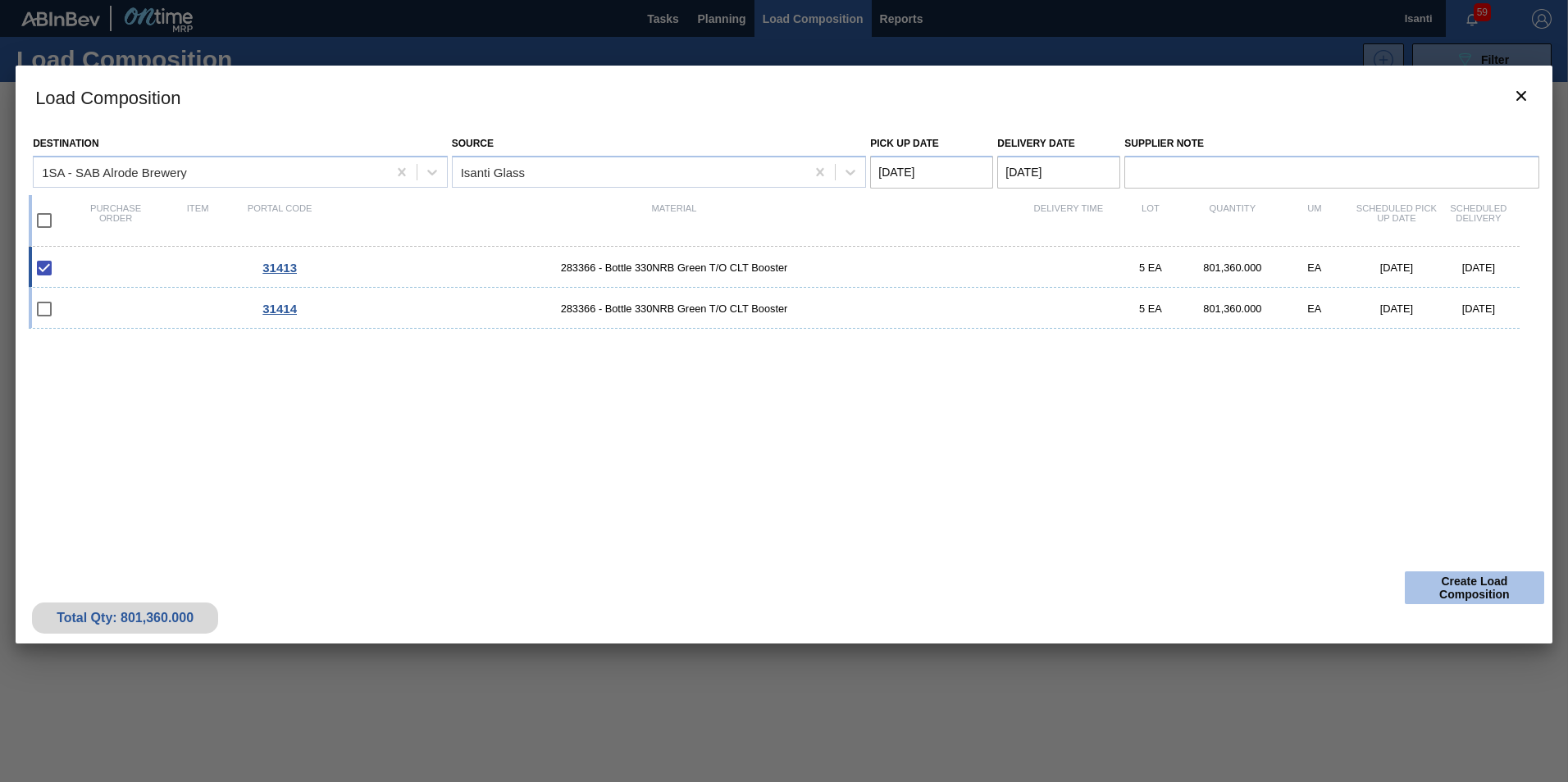
click at [1435, 592] on button "Create Load Composition" at bounding box center [1474, 587] width 140 height 32
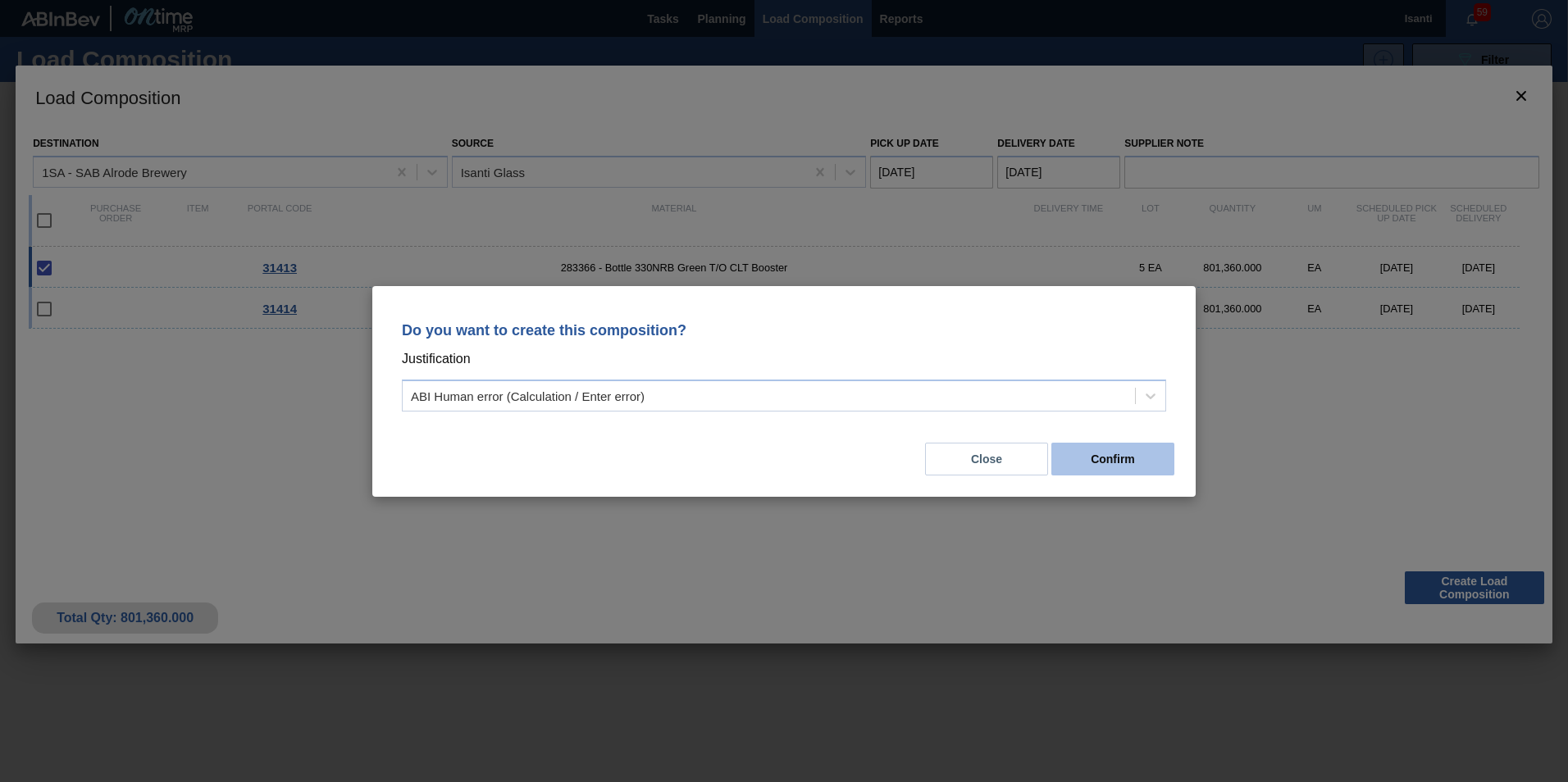
click at [1121, 461] on button "Confirm" at bounding box center [1113, 458] width 123 height 32
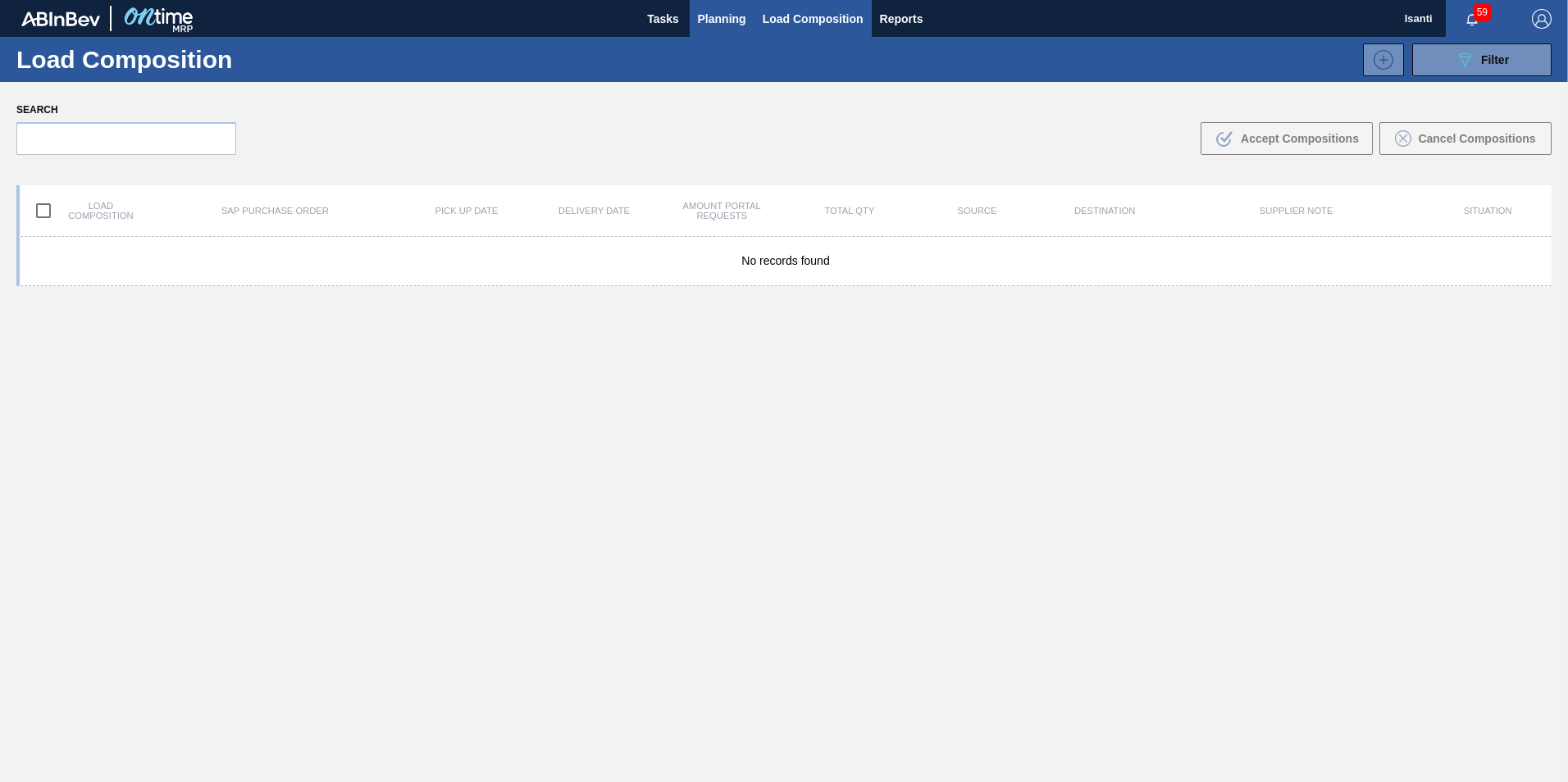
click at [700, 13] on span "Planning" at bounding box center [722, 18] width 48 height 19
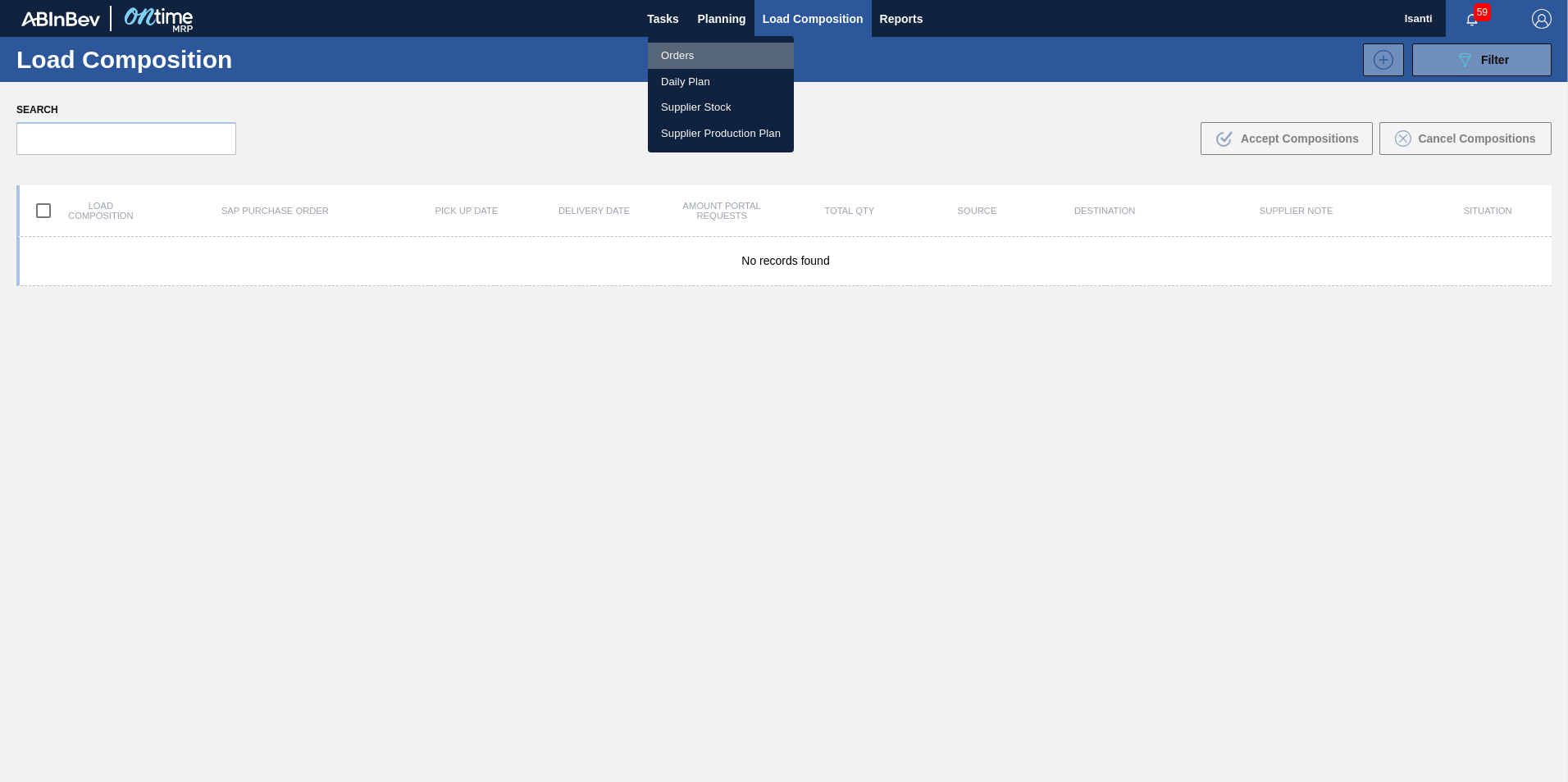
click at [673, 56] on li "Orders" at bounding box center [721, 56] width 146 height 26
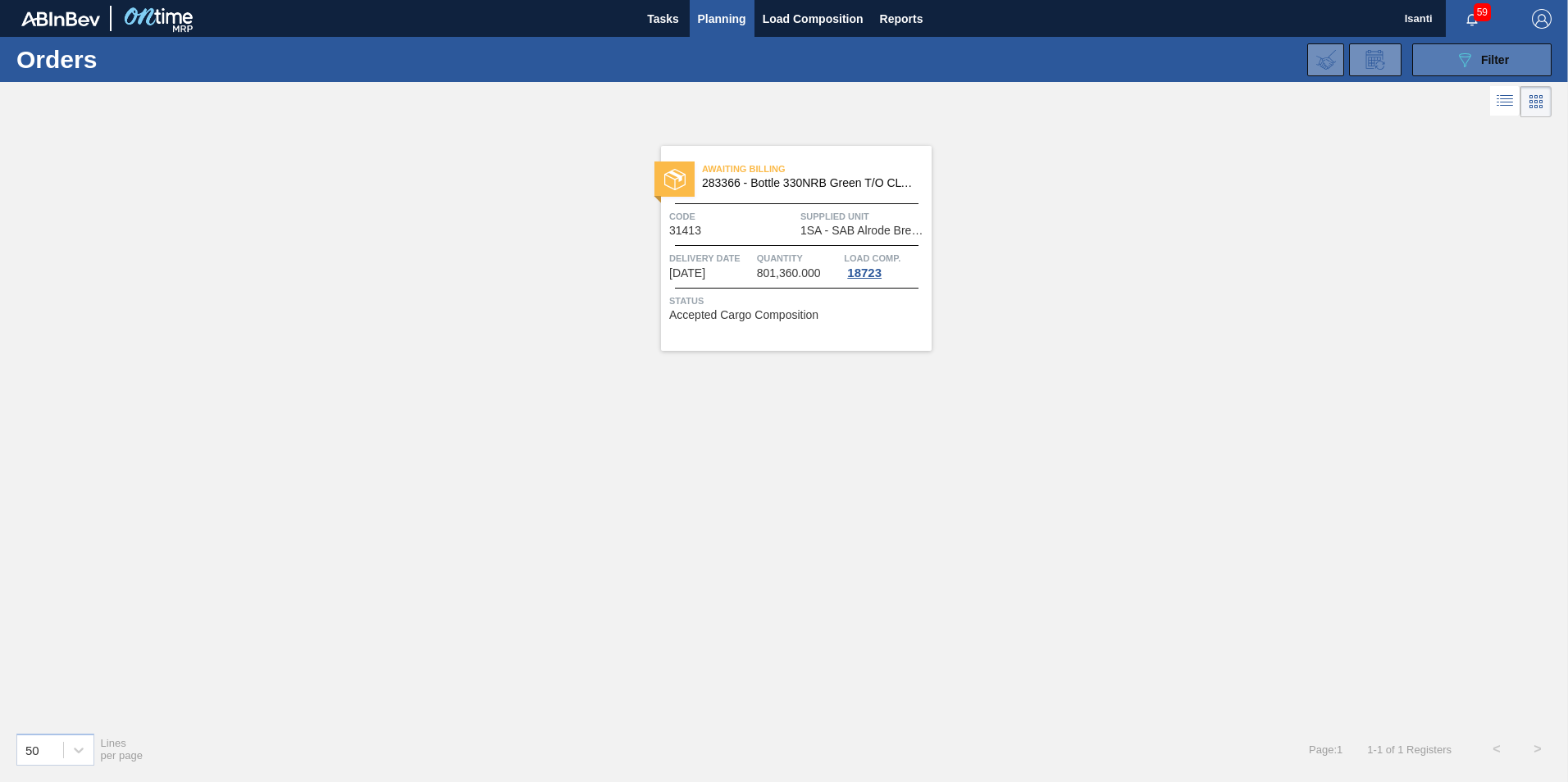
click at [1442, 63] on button "089F7B8B-B2A5-4AFE-B5C0-19BA573D28AC Filter" at bounding box center [1482, 60] width 140 height 32
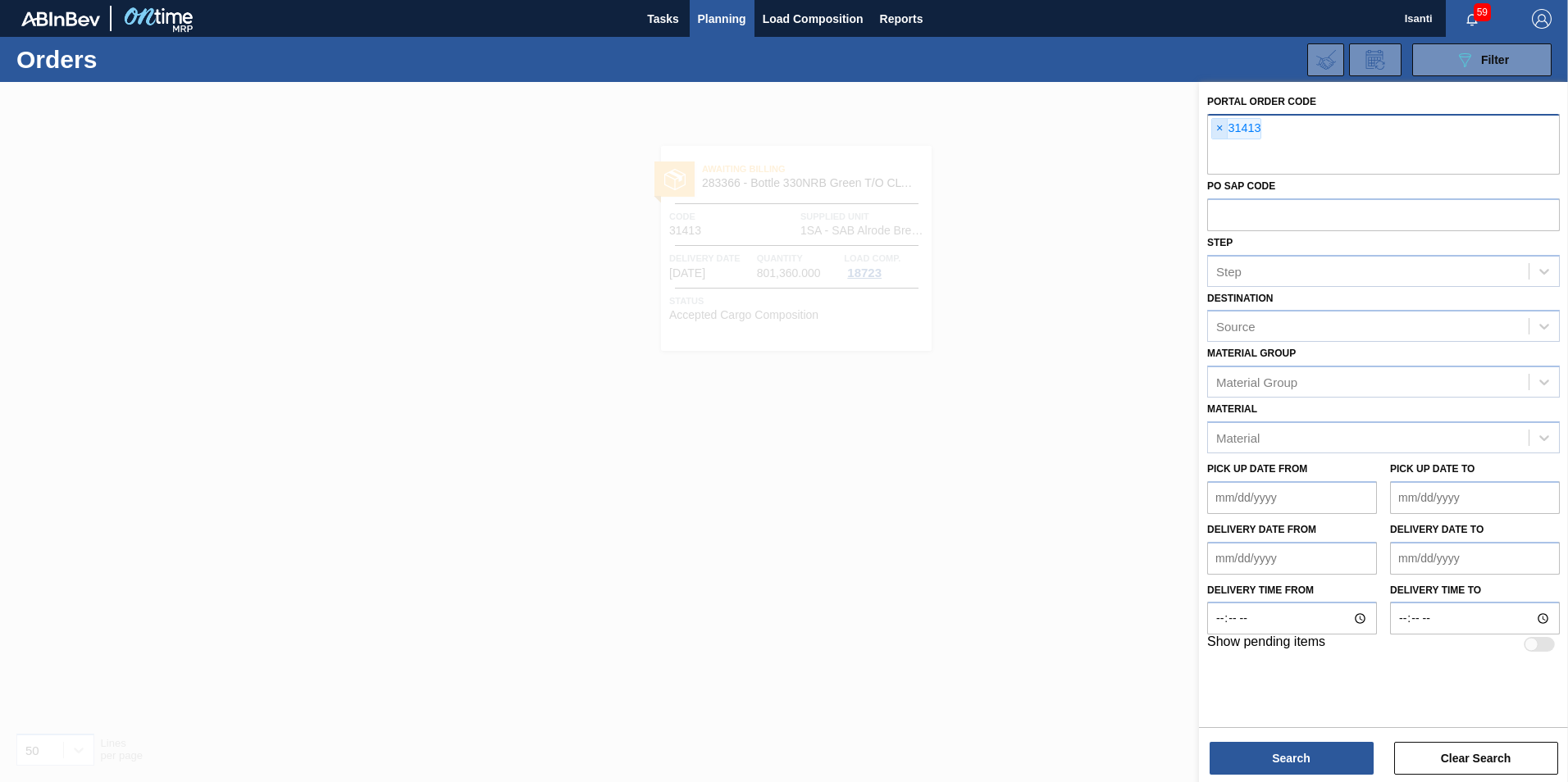
click at [1216, 131] on span "×" at bounding box center [1220, 128] width 16 height 19
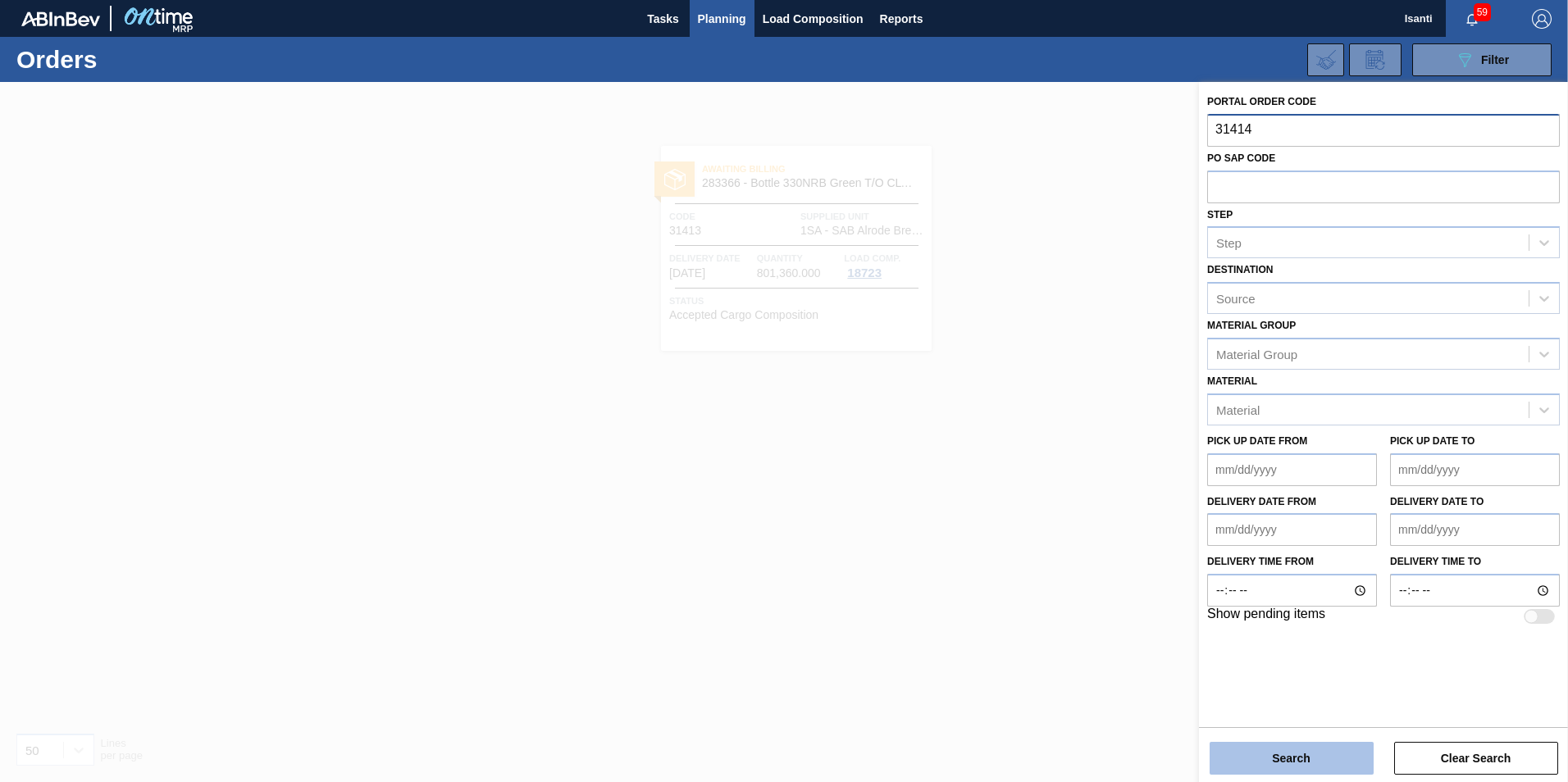
type input "31414"
click at [1271, 763] on button "Search" at bounding box center [1291, 757] width 164 height 32
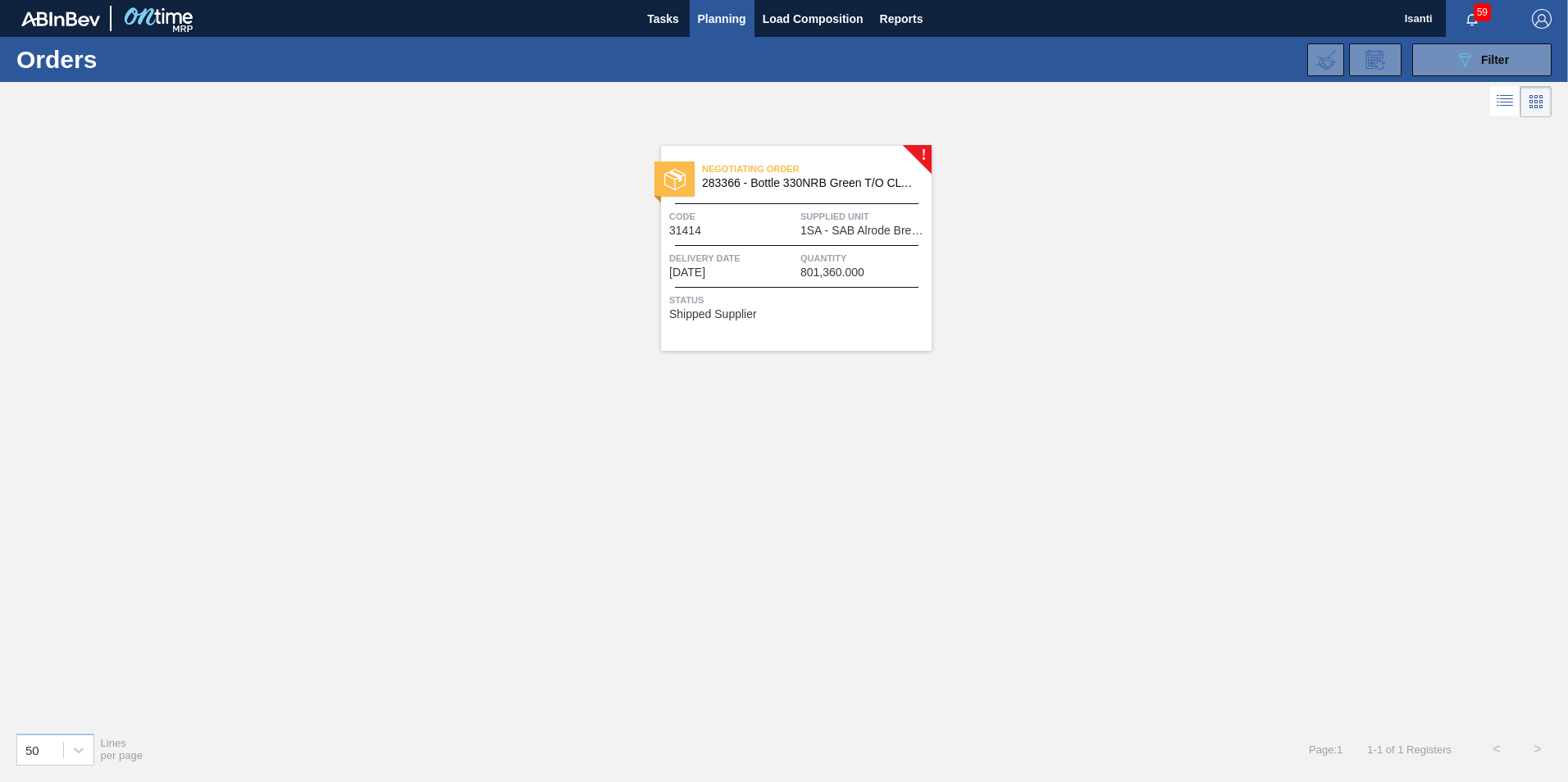
click at [894, 236] on span "1SA - SAB Alrode Brewery" at bounding box center [864, 231] width 127 height 12
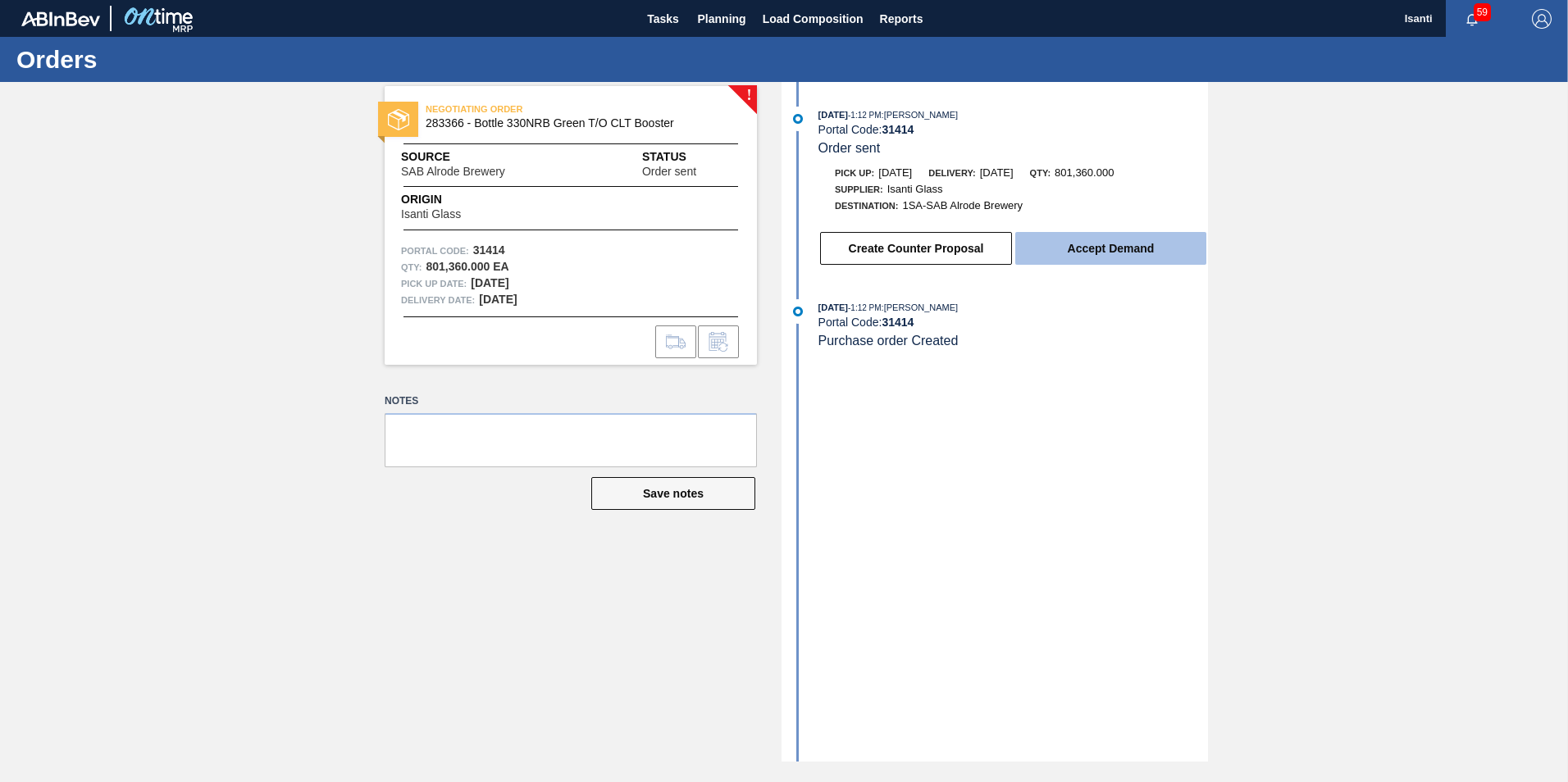
click at [1110, 256] on button "Accept Demand" at bounding box center [1111, 248] width 191 height 32
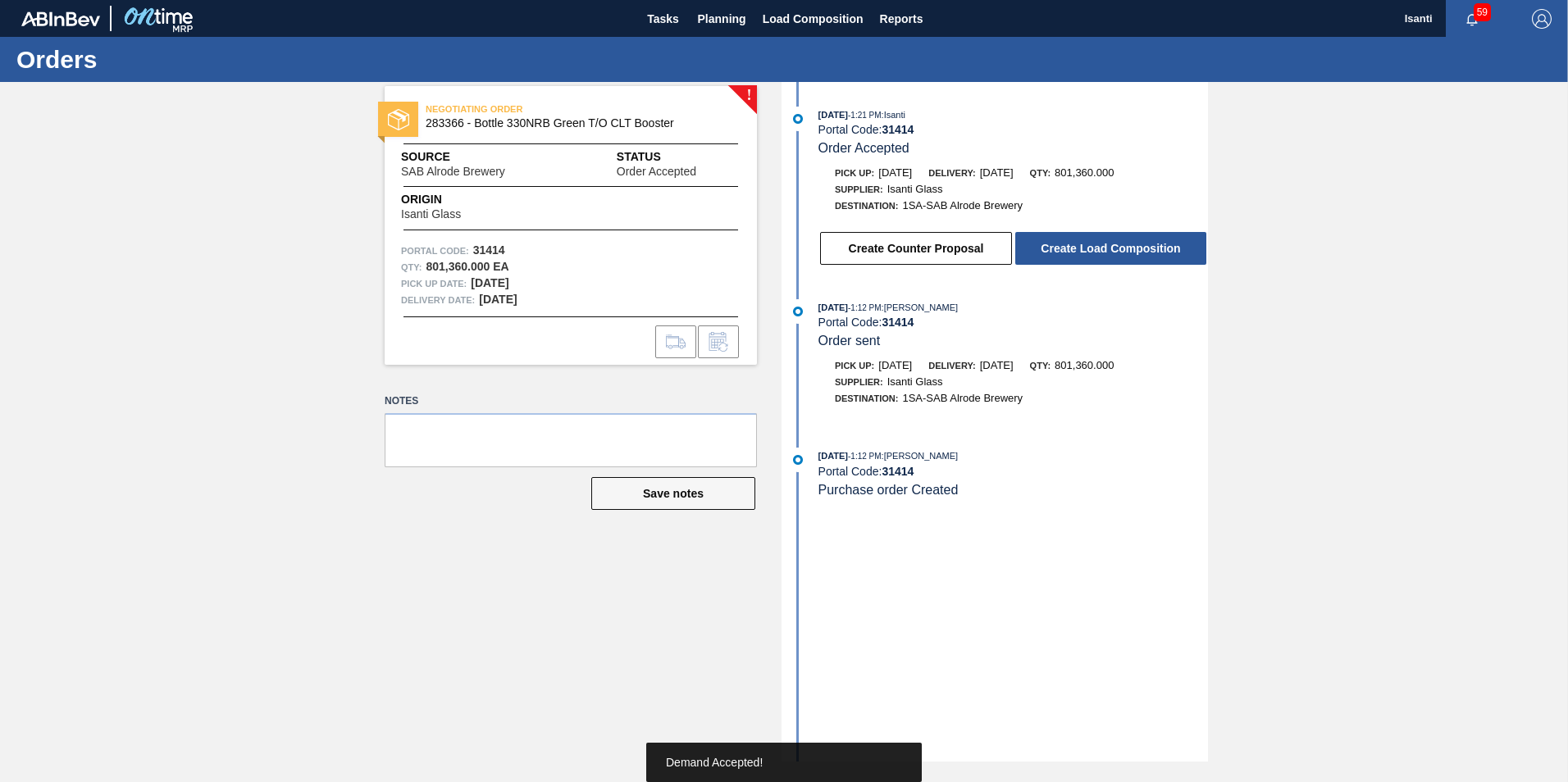
click at [1111, 255] on button "Create Load Composition" at bounding box center [1111, 248] width 191 height 32
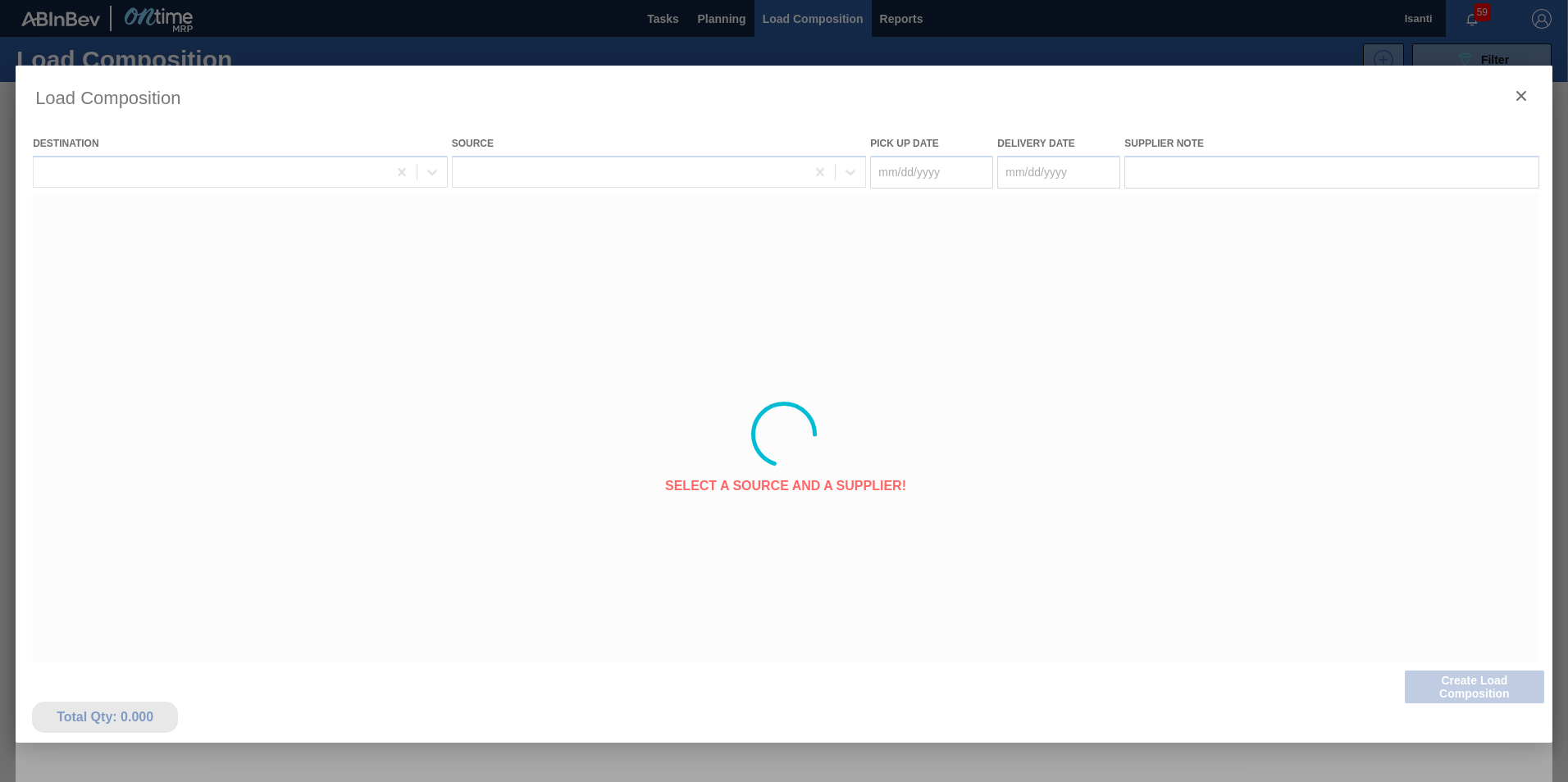
type Date "[DATE]"
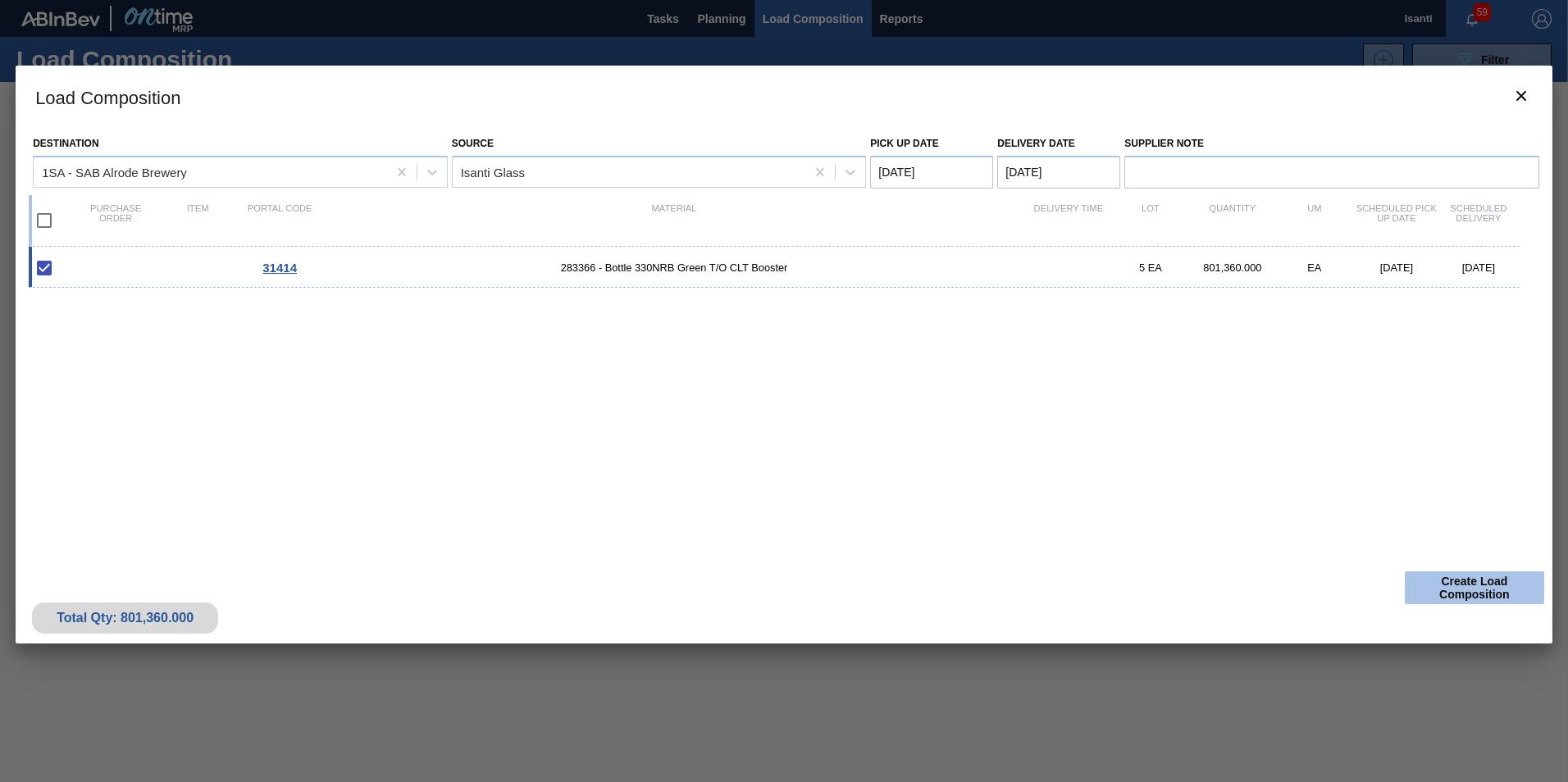
click at [1510, 585] on button "Create Load Composition" at bounding box center [1474, 587] width 140 height 32
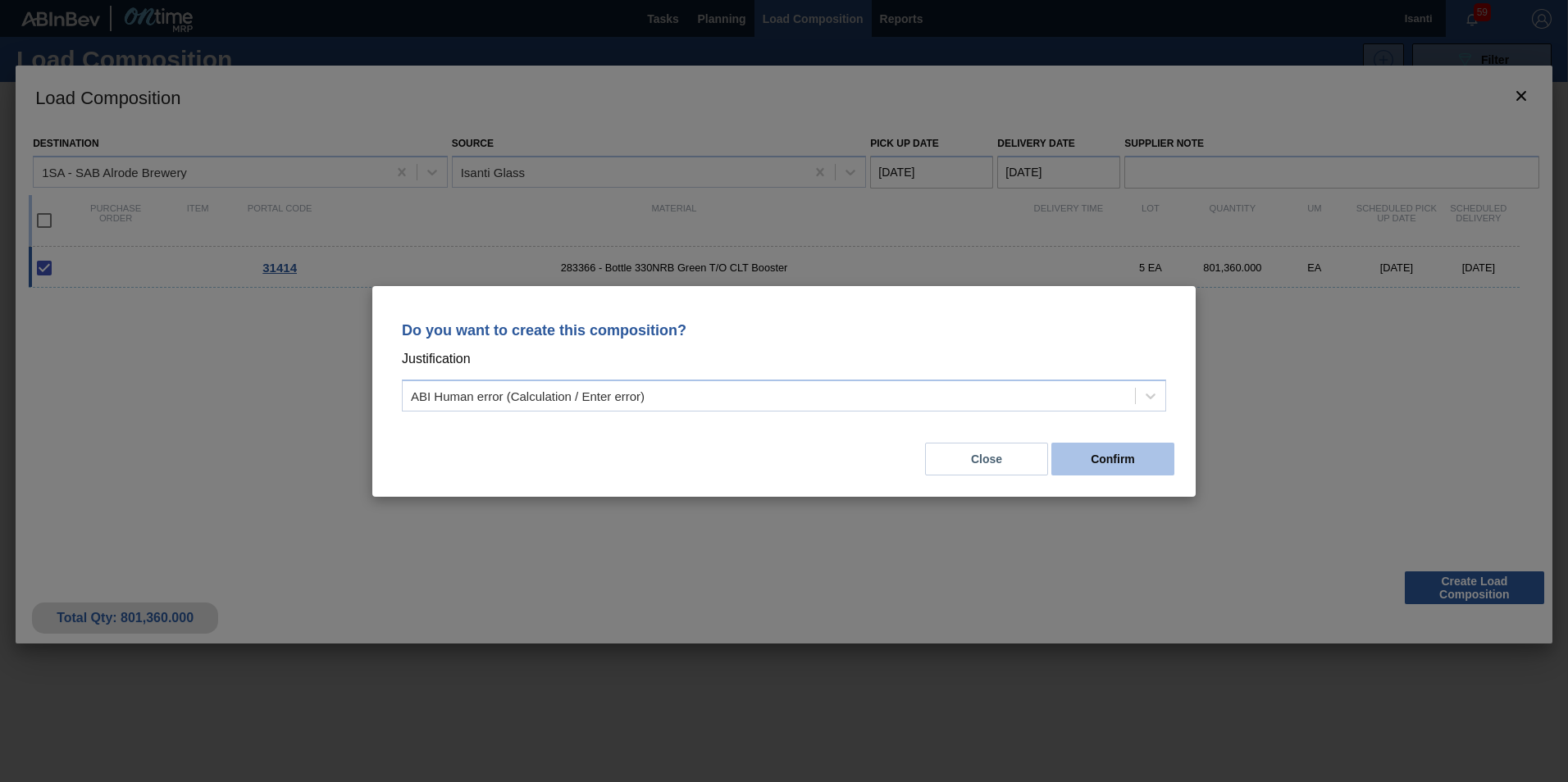
click at [1125, 456] on button "Confirm" at bounding box center [1113, 458] width 123 height 32
